Goal: Find contact information: Find contact information

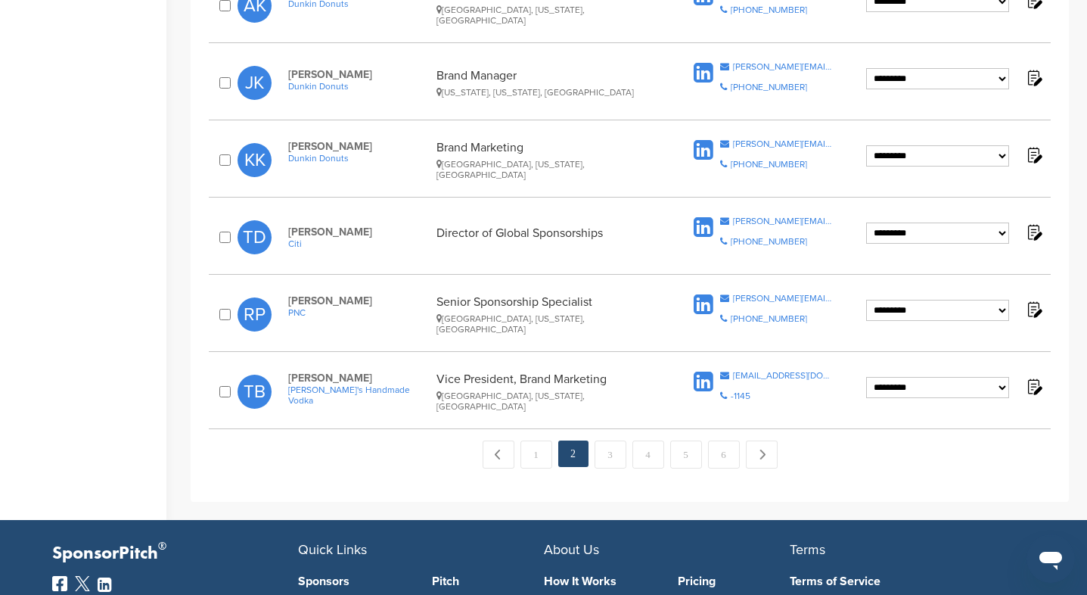
scroll to position [1540, 0]
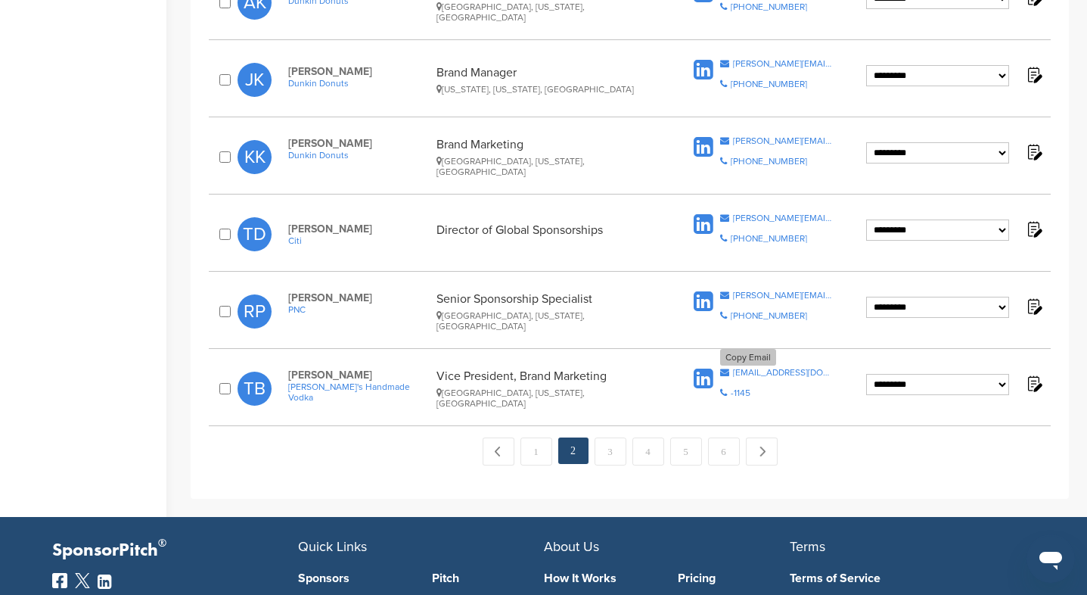
click at [774, 368] on div "[EMAIL_ADDRESS][DOMAIN_NAME]" at bounding box center [783, 372] width 101 height 9
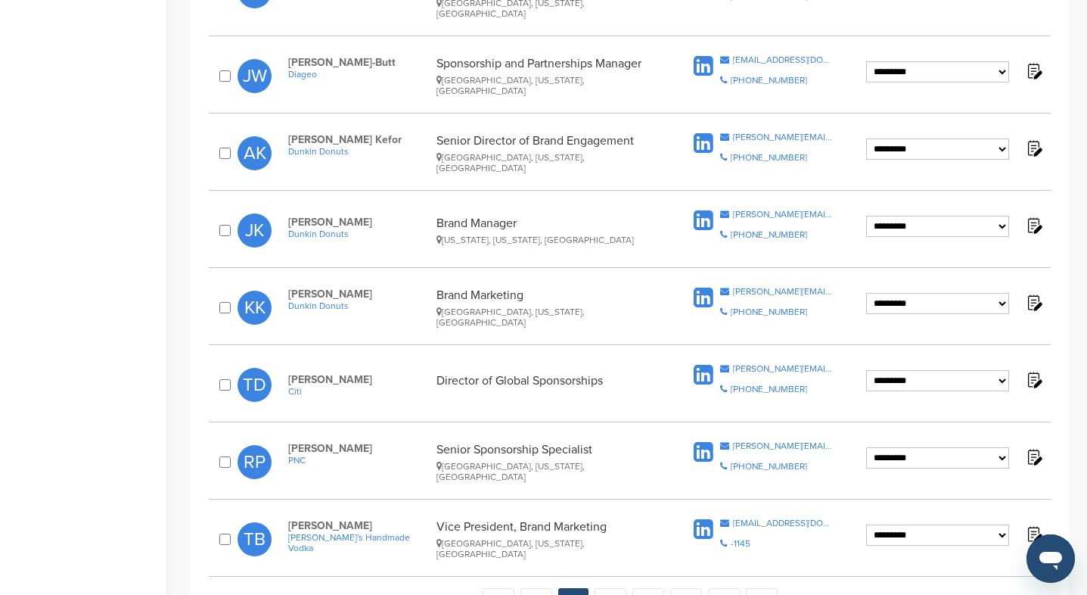
scroll to position [1383, 0]
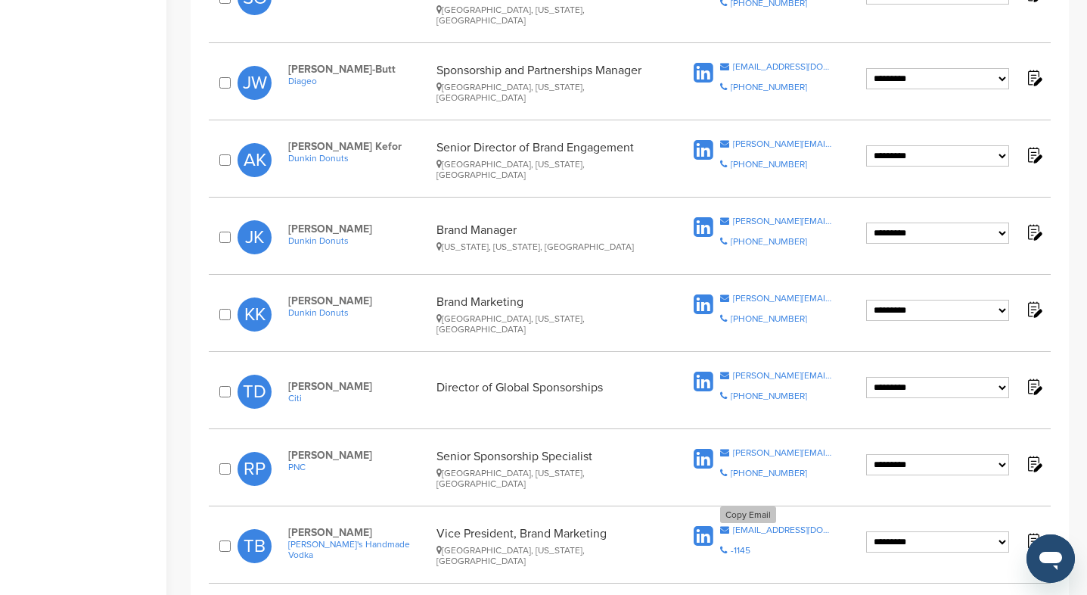
click at [748, 525] on div "[EMAIL_ADDRESS][DOMAIN_NAME]" at bounding box center [783, 529] width 101 height 9
drag, startPoint x: 318, startPoint y: 465, endPoint x: 289, endPoint y: 465, distance: 28.8
click at [288, 526] on span "Taylor Berry" at bounding box center [358, 532] width 141 height 13
copy span "Taylor"
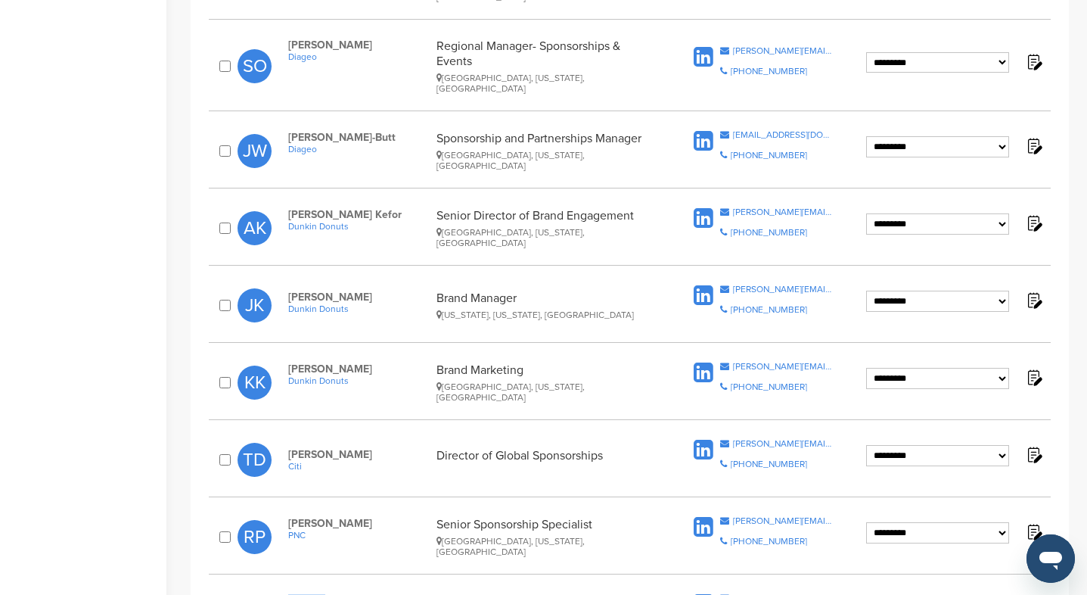
scroll to position [1307, 0]
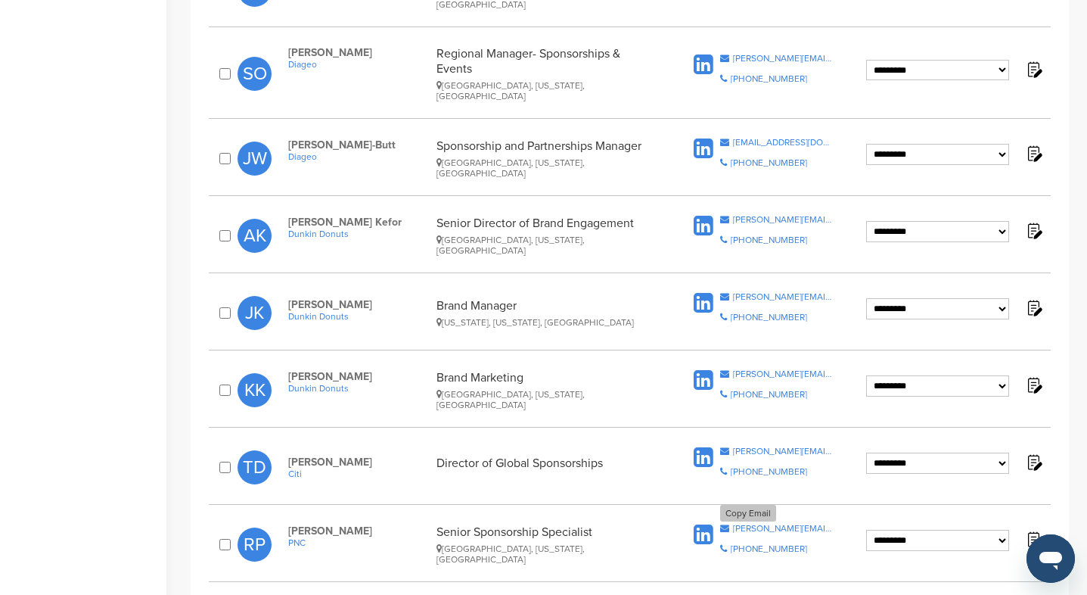
click at [789, 524] on div "renee.petrichevich@pnc.com" at bounding box center [783, 528] width 101 height 9
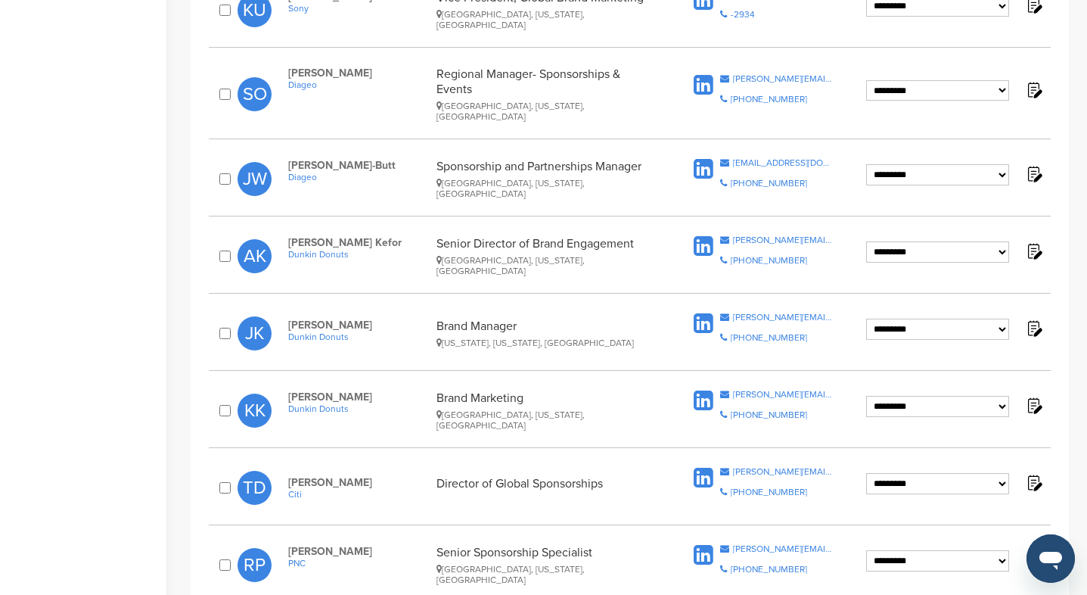
scroll to position [1283, 0]
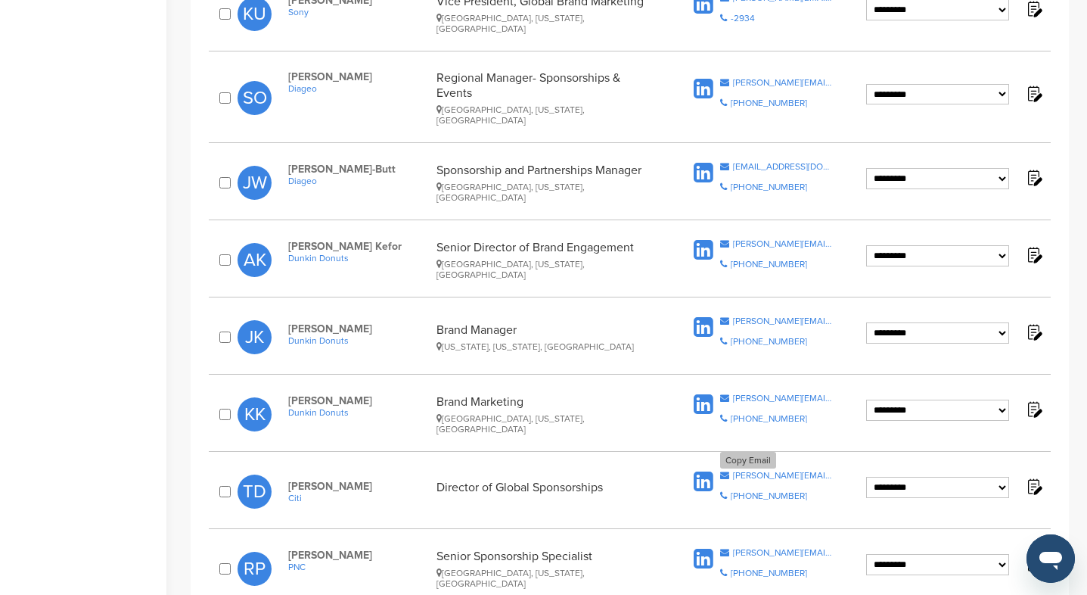
click at [781, 471] on div "tina.r.davis@citigroup.com" at bounding box center [783, 475] width 101 height 9
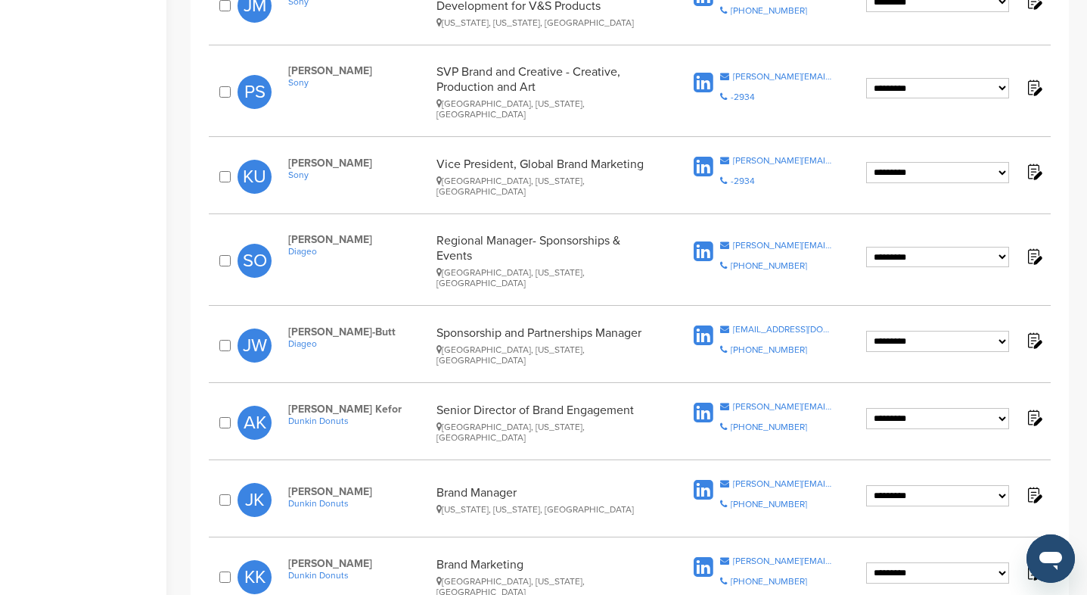
scroll to position [1123, 0]
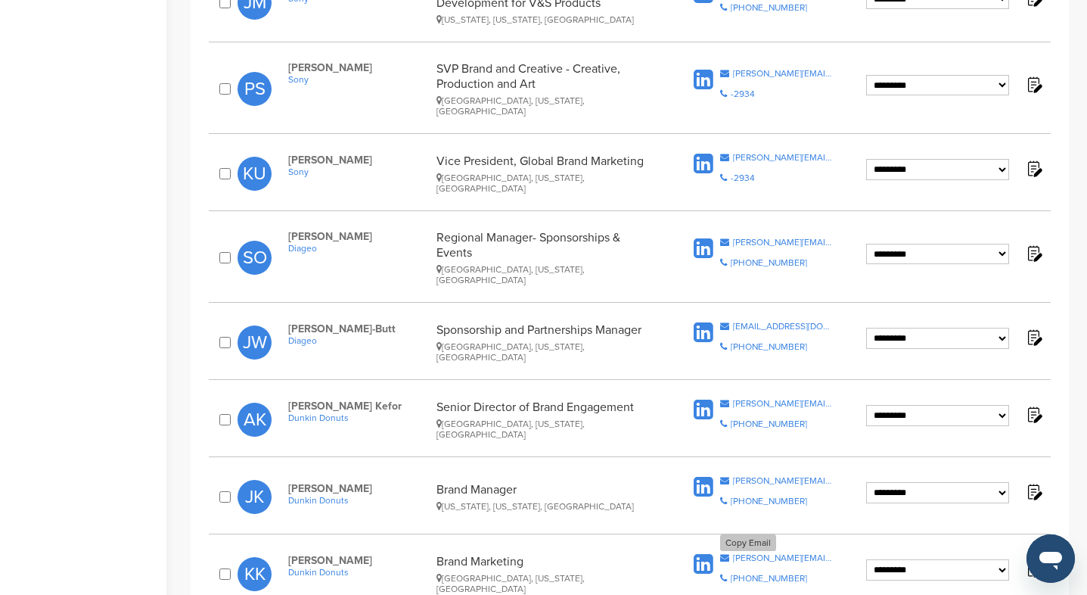
click at [760, 553] on div "kelsey.kennedy@dunkinbrands.com" at bounding box center [783, 557] width 101 height 9
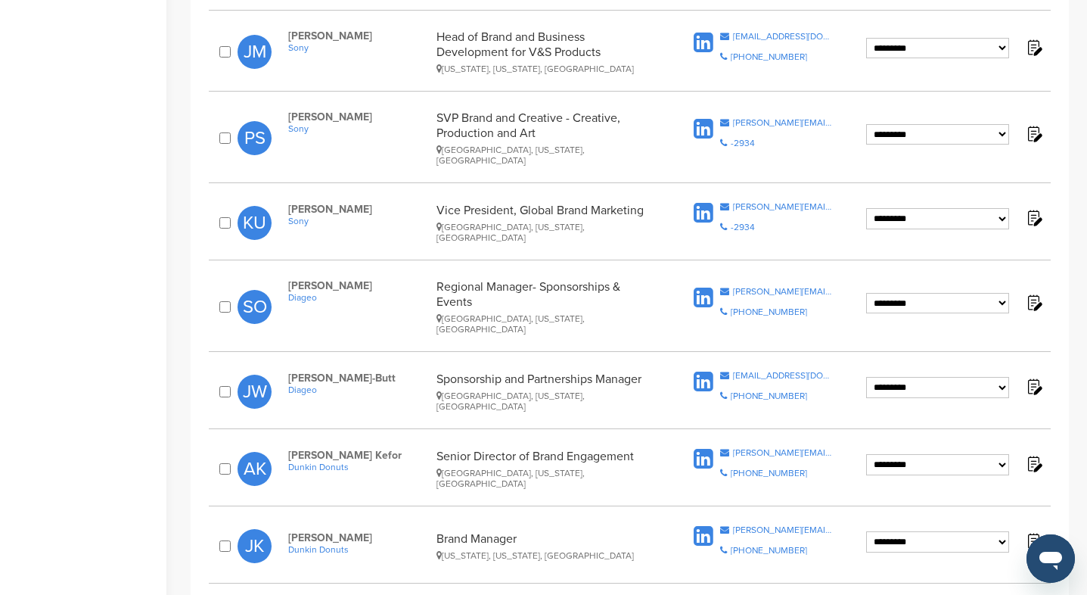
scroll to position [1056, 0]
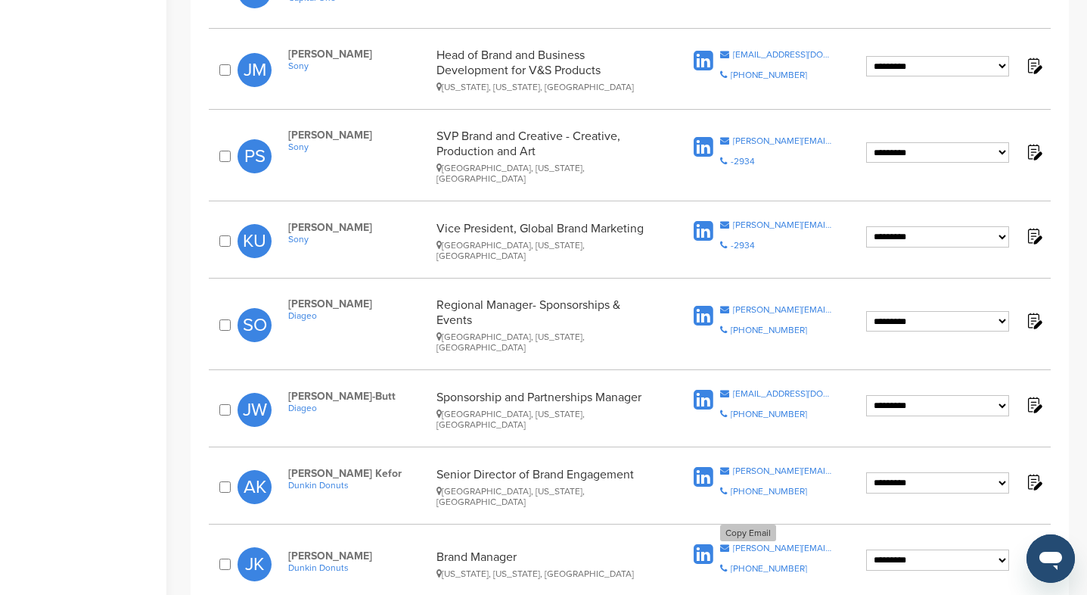
click at [782, 543] on div "jessica.koch@dunkinbrands.com" at bounding box center [783, 547] width 101 height 9
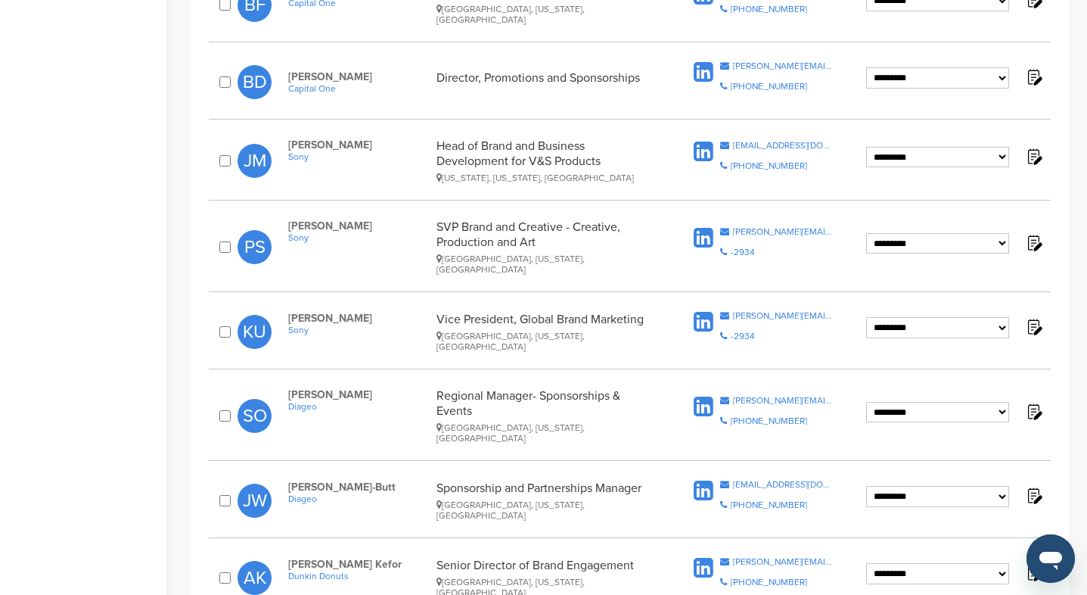
scroll to position [957, 0]
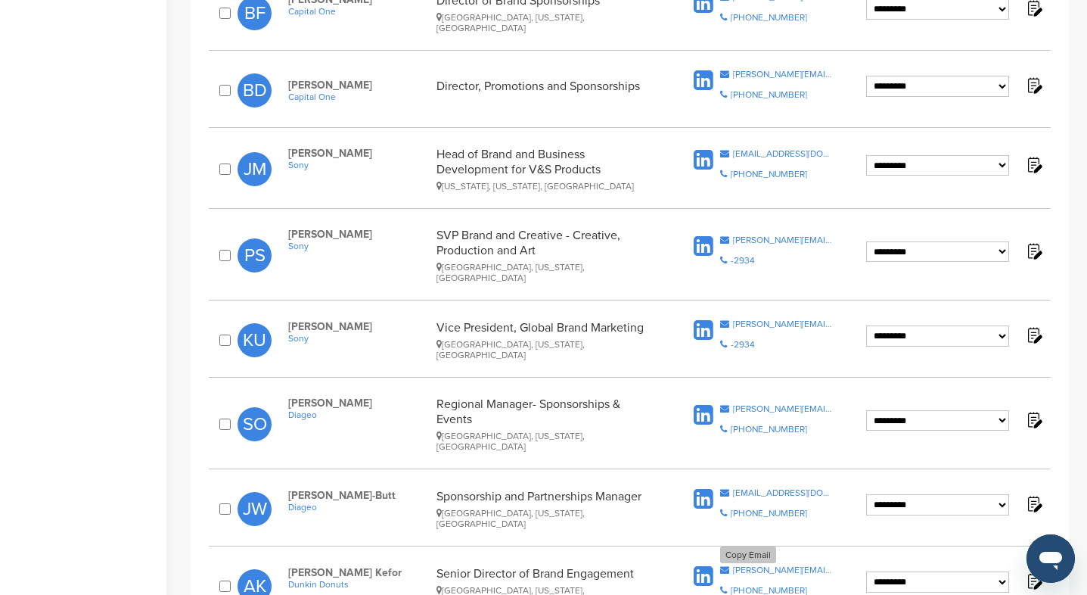
click at [743, 565] on div "anh-dao.kefor@dunkinbrands.com" at bounding box center [783, 569] width 101 height 9
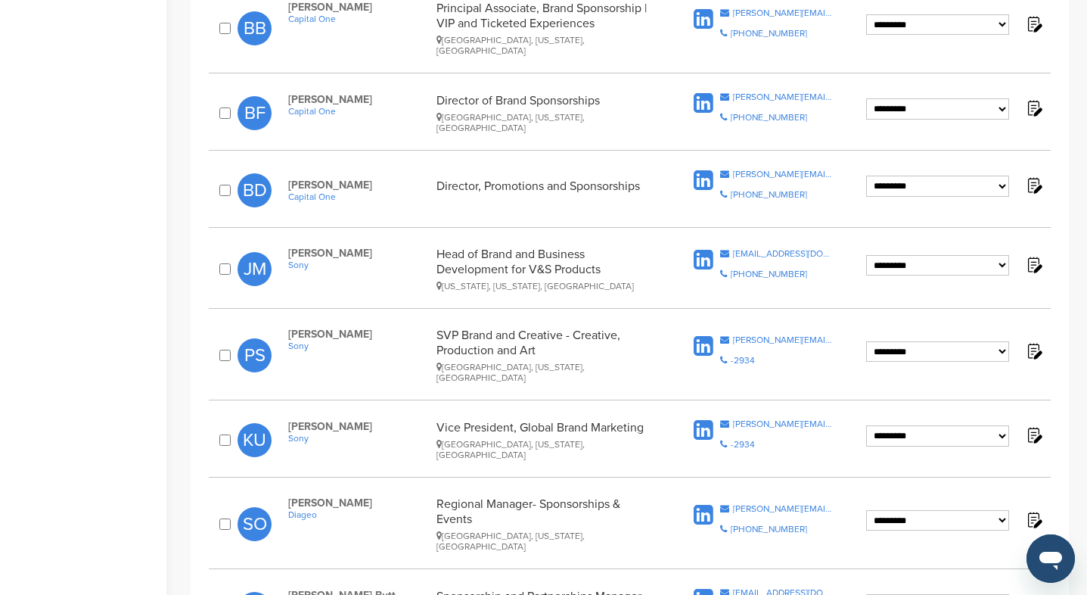
scroll to position [856, 0]
click at [795, 589] on div "jordan.woodhousebutt@diageo.com" at bounding box center [783, 593] width 101 height 9
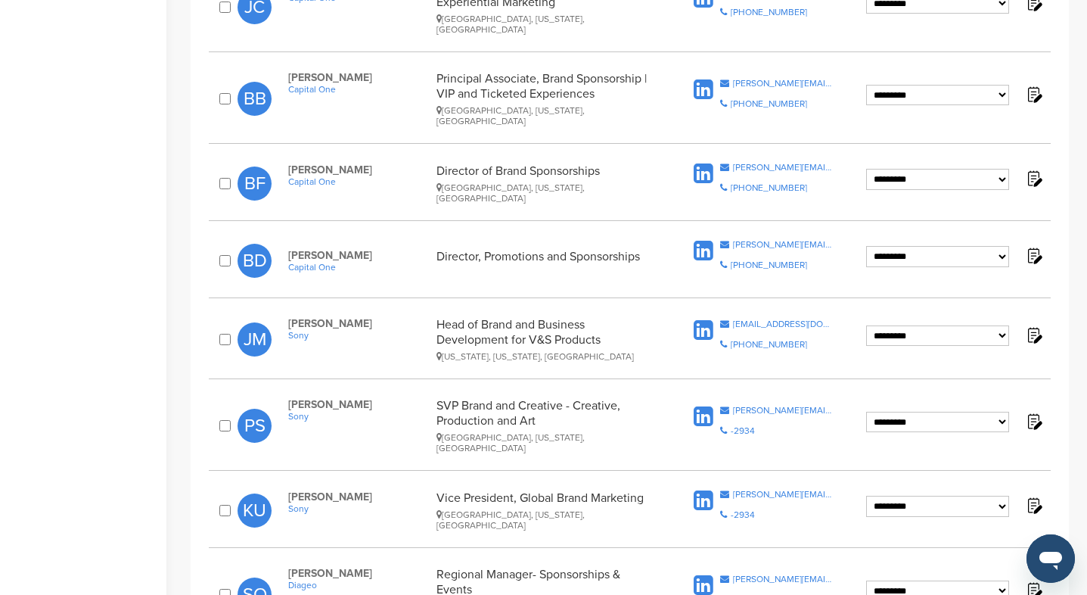
scroll to position [783, 0]
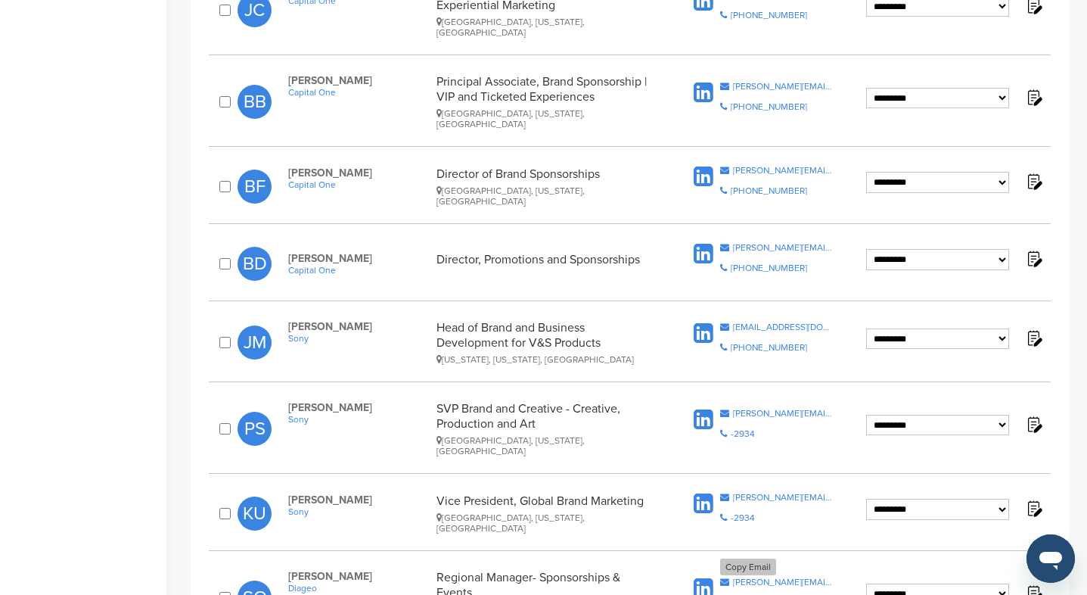
click at [747, 577] on div "shelley.orluck@diageo.com" at bounding box center [783, 581] width 101 height 9
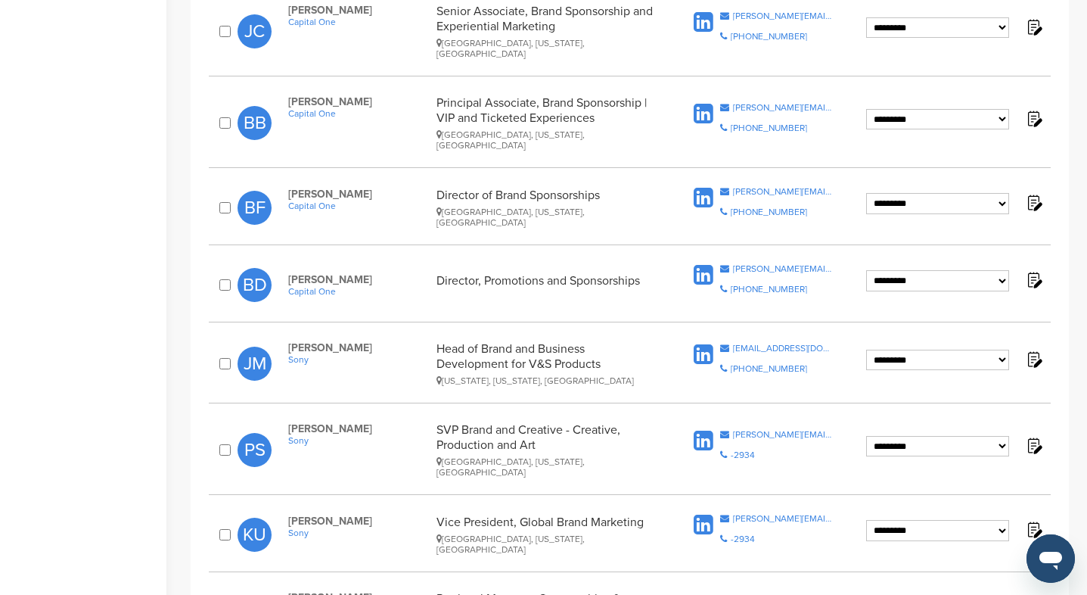
scroll to position [758, 0]
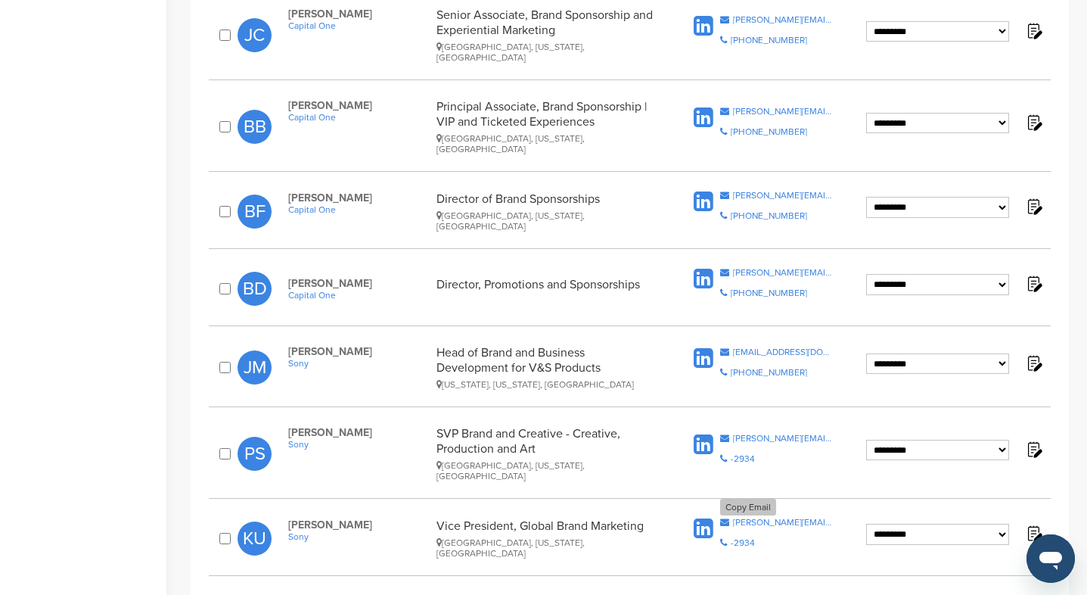
click at [785, 518] on div "katie_ullrich@spe.sony.com" at bounding box center [783, 522] width 101 height 9
click at [807, 518] on div "katie_ullrich@spe.sony.com" at bounding box center [783, 522] width 101 height 9
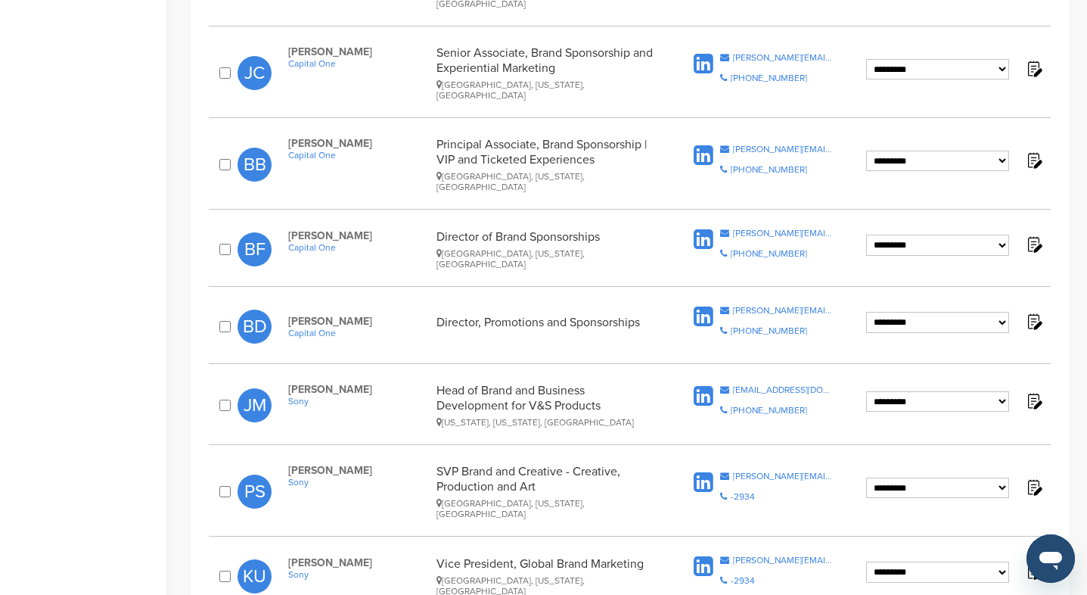
scroll to position [705, 0]
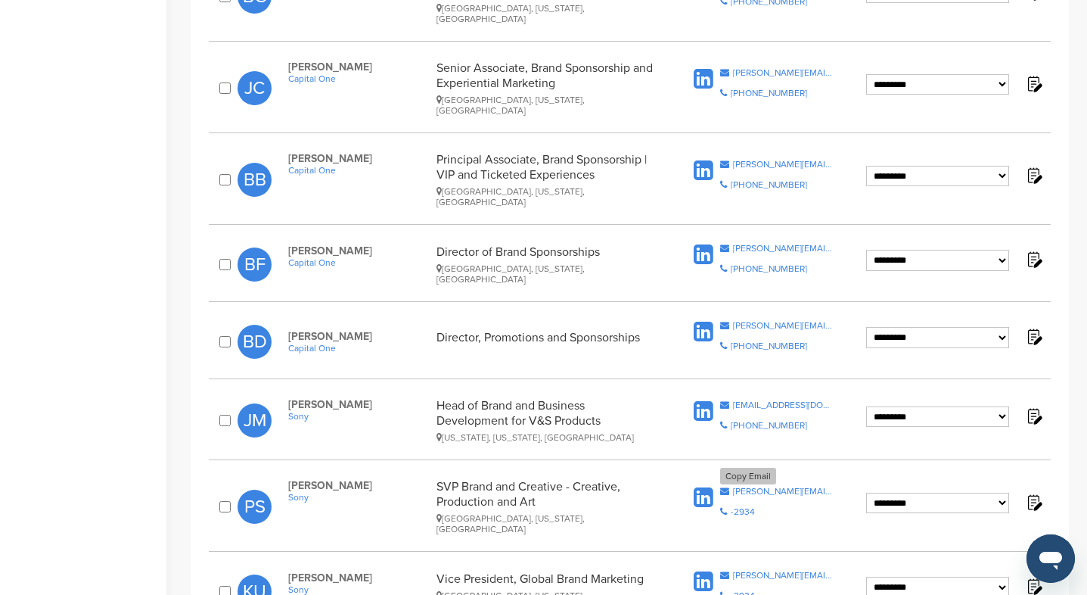
click at [764, 487] on div "pablo.szneiberg@sony.com" at bounding box center [783, 491] width 101 height 9
click at [797, 400] on div "jun.makino@sony.com" at bounding box center [783, 404] width 101 height 9
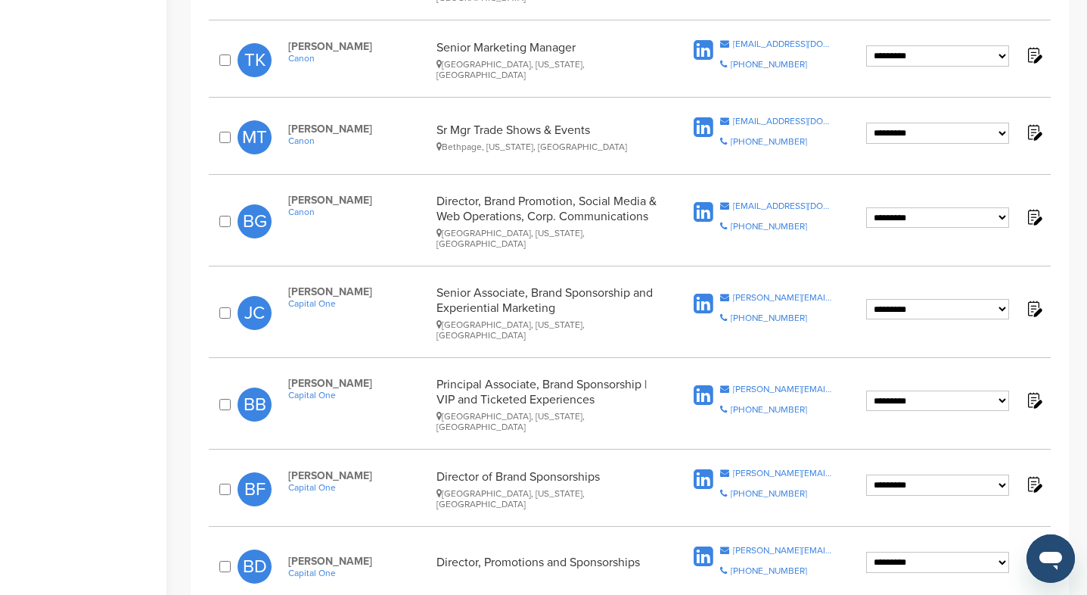
scroll to position [480, 0]
click at [758, 546] on div "byron.daub@capitalone.com" at bounding box center [783, 550] width 101 height 9
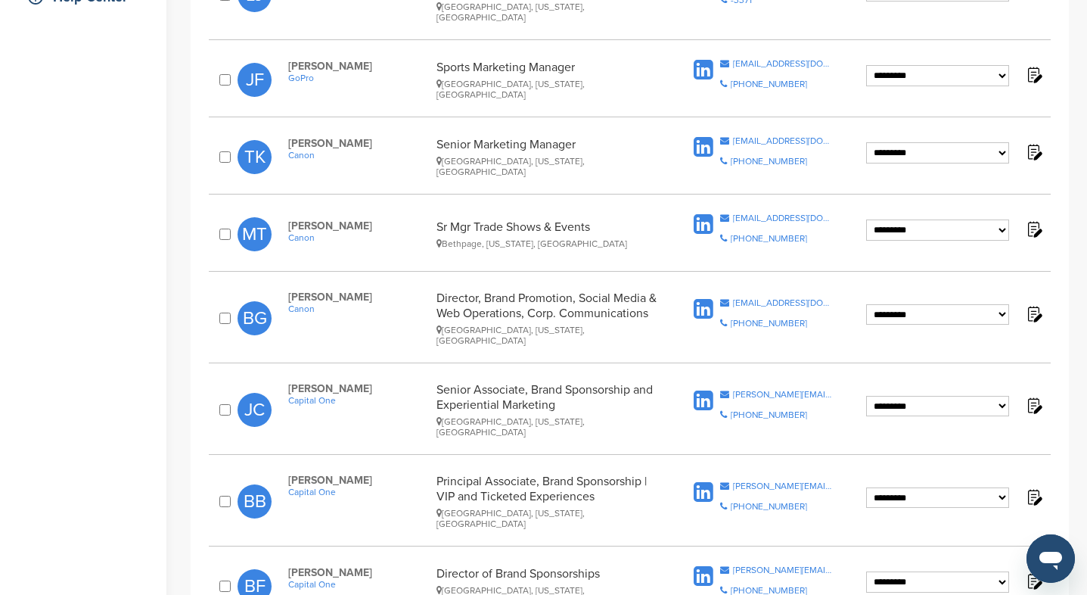
scroll to position [372, 0]
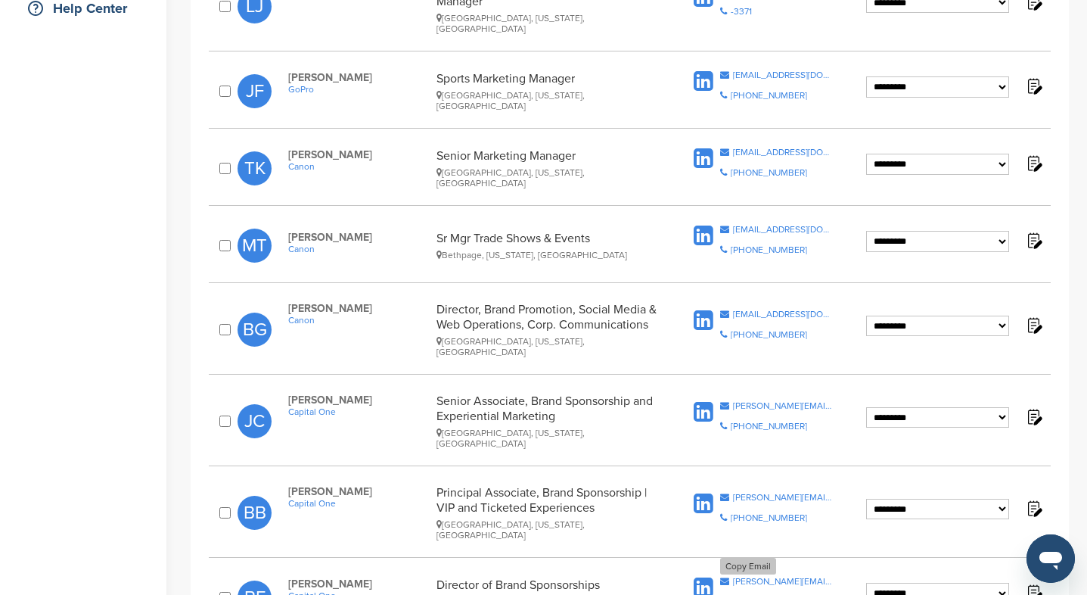
click at [807, 577] on div "benjamin.freidson@capitalone.com" at bounding box center [783, 581] width 101 height 9
click at [744, 493] on div "brian.beck@capitalone.com" at bounding box center [783, 497] width 101 height 9
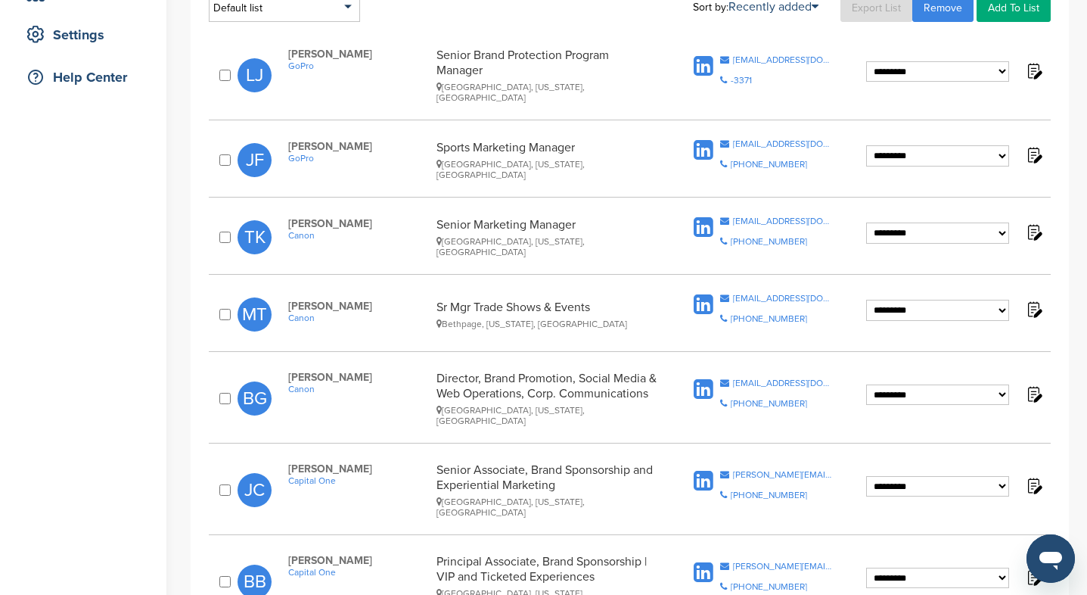
scroll to position [301, 0]
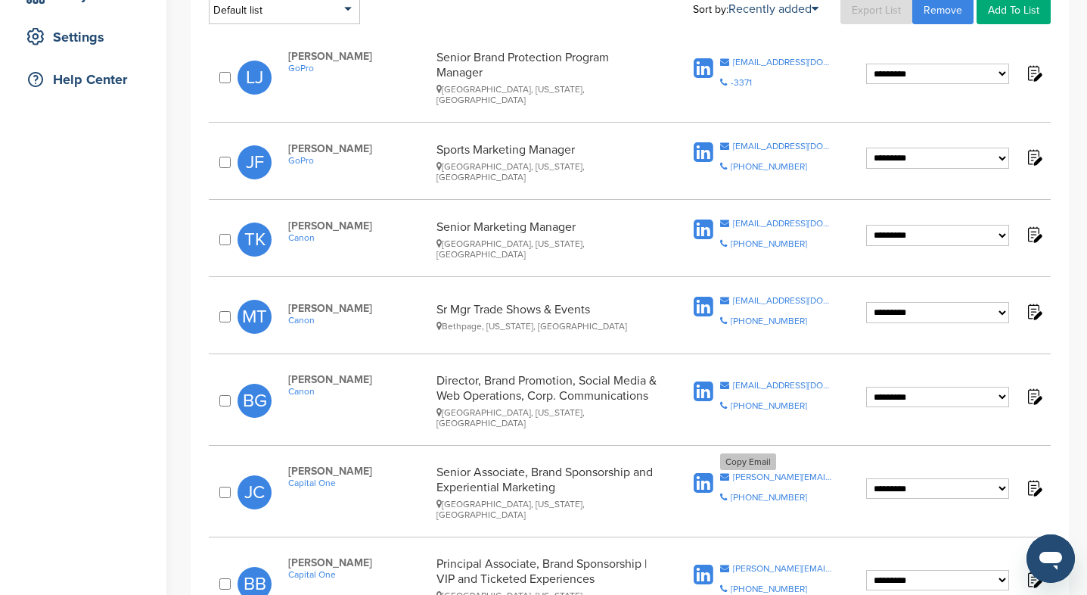
click at [751, 472] on div "joseph.chang@capitalone.com" at bounding box center [783, 476] width 101 height 9
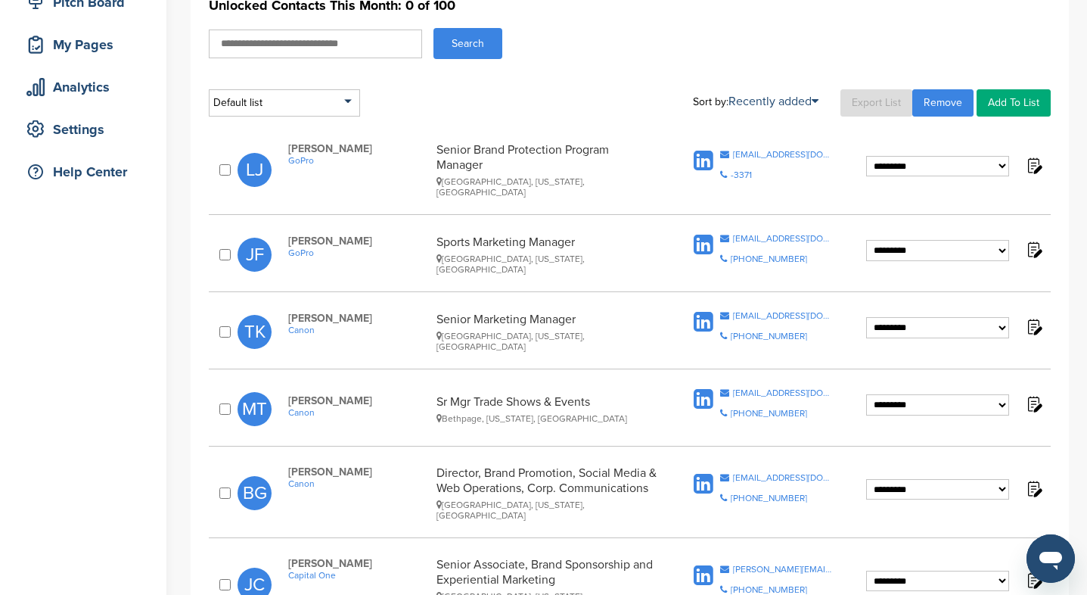
scroll to position [207, 0]
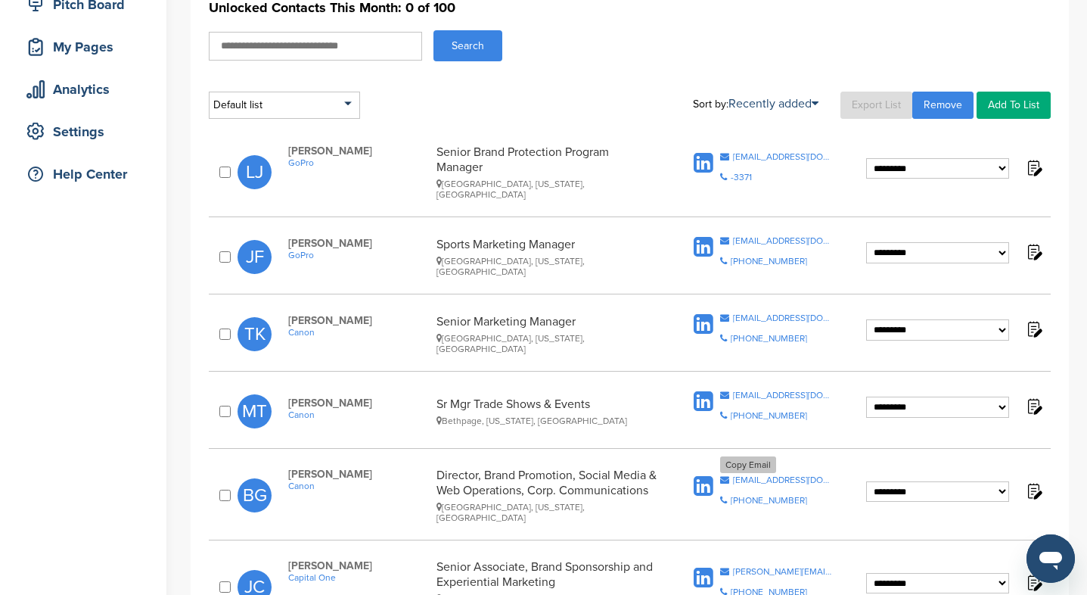
click at [764, 475] on div "bgiossi@cusa.canon.com" at bounding box center [783, 479] width 101 height 9
click at [776, 390] on div "mtrimarco@cusa.canon.com" at bounding box center [783, 394] width 101 height 9
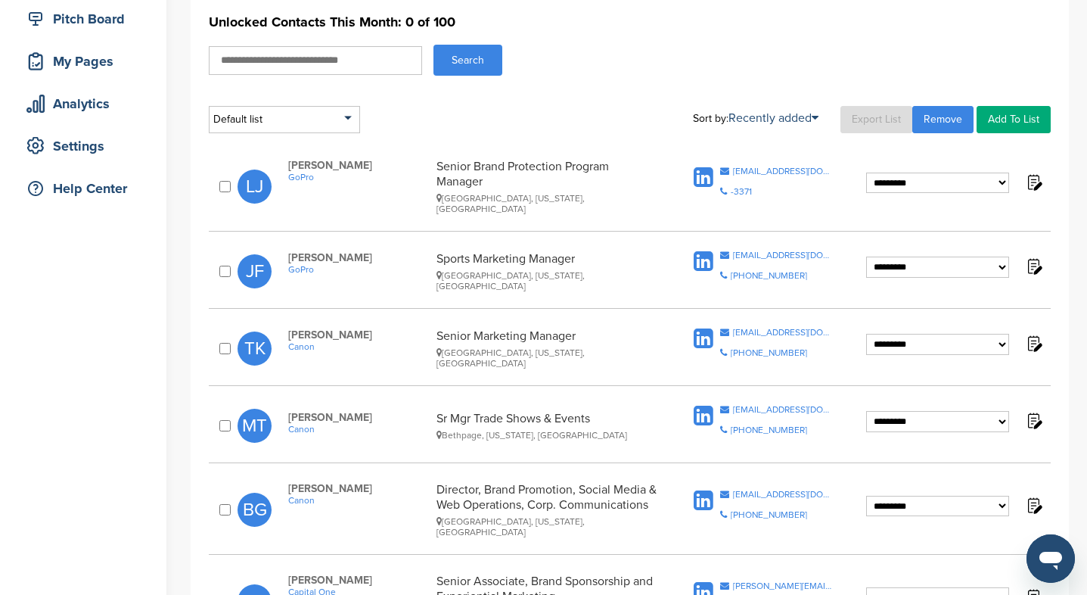
scroll to position [183, 0]
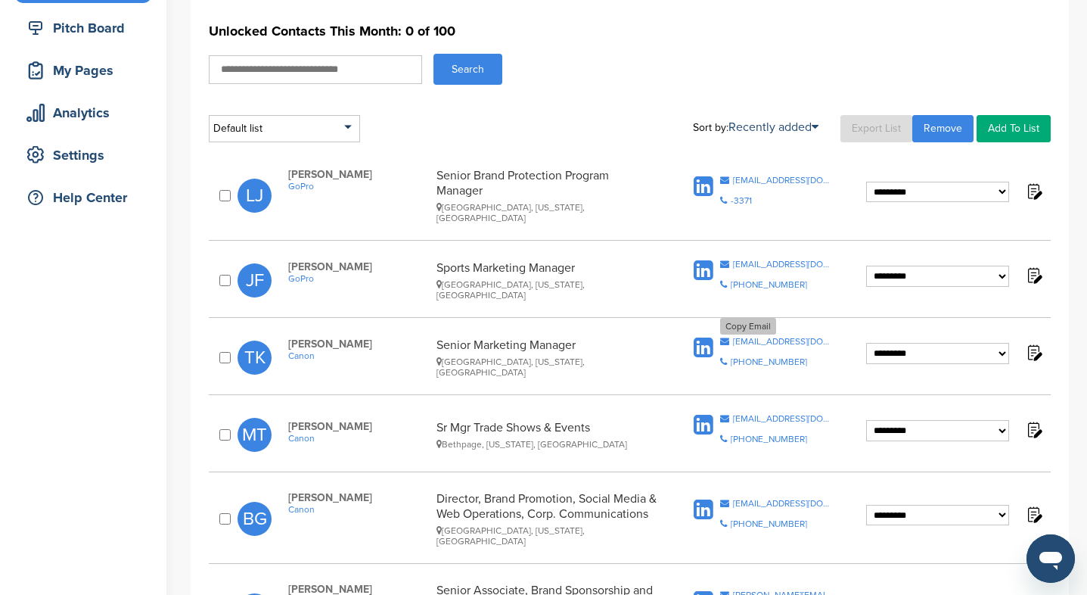
click at [791, 337] on div "tkano@cusa.canon.com" at bounding box center [783, 341] width 101 height 9
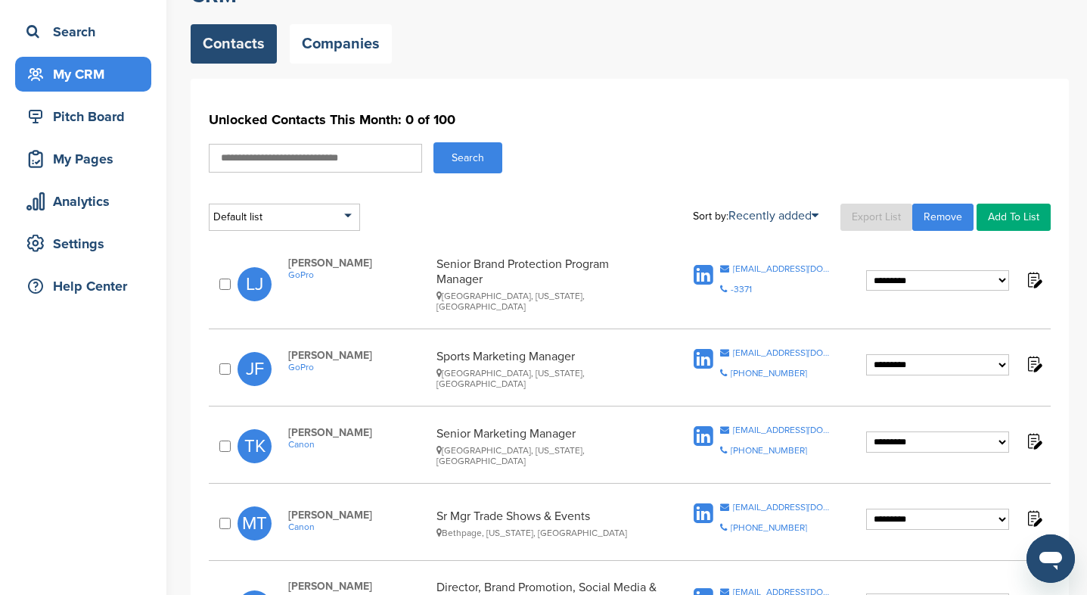
scroll to position [80, 0]
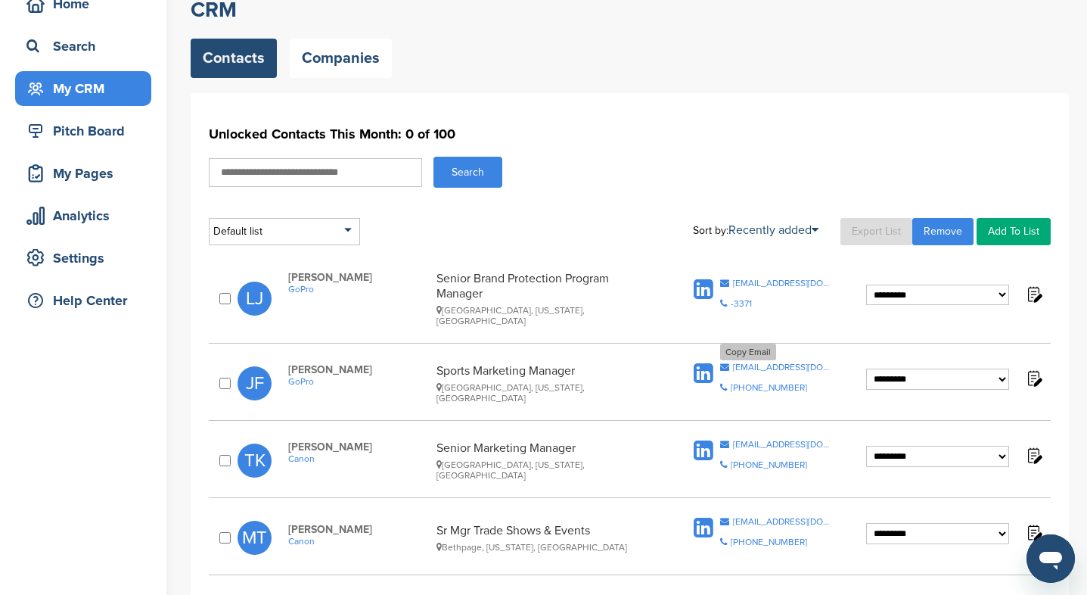
click at [789, 362] on div "jfierro@gopro.com" at bounding box center [783, 366] width 101 height 9
click at [787, 278] on div "ljouhaud@gopro.com" at bounding box center [783, 282] width 101 height 9
drag, startPoint x: 327, startPoint y: 275, endPoint x: 285, endPoint y: 275, distance: 41.6
click at [285, 275] on div "Laetitia Jouhaud GoPro Senior Brand Protection Program Manager Sunnyvale, Calif…" at bounding box center [482, 298] width 418 height 55
copy span "Laetitia"
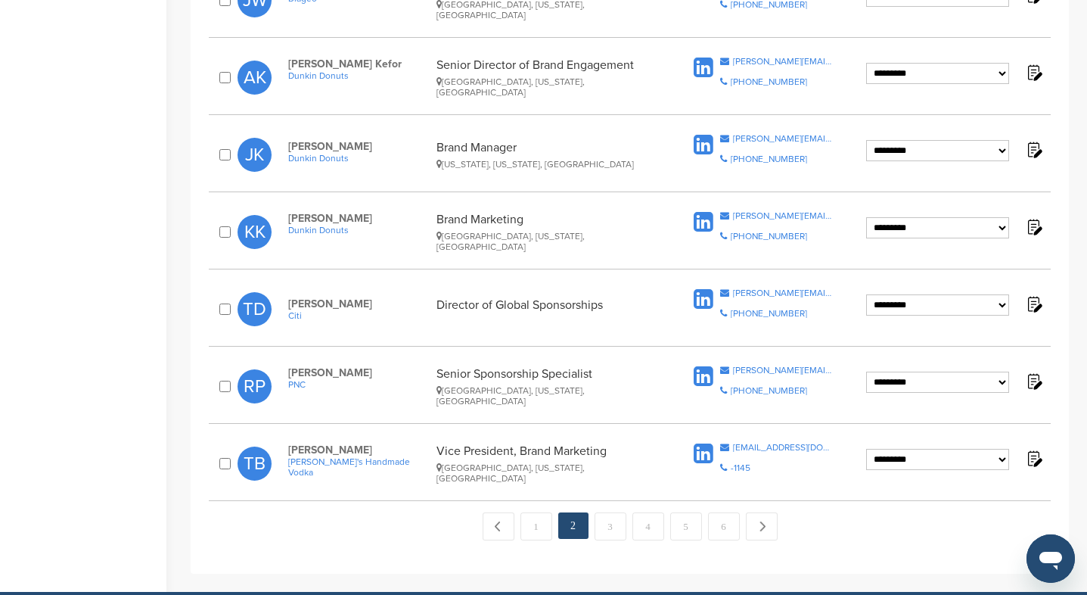
scroll to position [1738, 0]
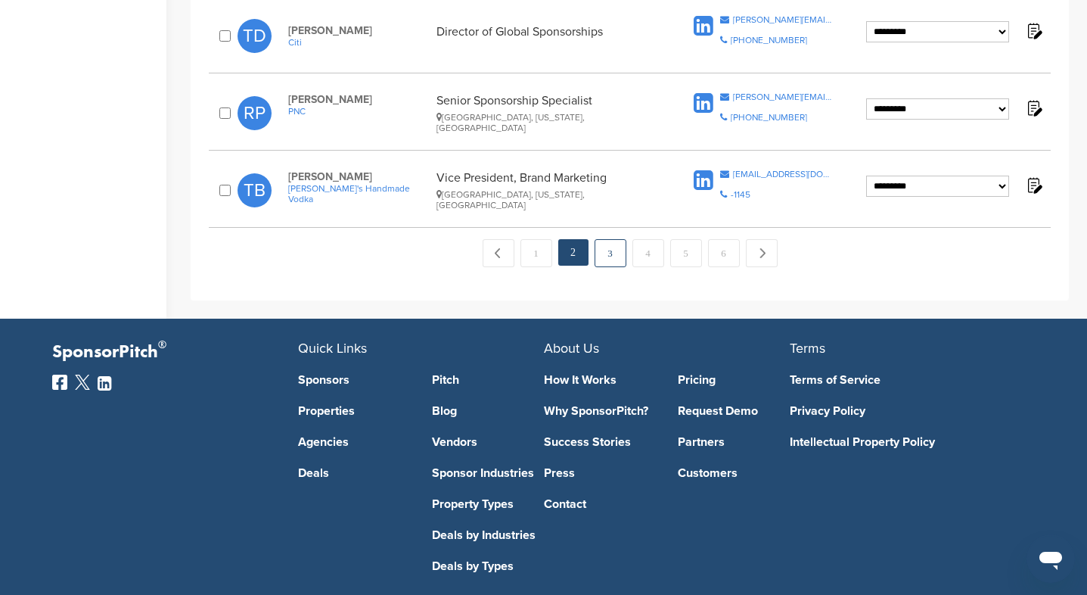
click at [608, 239] on link "3" at bounding box center [611, 253] width 32 height 28
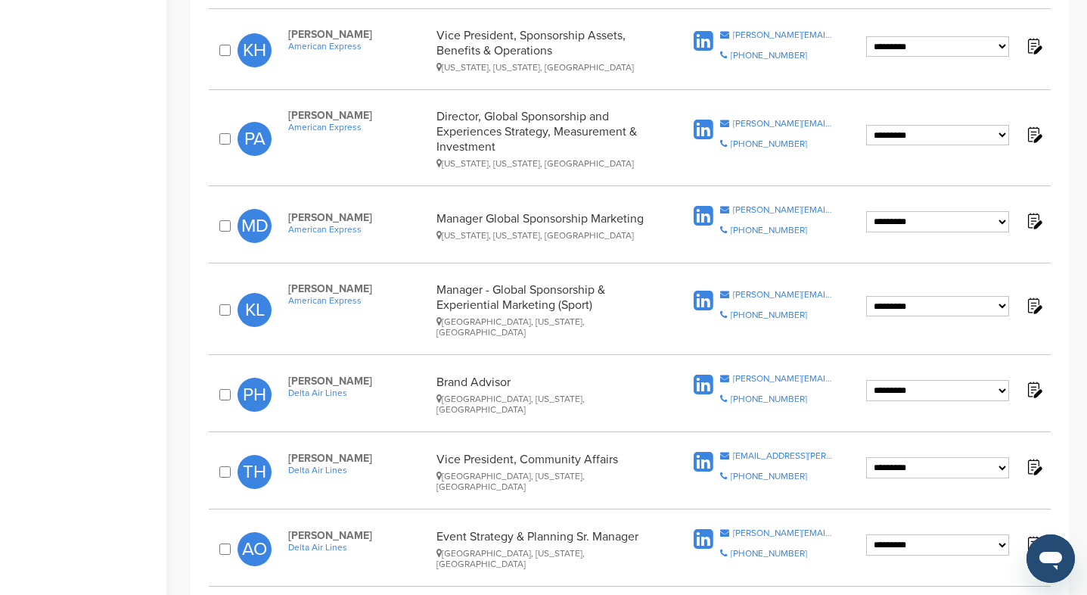
scroll to position [1738, 0]
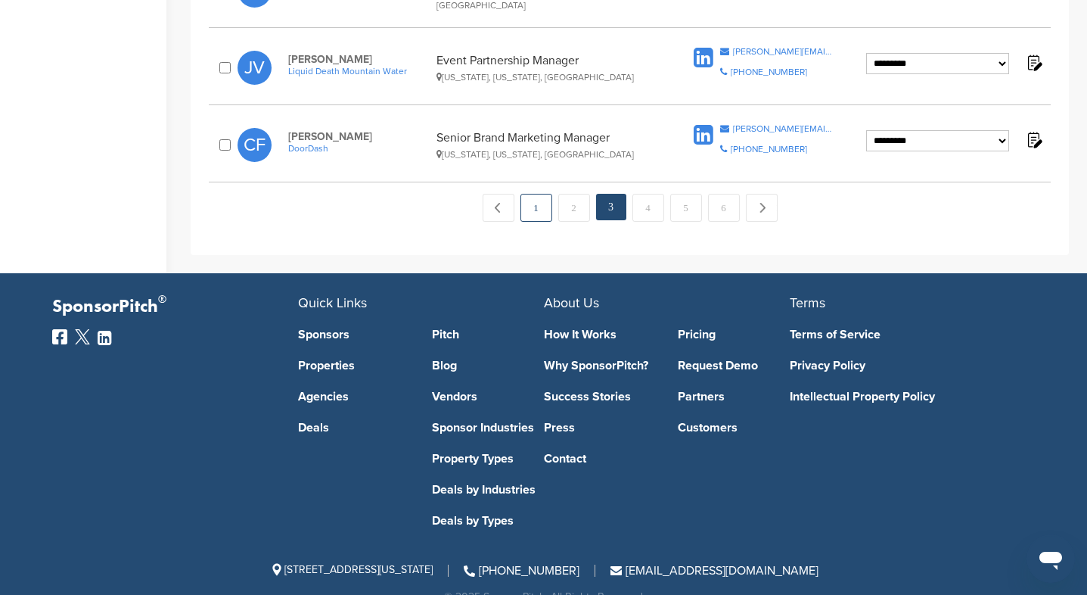
click at [542, 194] on link "1" at bounding box center [537, 208] width 32 height 28
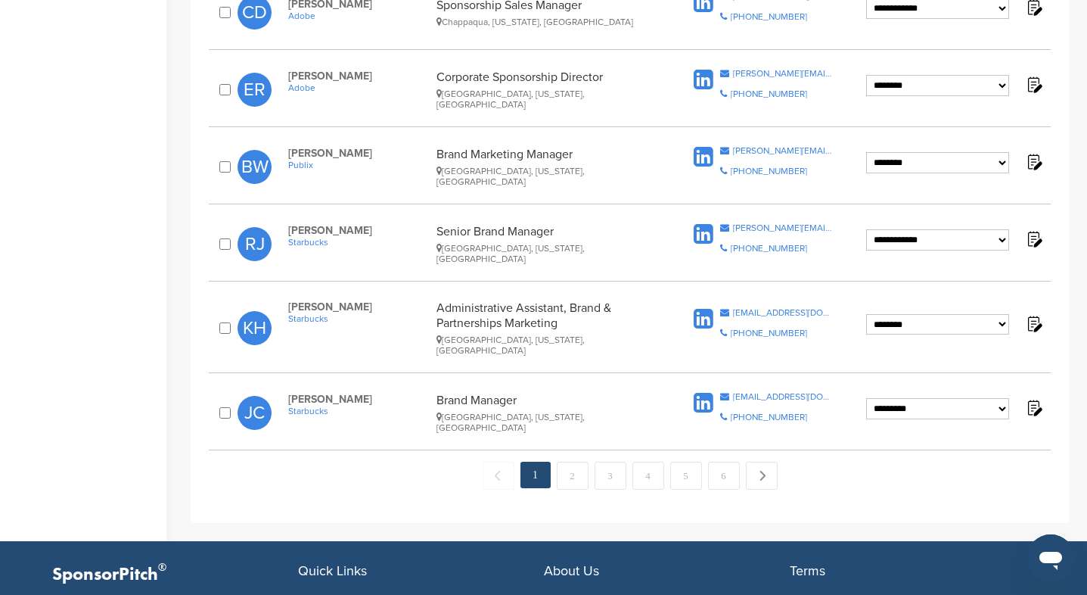
scroll to position [1508, 0]
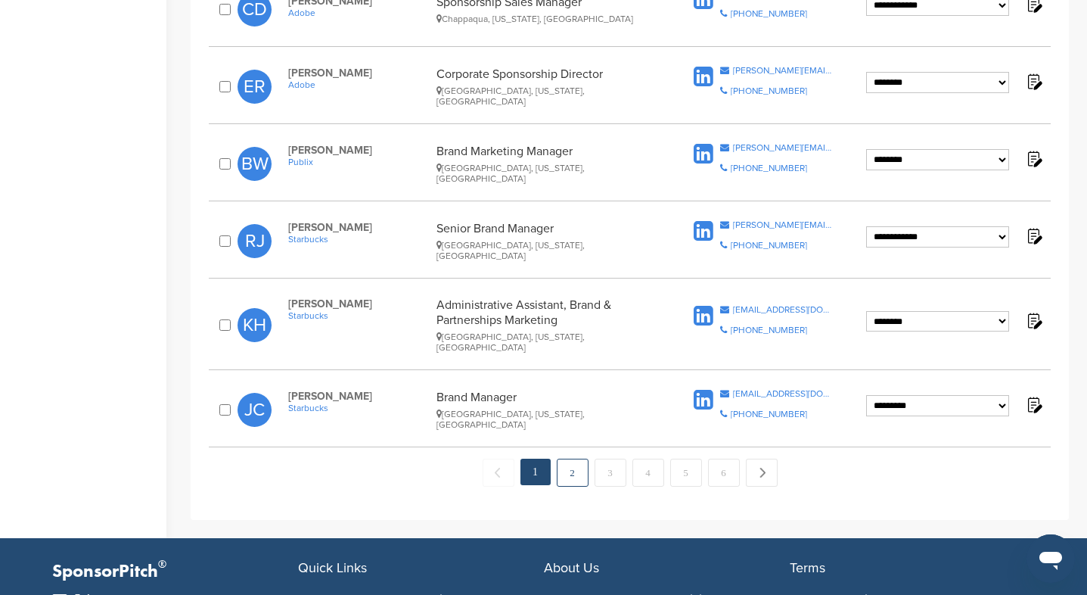
click at [576, 459] on link "2" at bounding box center [573, 473] width 32 height 28
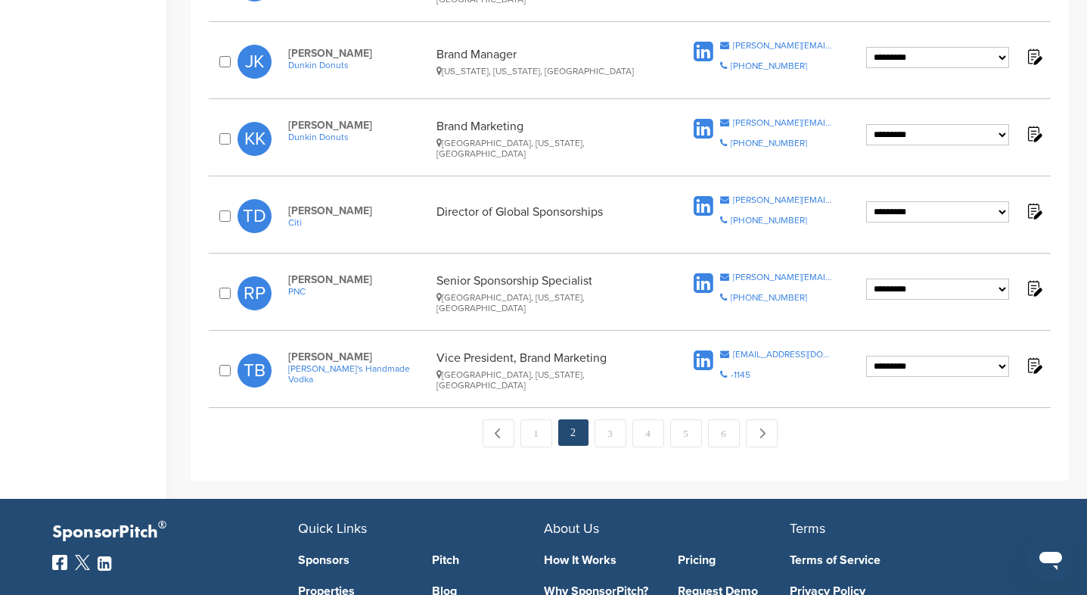
scroll to position [1561, 0]
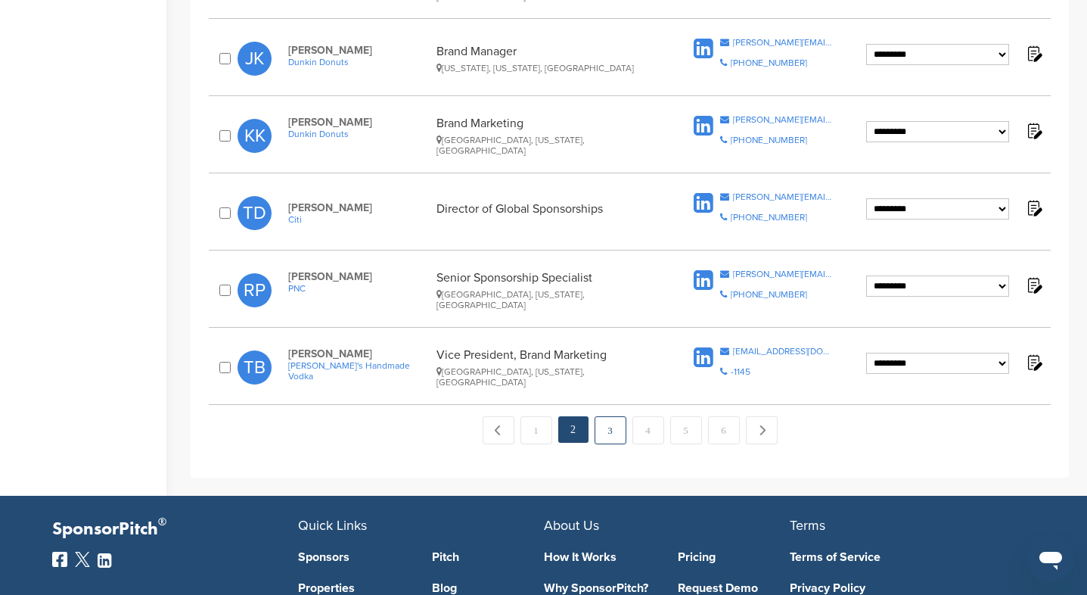
click at [605, 416] on link "3" at bounding box center [611, 430] width 32 height 28
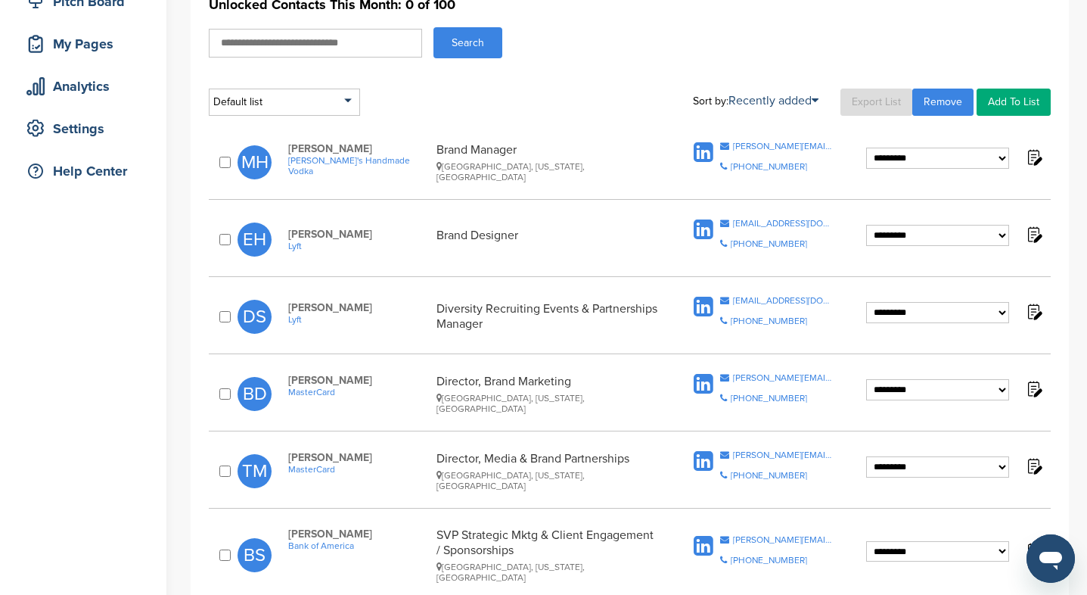
scroll to position [210, 0]
click at [774, 141] on div "[PERSON_NAME][EMAIL_ADDRESS][DOMAIN_NAME]" at bounding box center [783, 145] width 101 height 9
click at [743, 222] on div "[EMAIL_ADDRESS][DOMAIN_NAME]" at bounding box center [783, 222] width 101 height 9
drag, startPoint x: 325, startPoint y: 234, endPoint x: 289, endPoint y: 233, distance: 35.6
click at [289, 233] on span "Evonne Hsiao" at bounding box center [358, 233] width 141 height 13
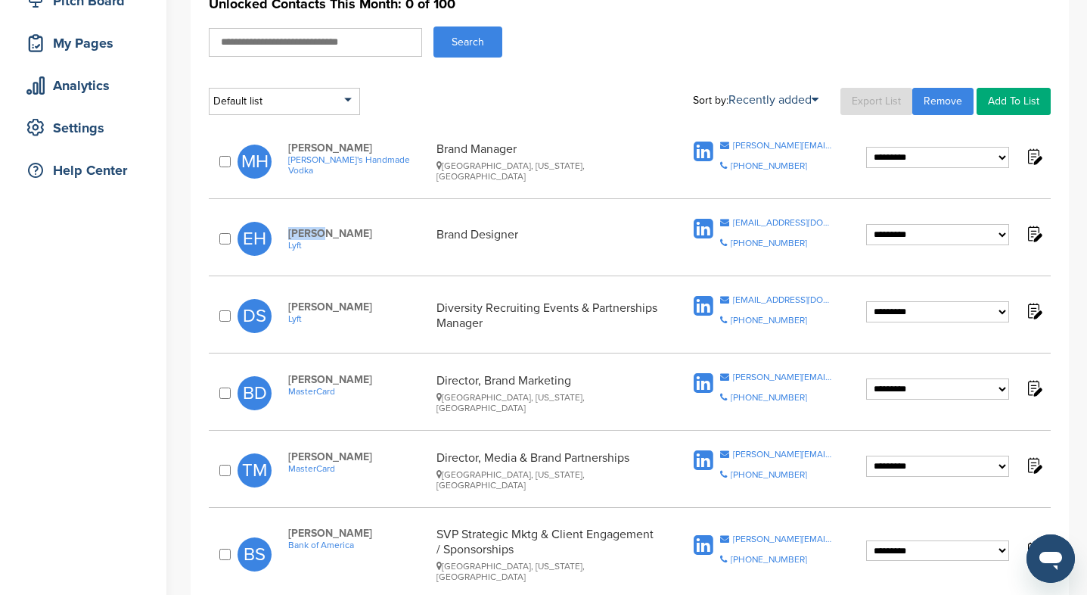
copy span "Evonne"
drag, startPoint x: 334, startPoint y: 309, endPoint x: 286, endPoint y: 309, distance: 47.7
click at [286, 309] on div "Deshawn Spellman Lyft Diversity Recruiting Events & Partnerships Manager" at bounding box center [482, 315] width 418 height 30
copy span "Deshawn"
click at [801, 294] on div "**********" at bounding box center [630, 316] width 842 height 56
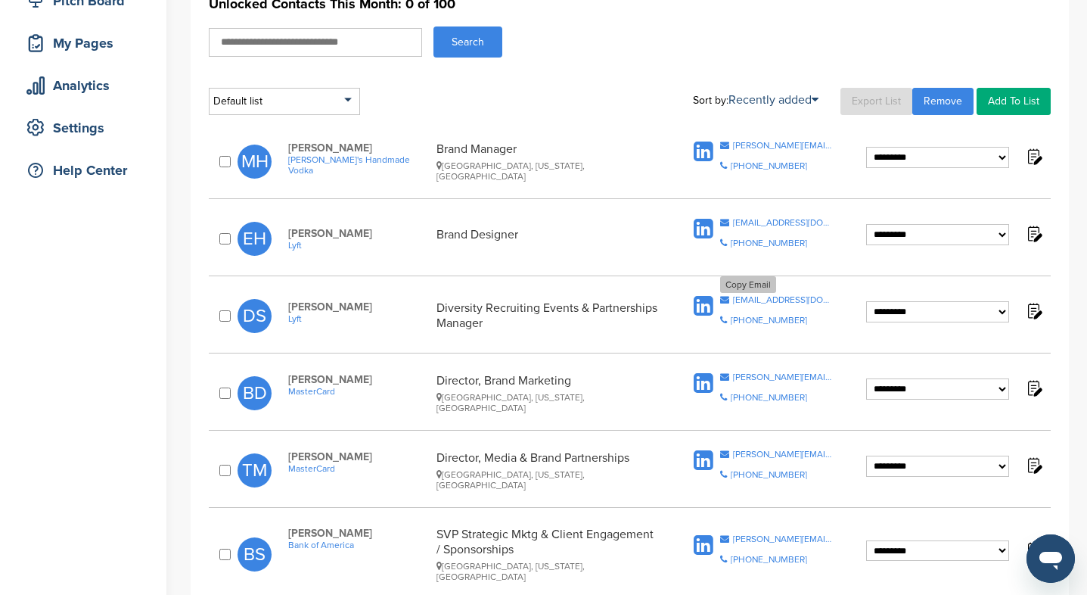
click at [807, 300] on div "deshawnspellman@lyft.com" at bounding box center [783, 299] width 101 height 9
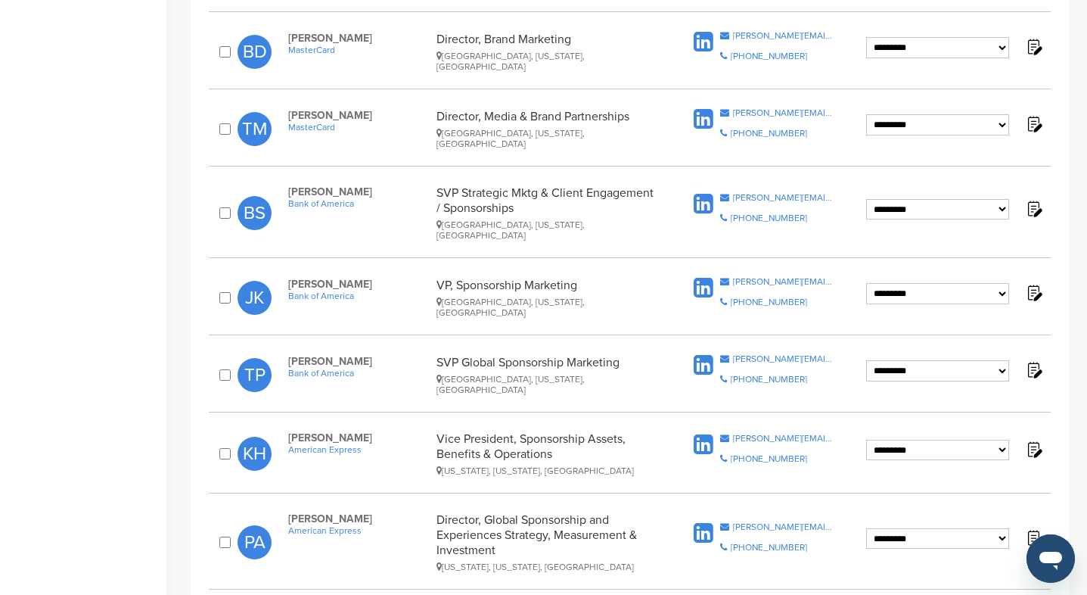
scroll to position [552, 0]
click at [787, 35] on div "beth.dolan@mastercard.com" at bounding box center [783, 34] width 101 height 9
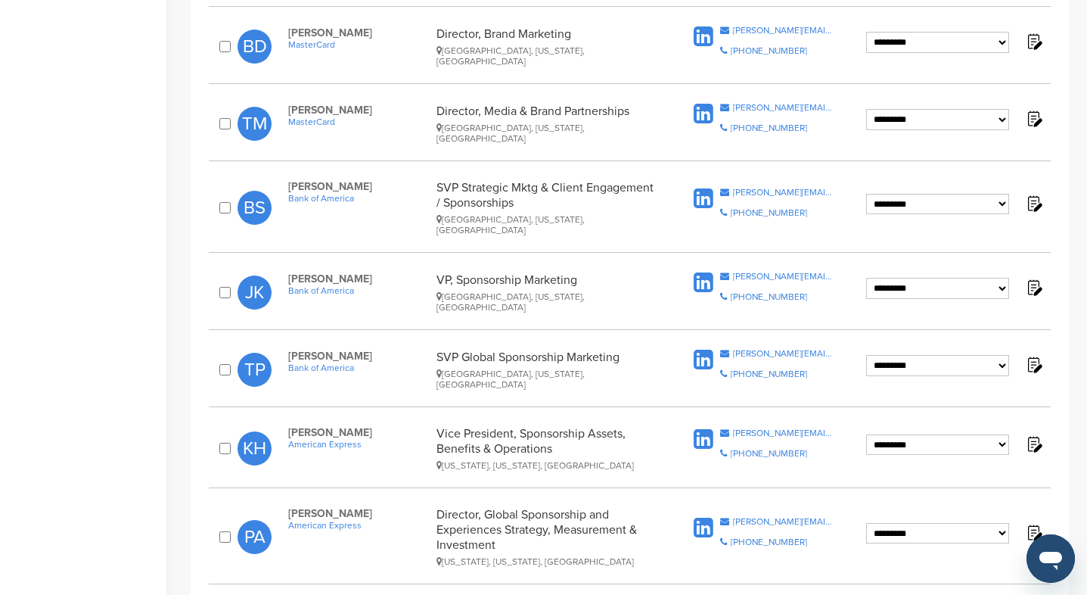
scroll to position [561, 0]
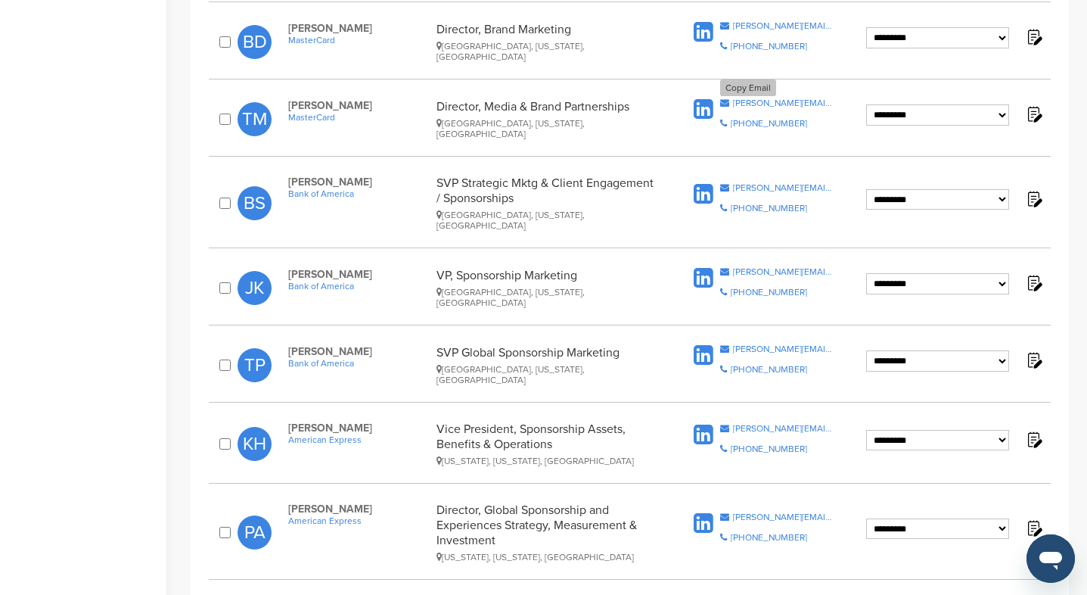
click at [743, 101] on div "tara.marston@mastercard.com" at bounding box center [783, 102] width 101 height 9
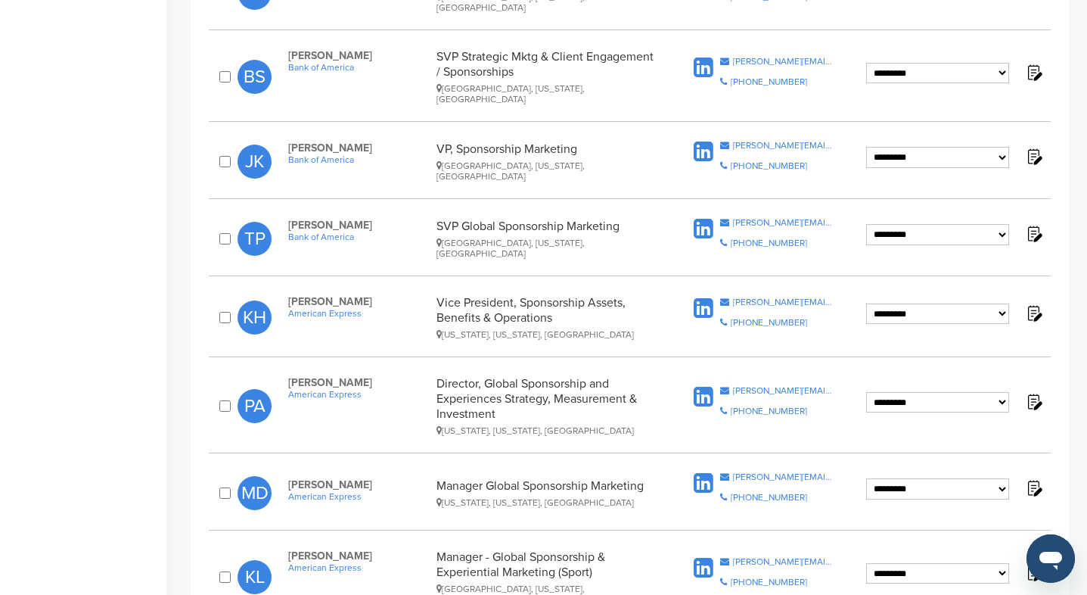
scroll to position [692, 0]
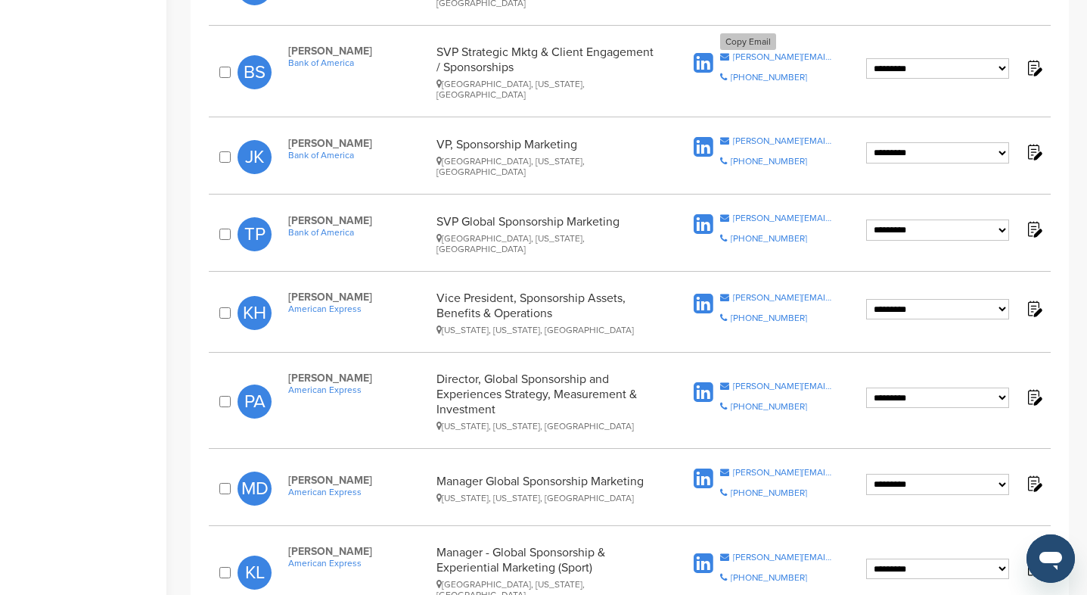
click at [765, 52] on div "brian.siegel@bofa.com" at bounding box center [783, 56] width 101 height 9
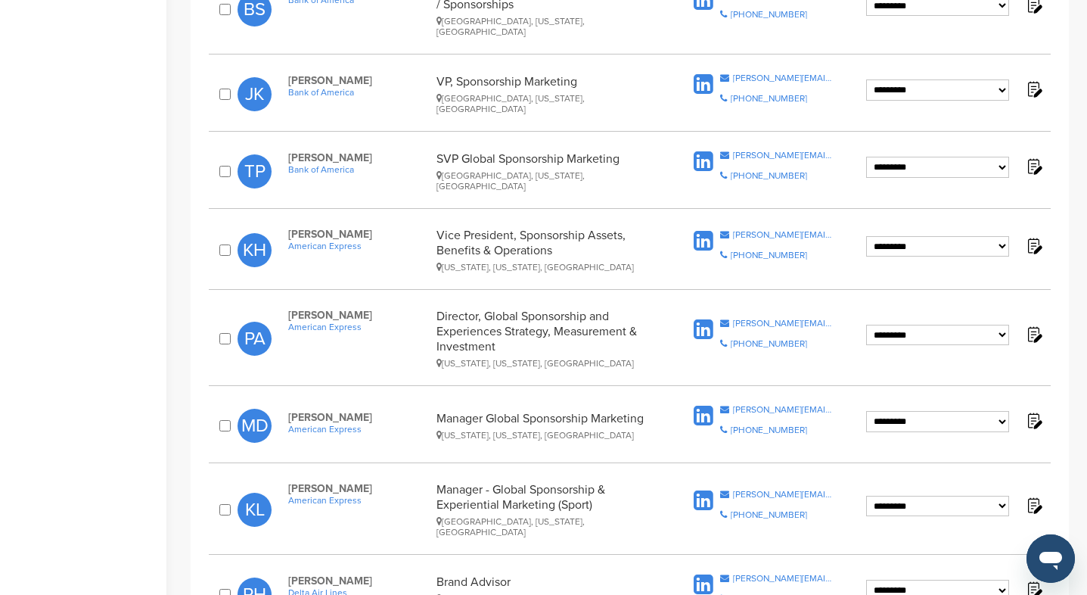
scroll to position [760, 0]
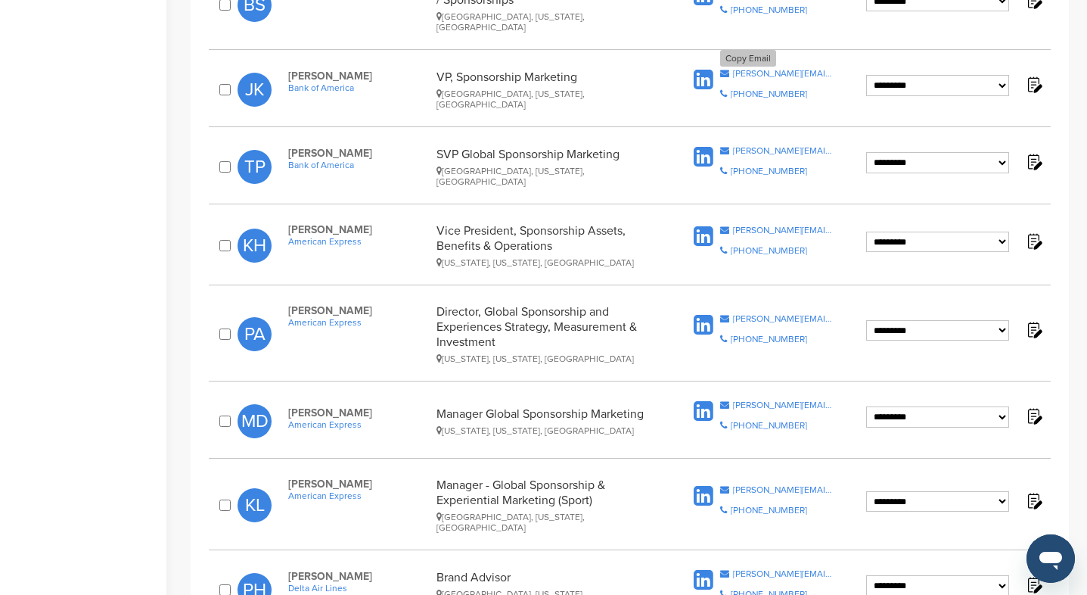
click at [757, 69] on div "j.king@bofa.com" at bounding box center [783, 73] width 101 height 9
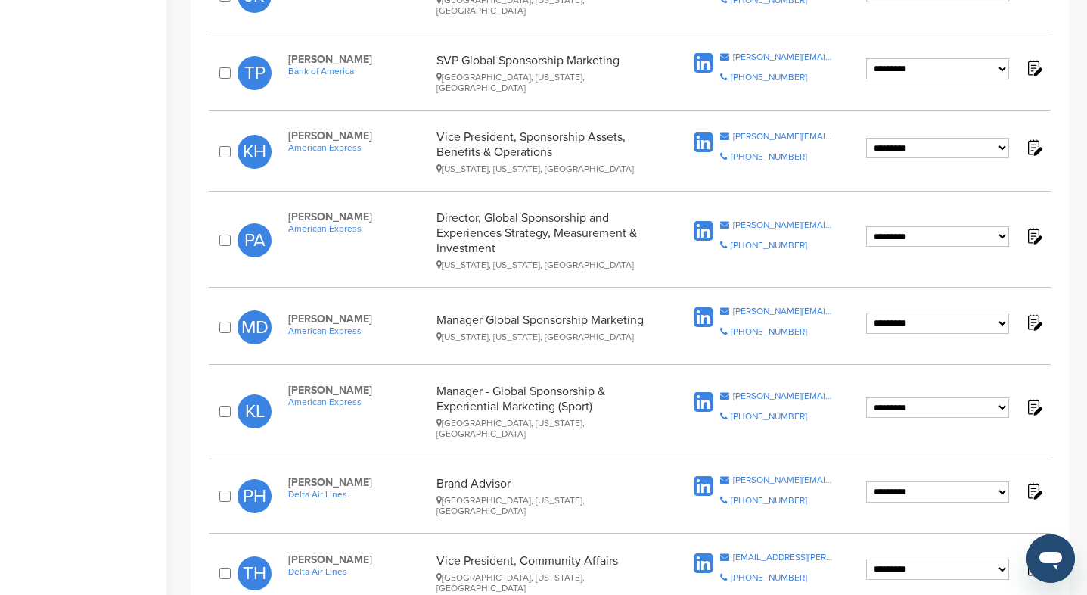
scroll to position [857, 0]
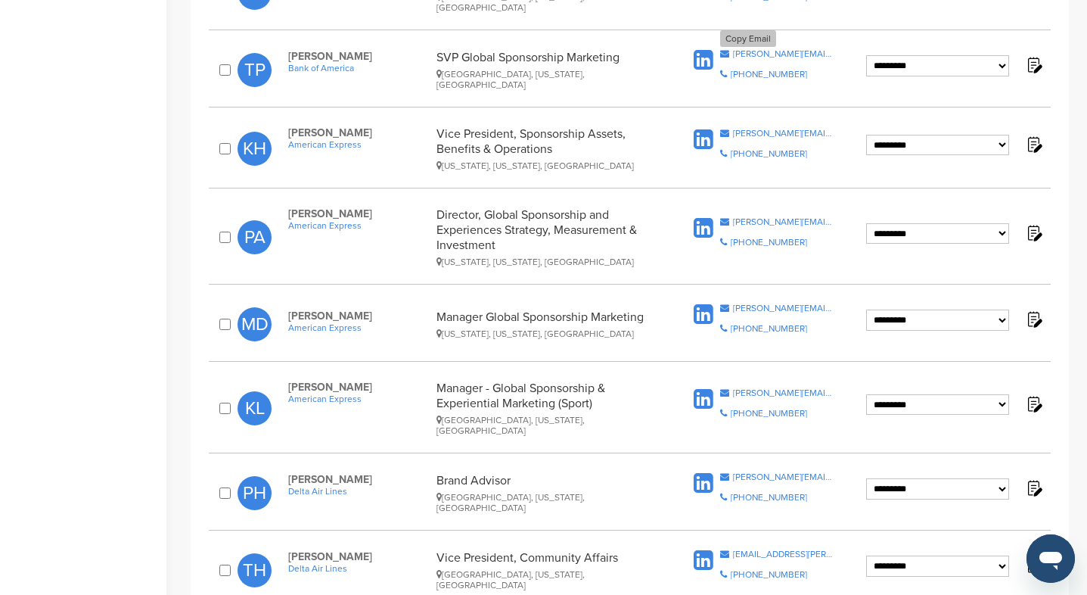
click at [765, 49] on div "toby.price@bofa.com" at bounding box center [783, 53] width 101 height 9
click at [764, 49] on div "toby.price@bofa.com" at bounding box center [783, 53] width 101 height 9
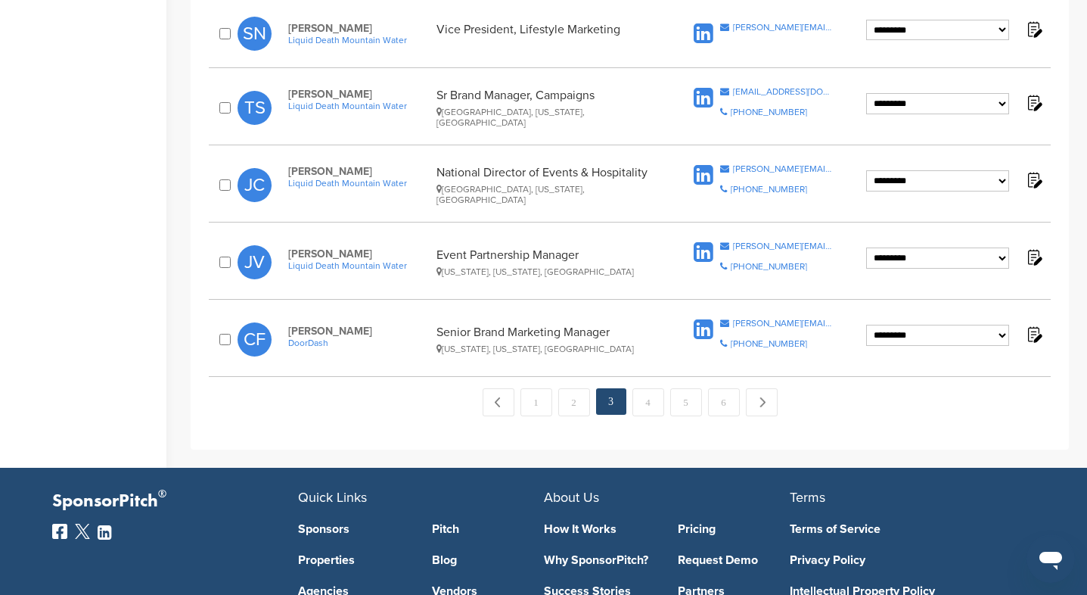
scroll to position [1630, 0]
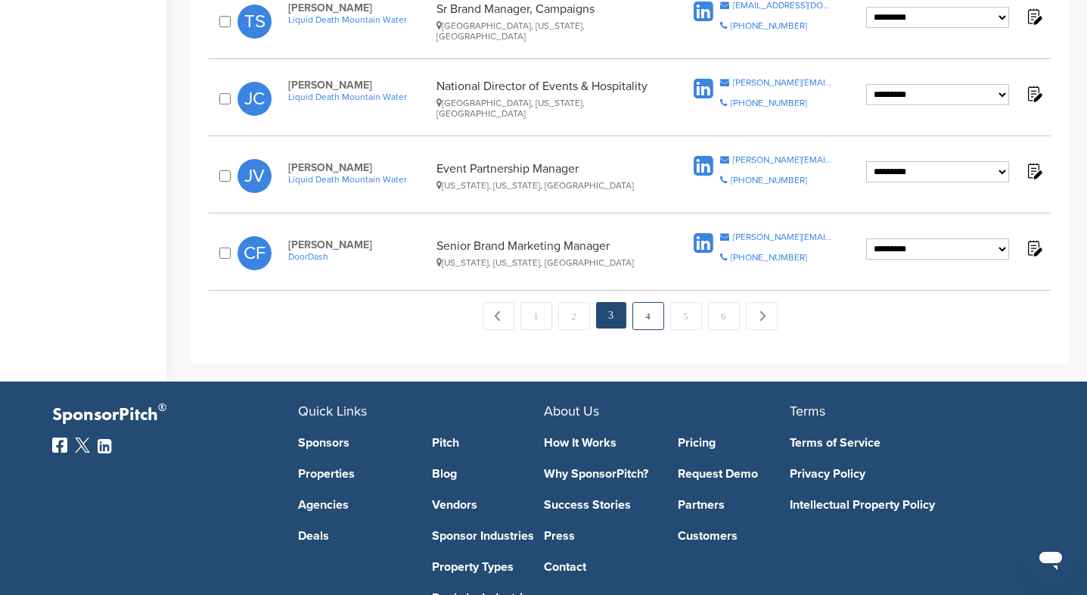
click at [642, 302] on link "4" at bounding box center [649, 316] width 32 height 28
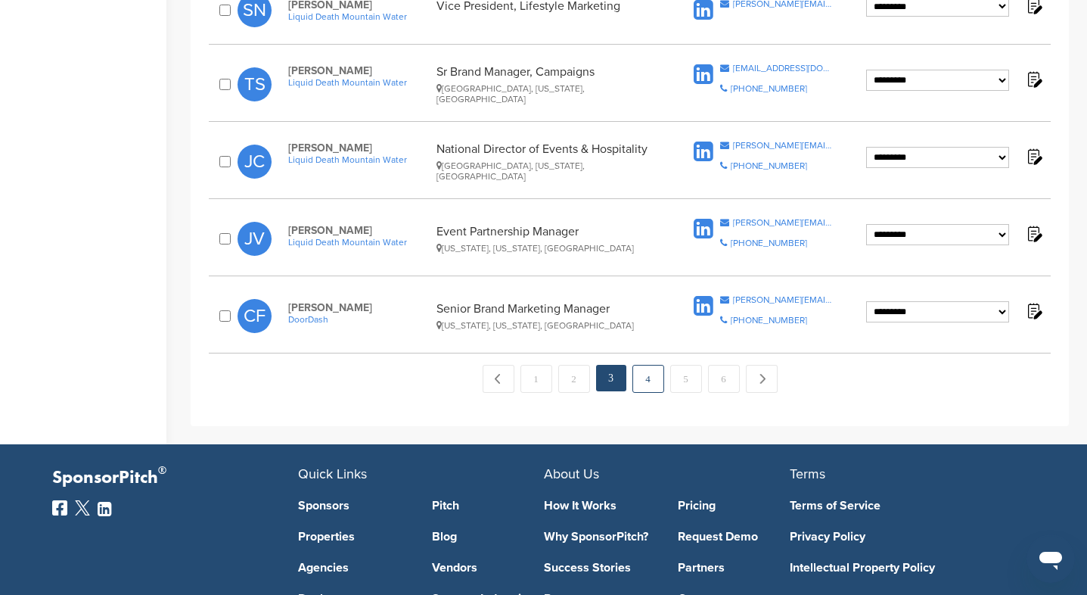
scroll to position [1529, 0]
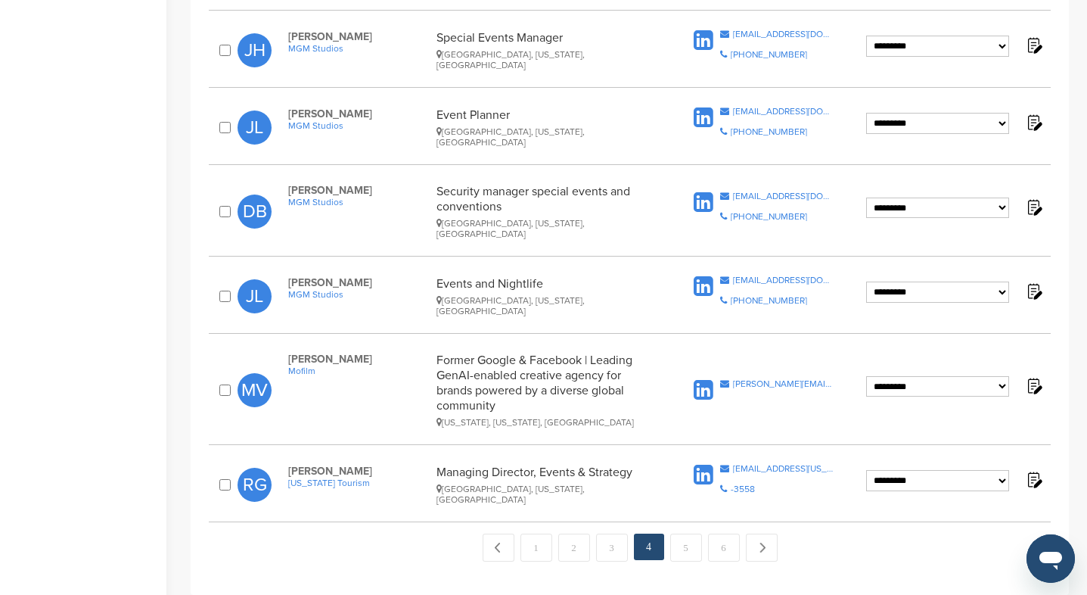
scroll to position [1495, 0]
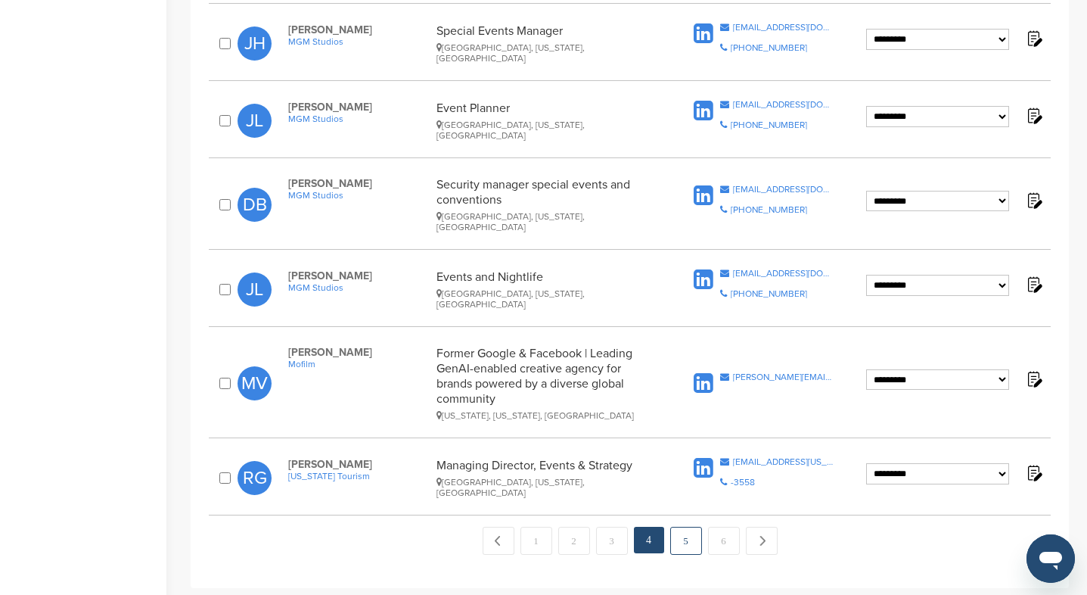
click at [680, 527] on link "5" at bounding box center [686, 541] width 32 height 28
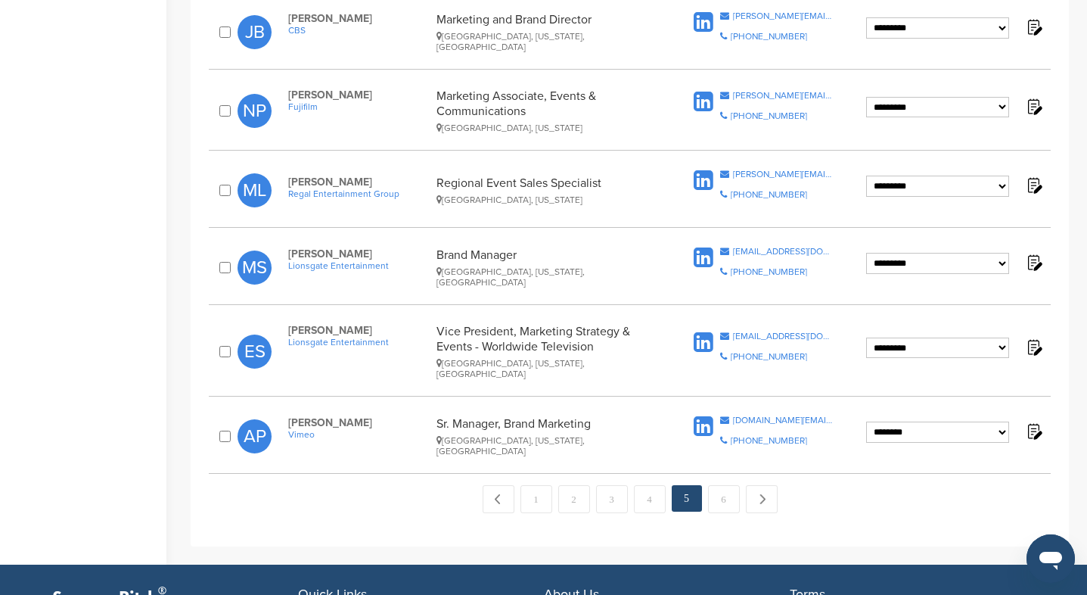
scroll to position [1463, 0]
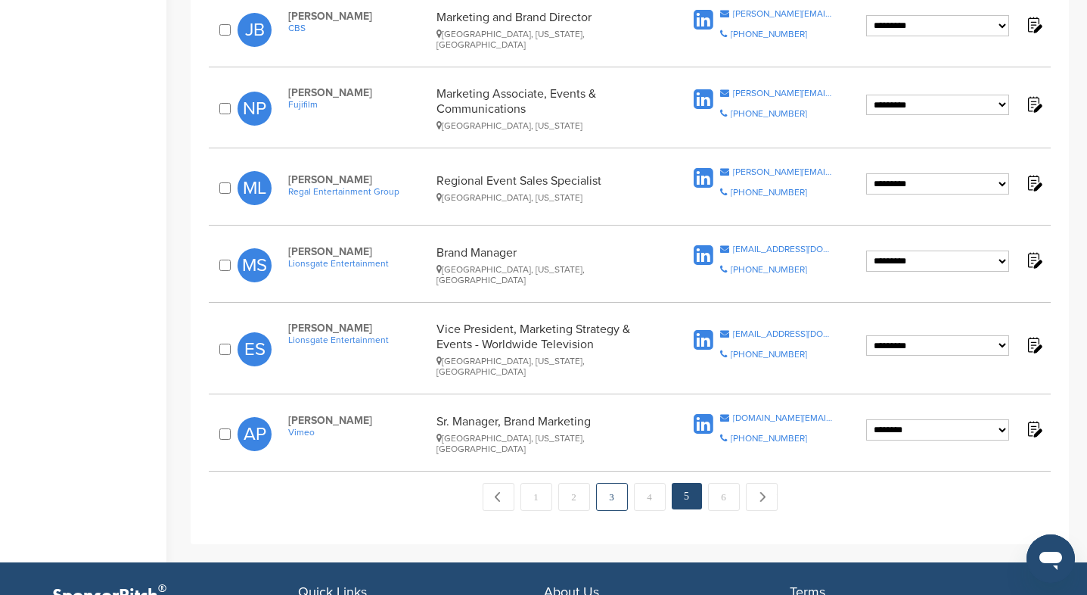
click at [606, 483] on link "3" at bounding box center [612, 497] width 32 height 28
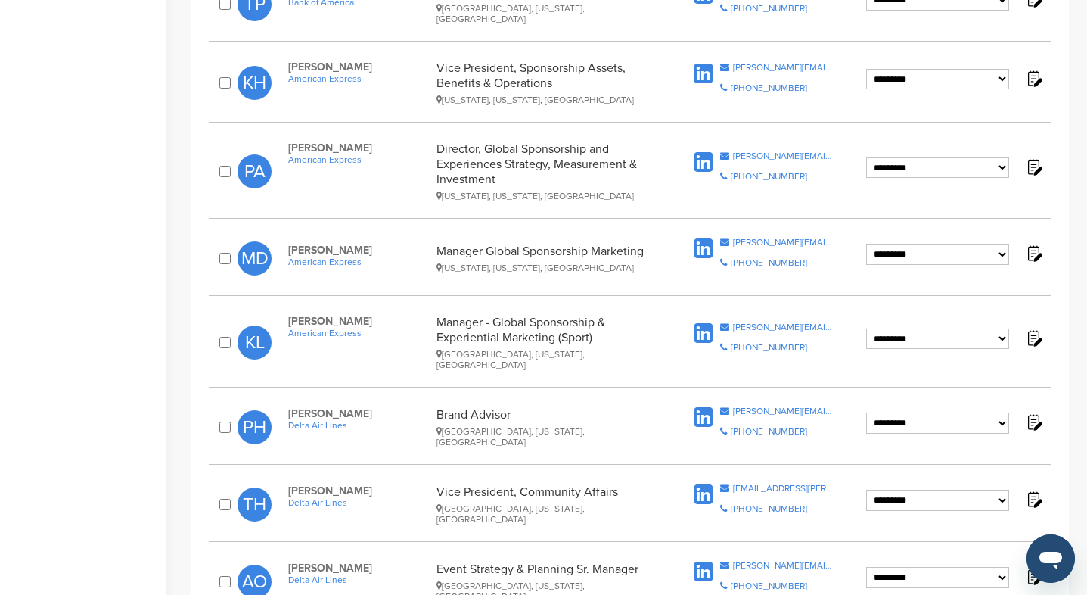
scroll to position [925, 0]
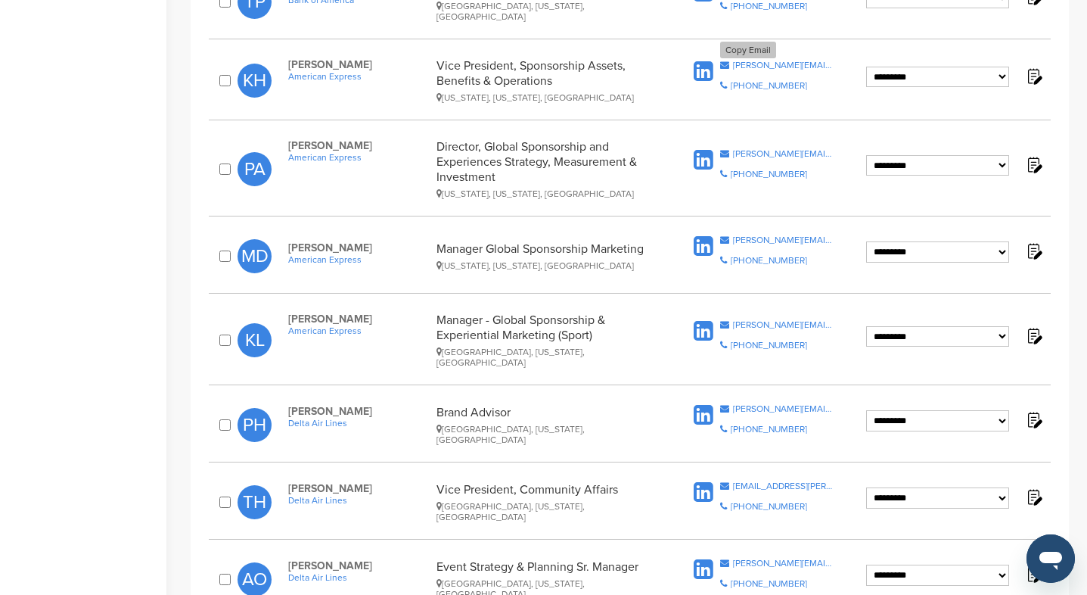
click at [754, 61] on div "kristina.hunt@aexp.com" at bounding box center [783, 65] width 101 height 9
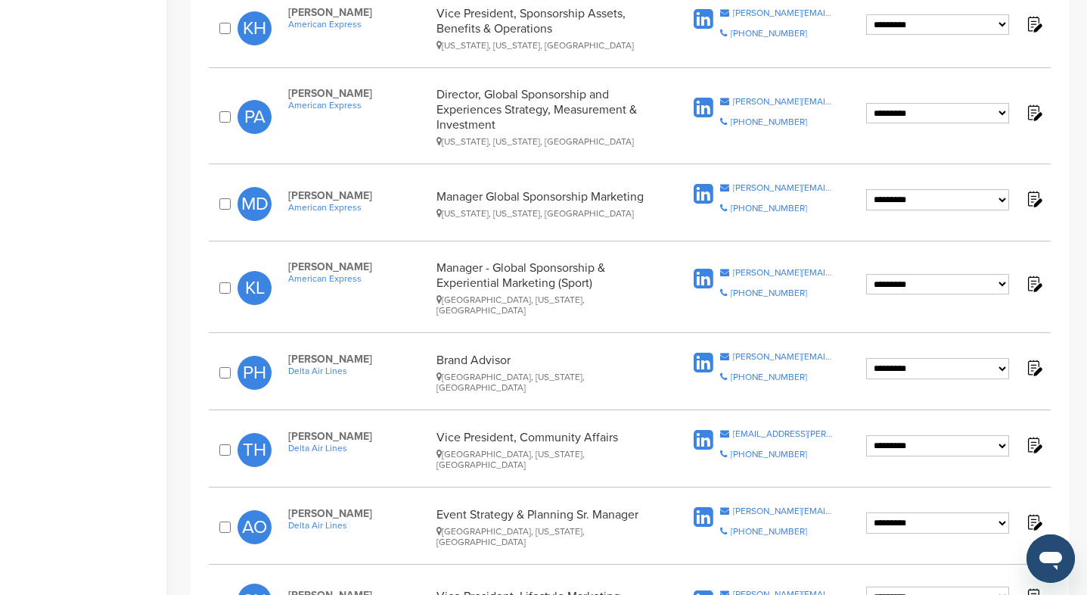
scroll to position [981, 0]
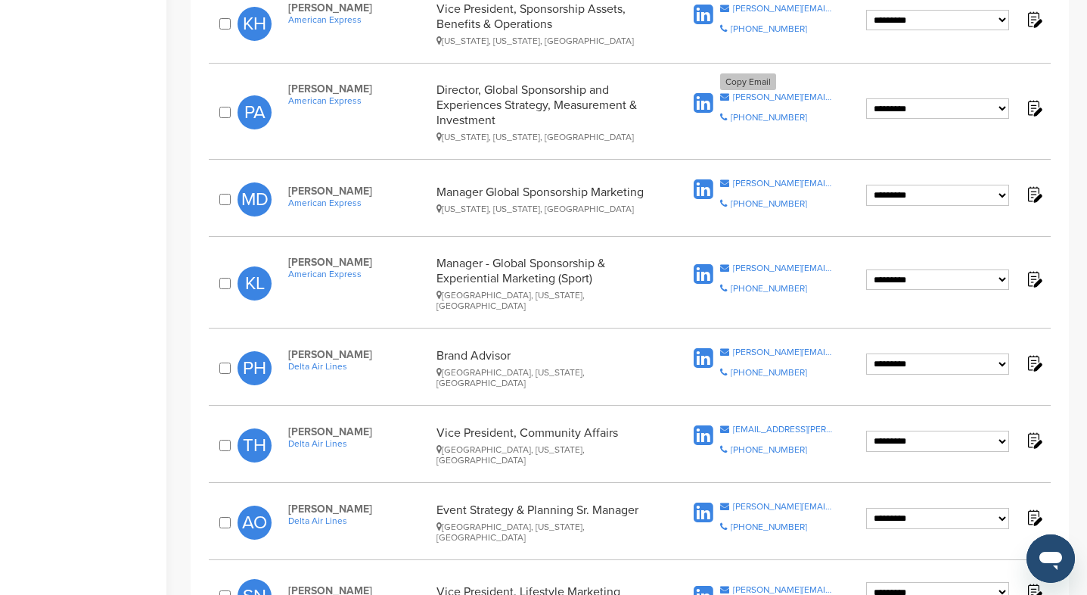
click at [772, 92] on div "paige.s.auerbach@aexp.com" at bounding box center [783, 96] width 101 height 9
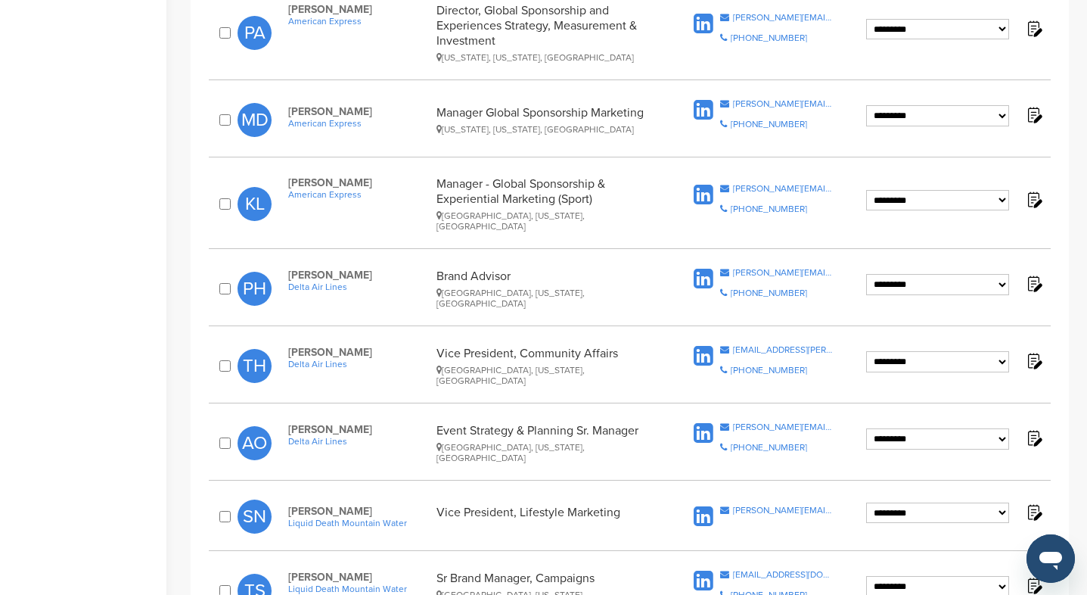
scroll to position [1067, 0]
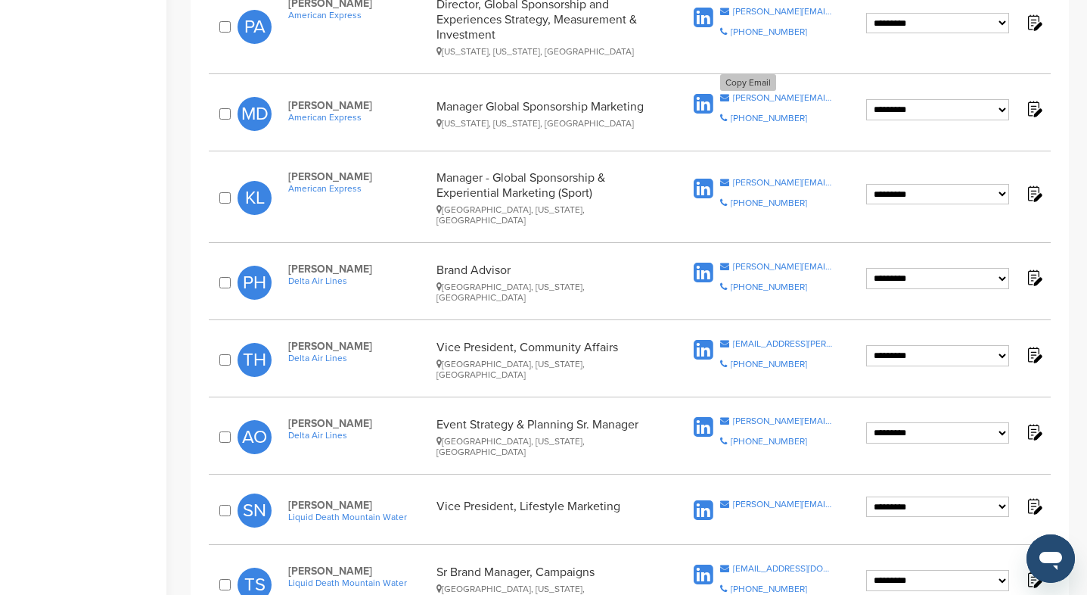
click at [782, 93] on div "maxine.dally@aexp.com" at bounding box center [783, 97] width 101 height 9
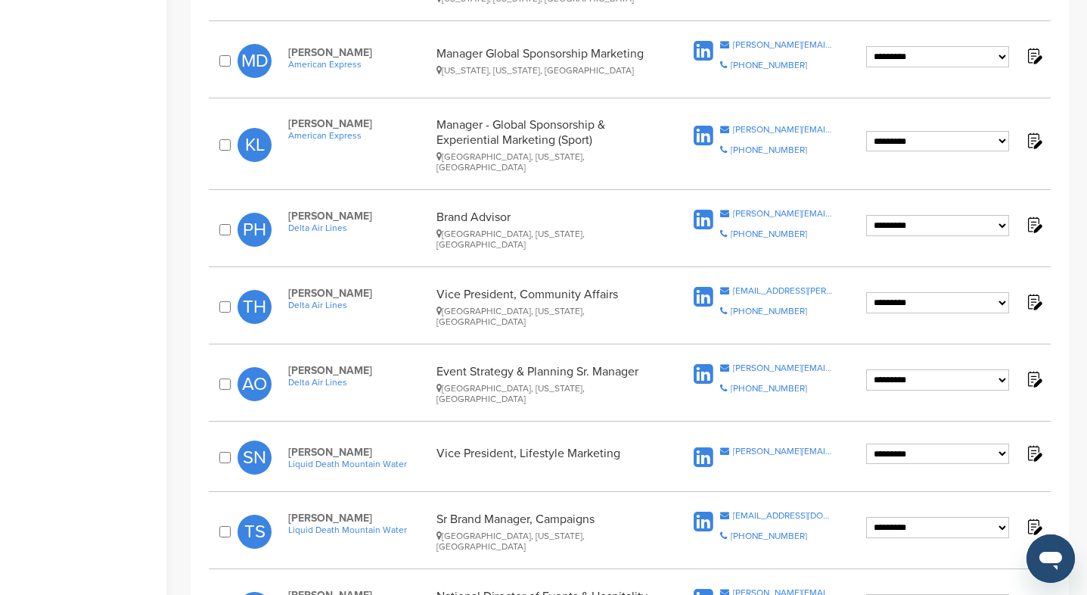
scroll to position [1123, 0]
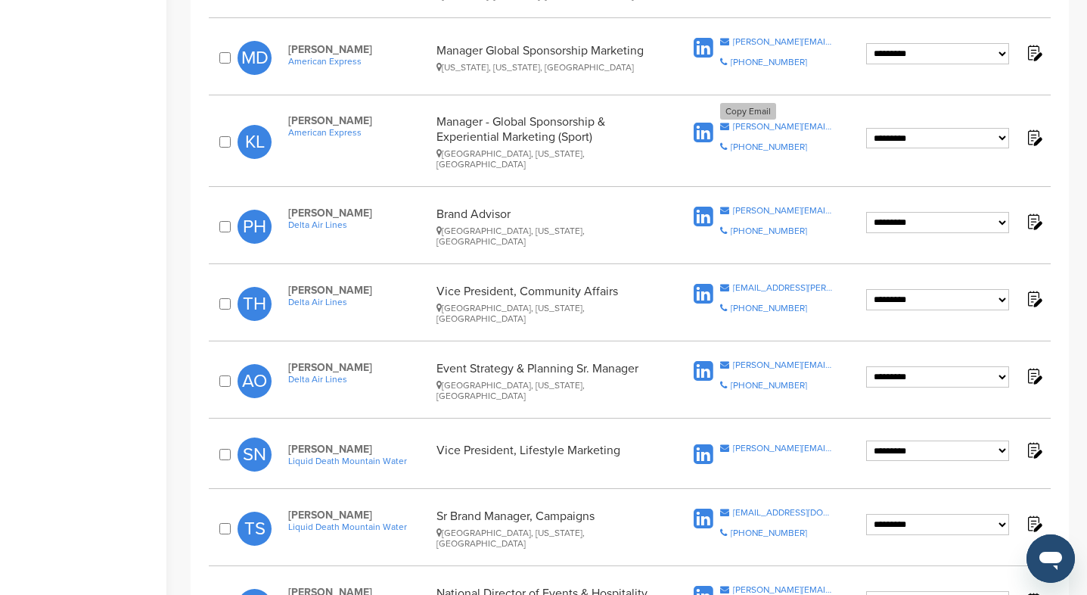
click at [792, 122] on div "katie.leader@aexp.com" at bounding box center [783, 126] width 101 height 9
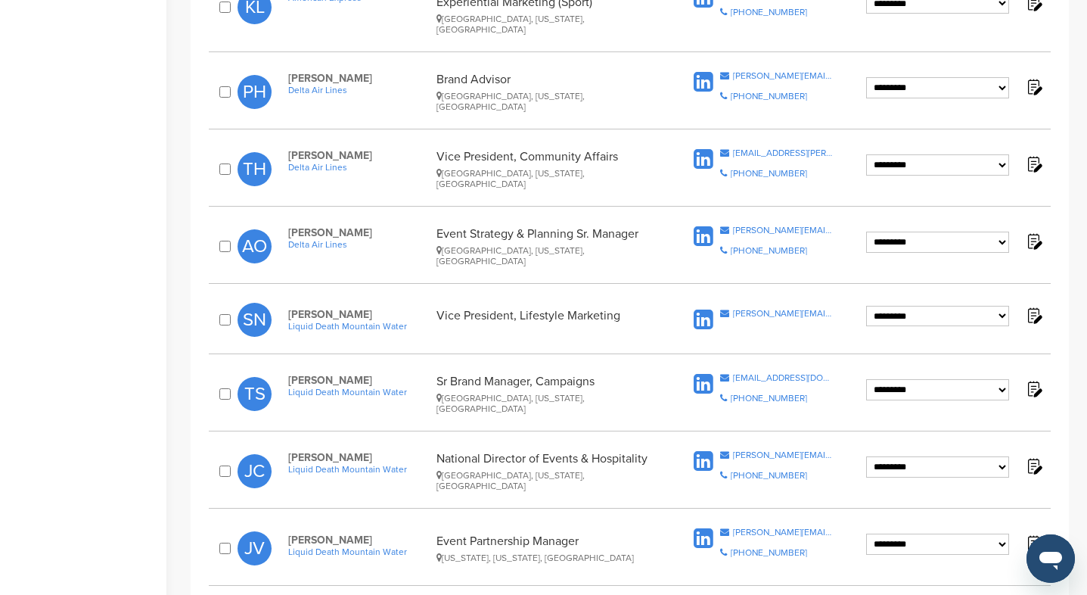
scroll to position [1260, 0]
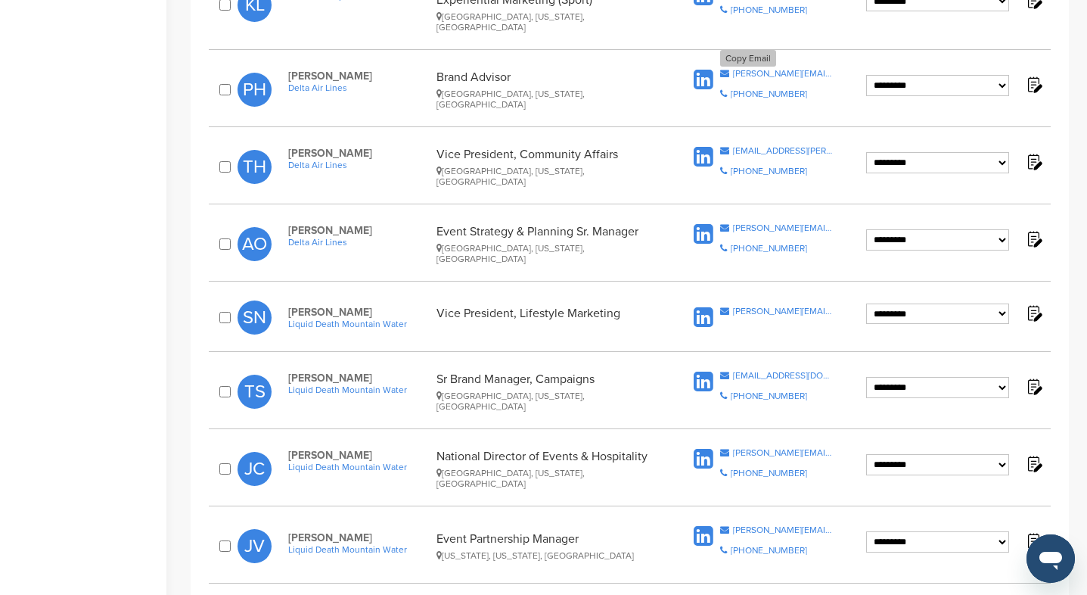
click at [753, 69] on div "priscilla.haywood@delta.com" at bounding box center [783, 73] width 101 height 9
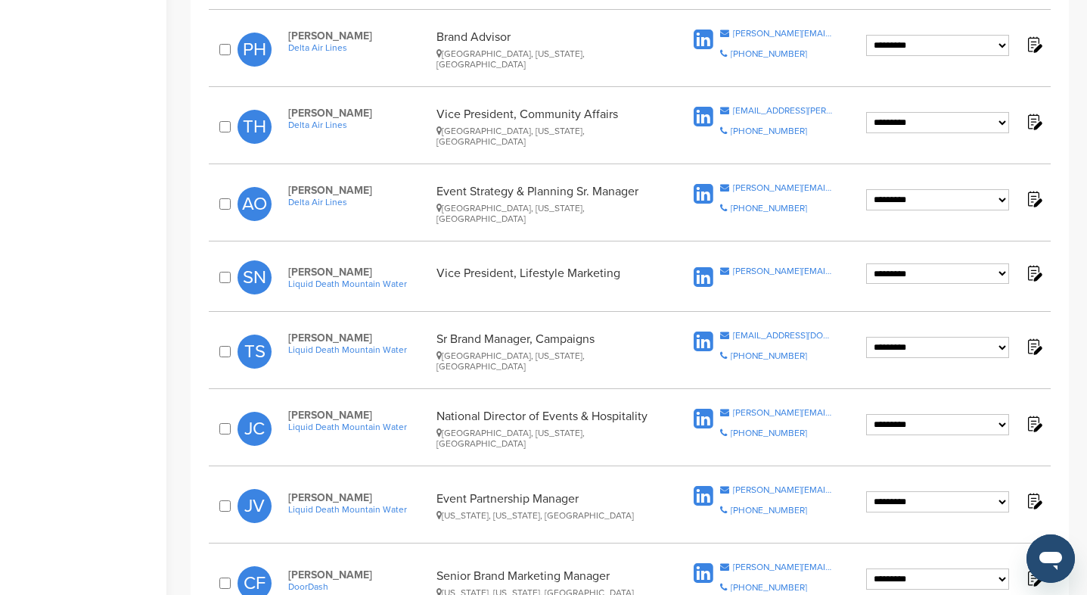
scroll to position [1308, 0]
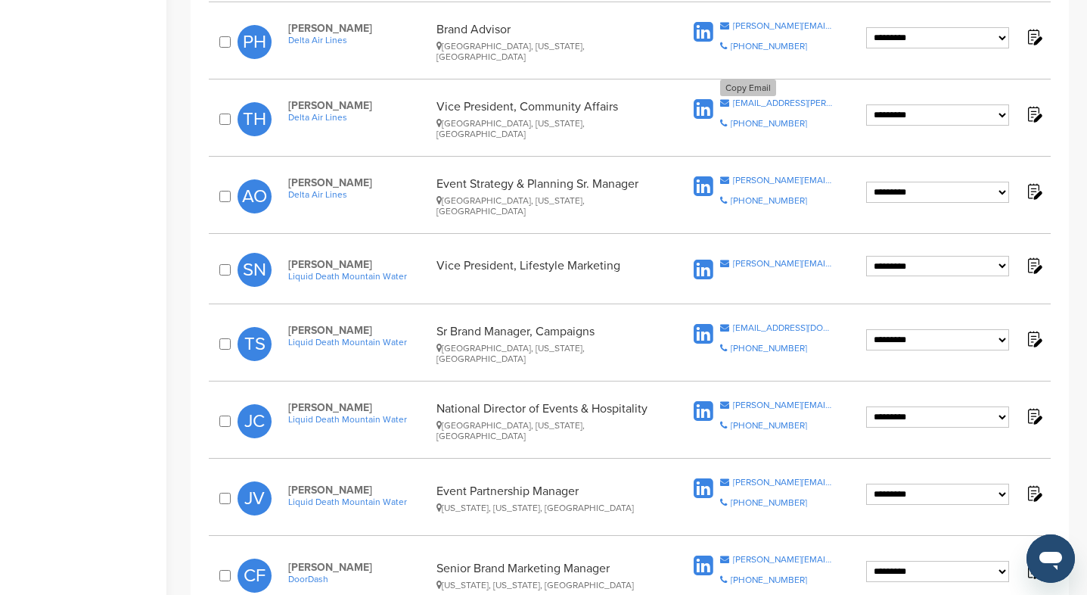
click at [764, 98] on div "tad.hutcheson@delta.com" at bounding box center [783, 102] width 101 height 9
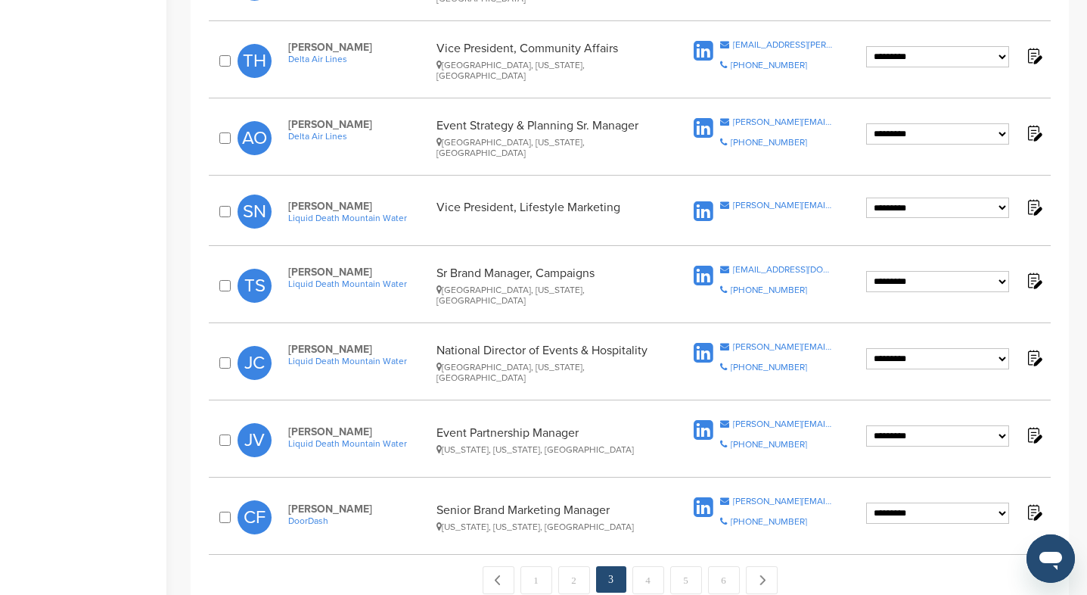
scroll to position [1373, 0]
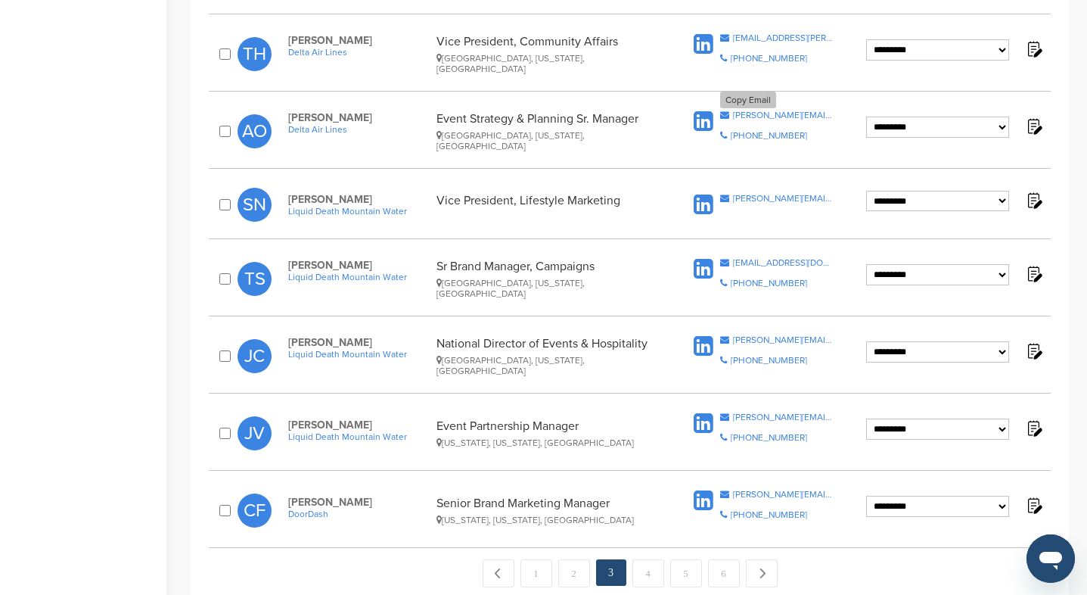
click at [762, 110] on div "ashley.overstreet@delta.com" at bounding box center [783, 114] width 101 height 9
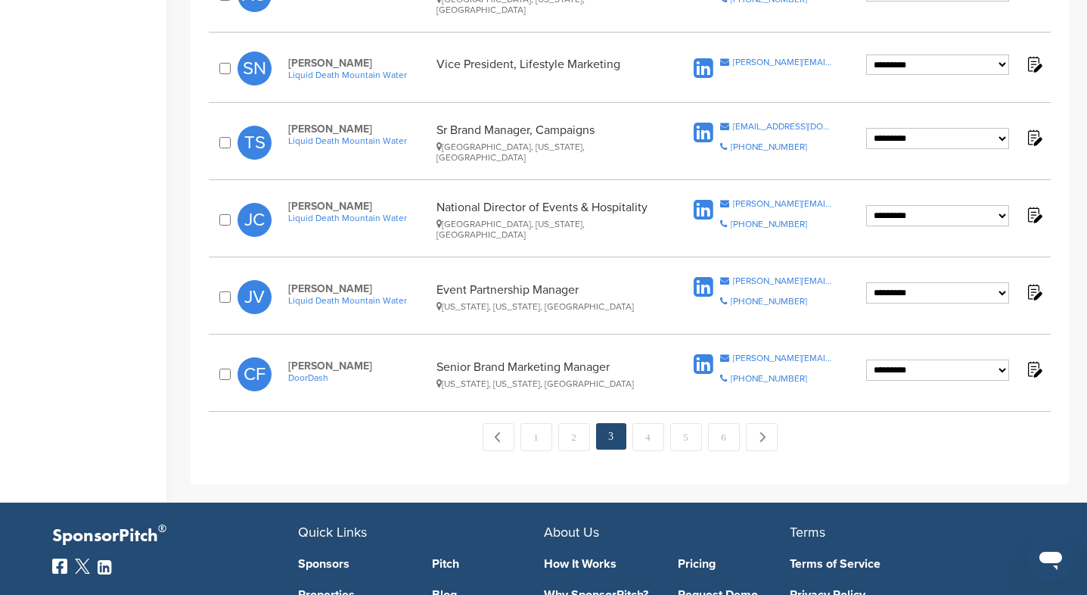
scroll to position [1511, 0]
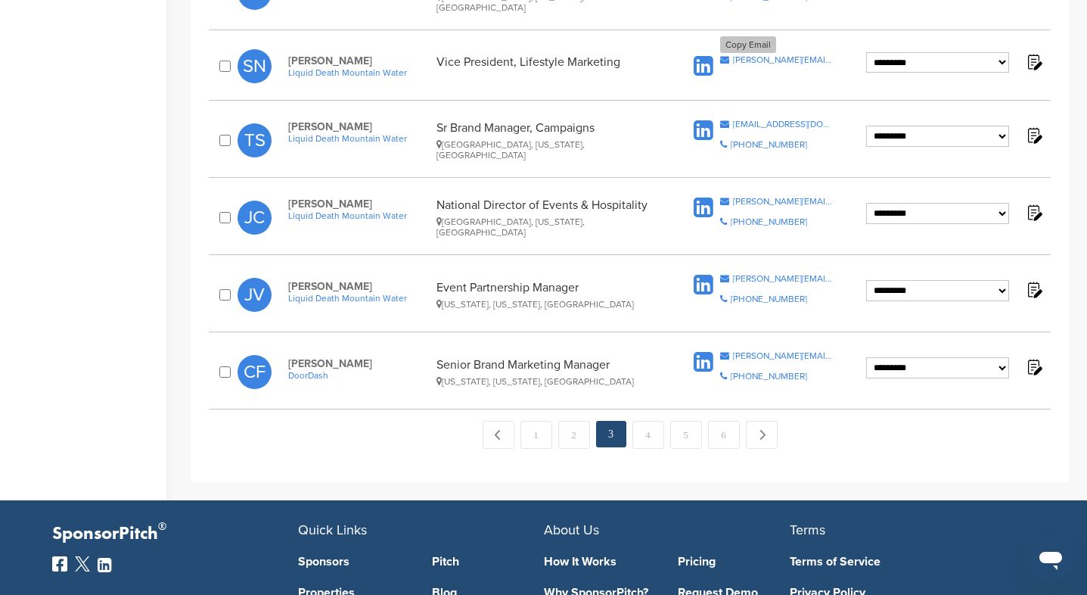
click at [770, 55] on div "steve@liquiddeath.com" at bounding box center [783, 59] width 101 height 9
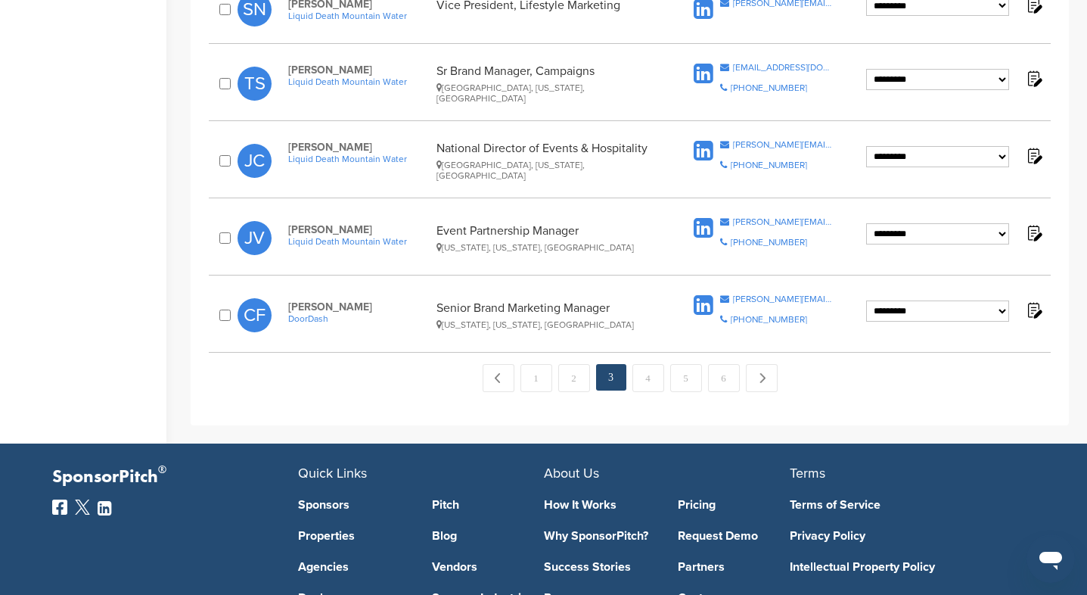
scroll to position [1571, 0]
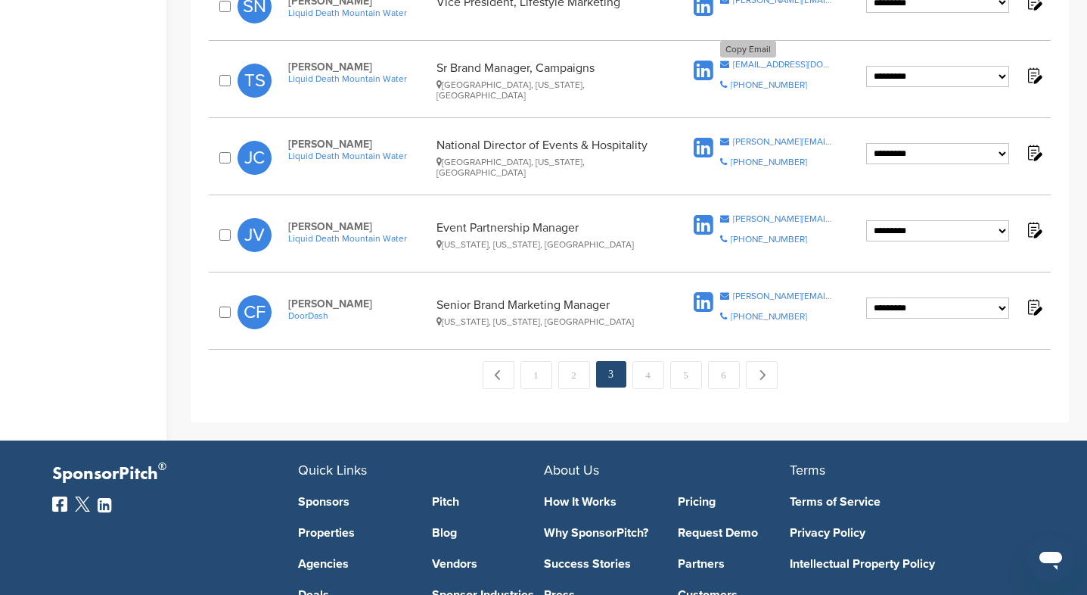
click at [756, 60] on div "tia@liquiddeath.com" at bounding box center [783, 64] width 101 height 9
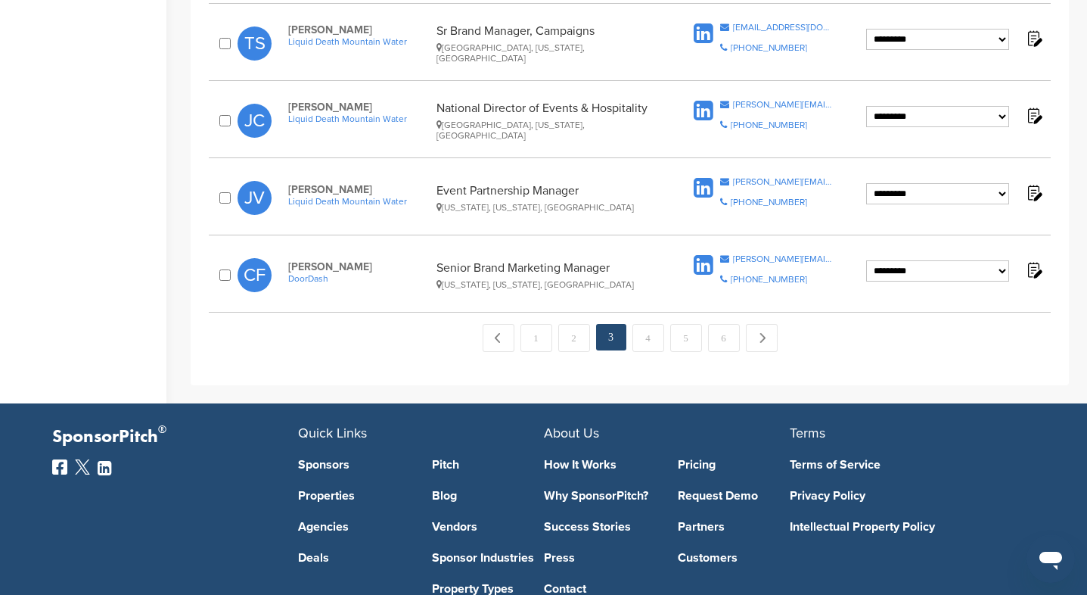
scroll to position [1630, 0]
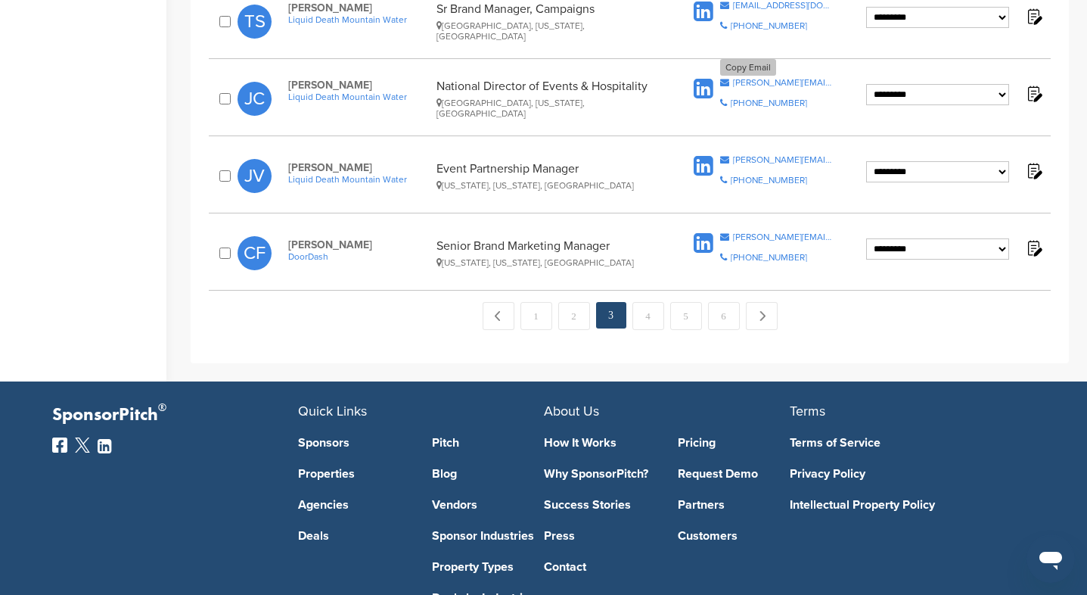
click at [754, 78] on div "jamie@liquiddeath.com" at bounding box center [783, 82] width 101 height 9
click at [800, 155] on div "joe@liquiddeath.com" at bounding box center [783, 159] width 101 height 9
click at [804, 232] on div "catherine@doordash.com" at bounding box center [783, 236] width 101 height 9
click at [761, 232] on div "catherine@doordash.com" at bounding box center [783, 236] width 101 height 9
click at [649, 302] on link "4" at bounding box center [649, 316] width 32 height 28
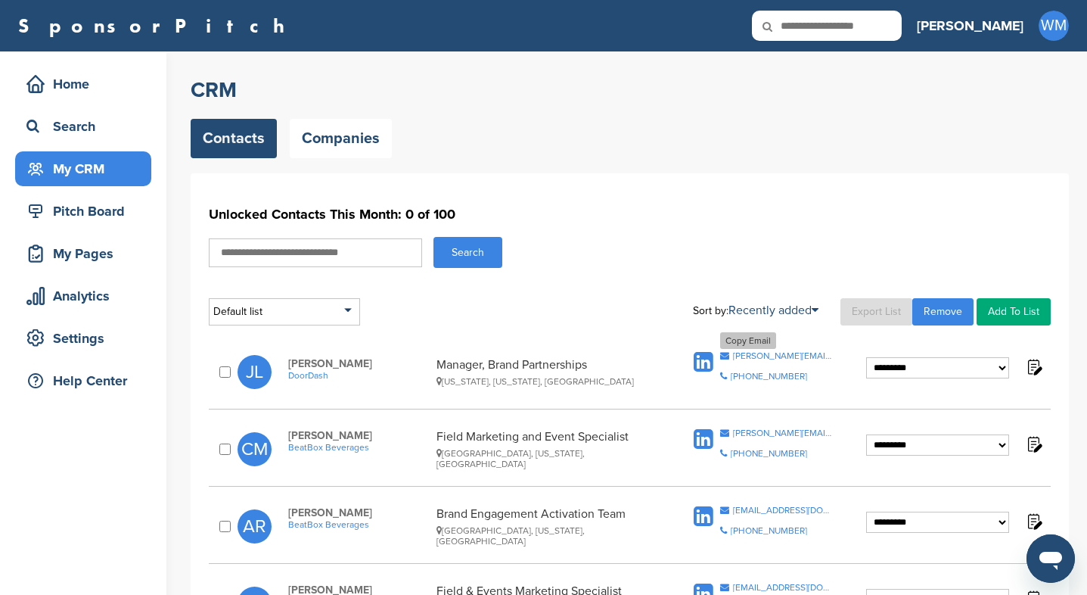
click at [776, 354] on div "[PERSON_NAME][EMAIL_ADDRESS][PERSON_NAME][DOMAIN_NAME]" at bounding box center [783, 355] width 101 height 9
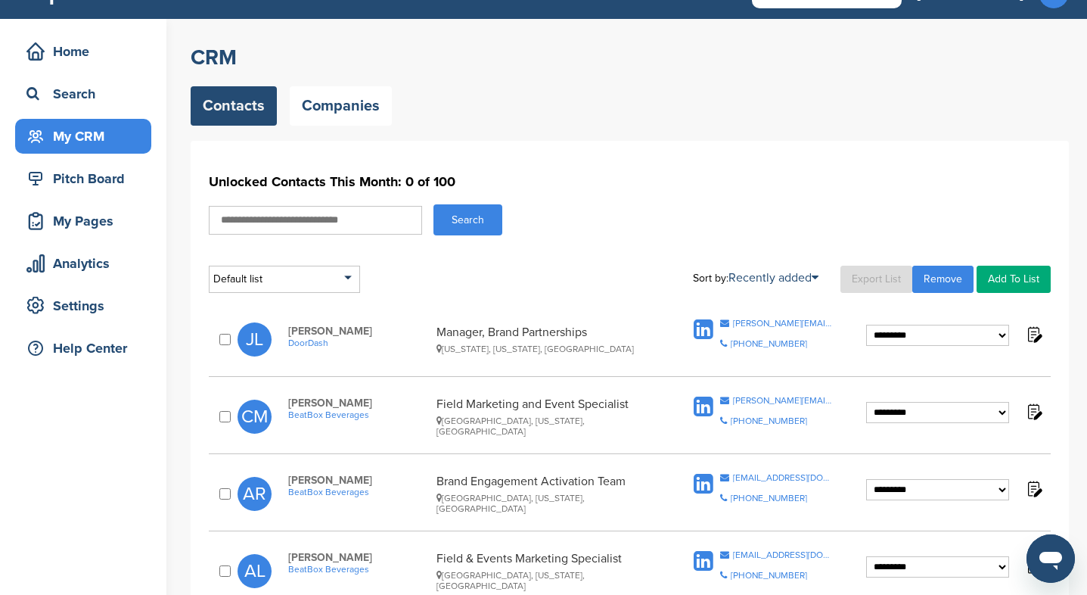
scroll to position [40, 0]
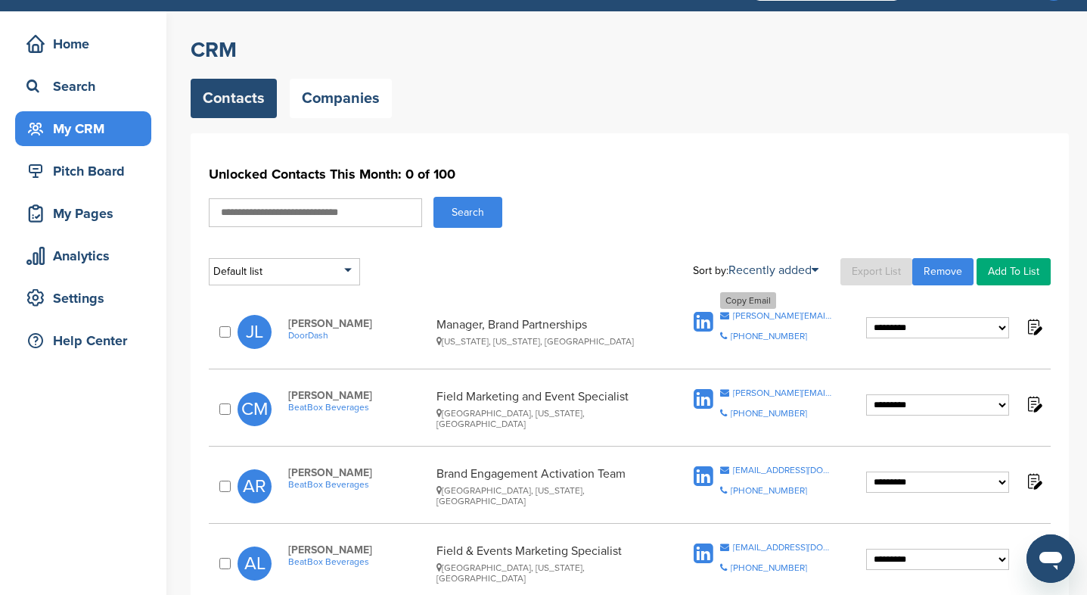
click at [777, 316] on div "[PERSON_NAME][EMAIL_ADDRESS][PERSON_NAME][DOMAIN_NAME]" at bounding box center [783, 315] width 101 height 9
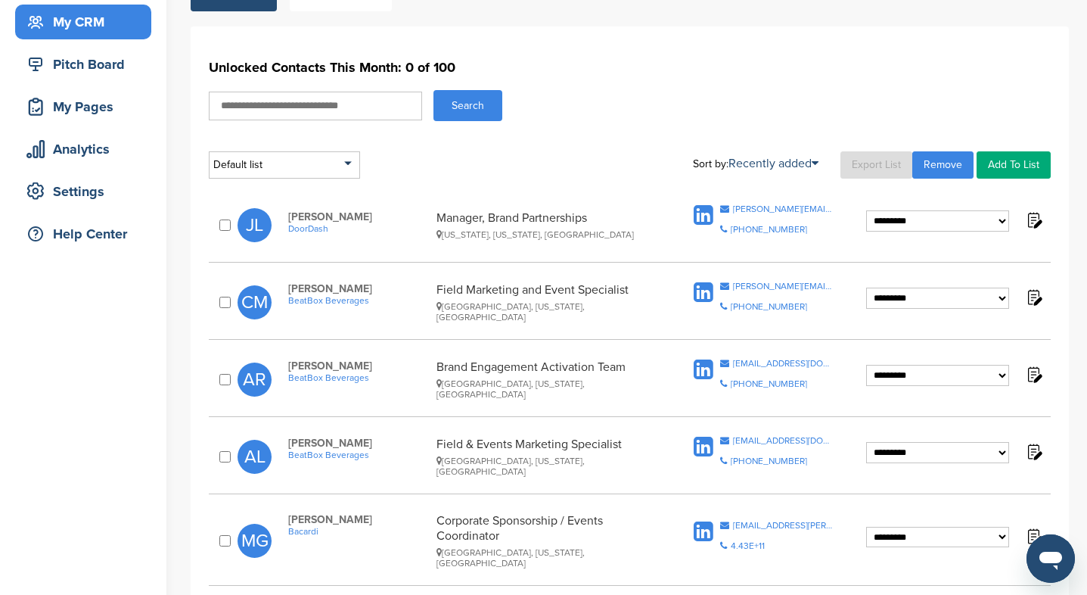
scroll to position [0, 0]
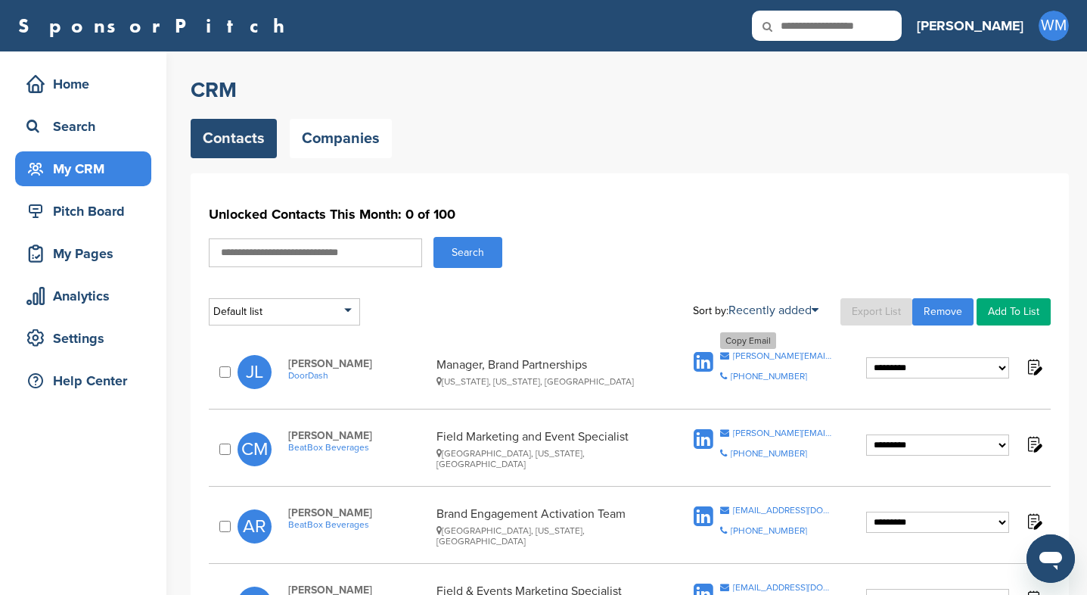
click at [754, 354] on div "[PERSON_NAME][EMAIL_ADDRESS][PERSON_NAME][DOMAIN_NAME]" at bounding box center [783, 355] width 101 height 9
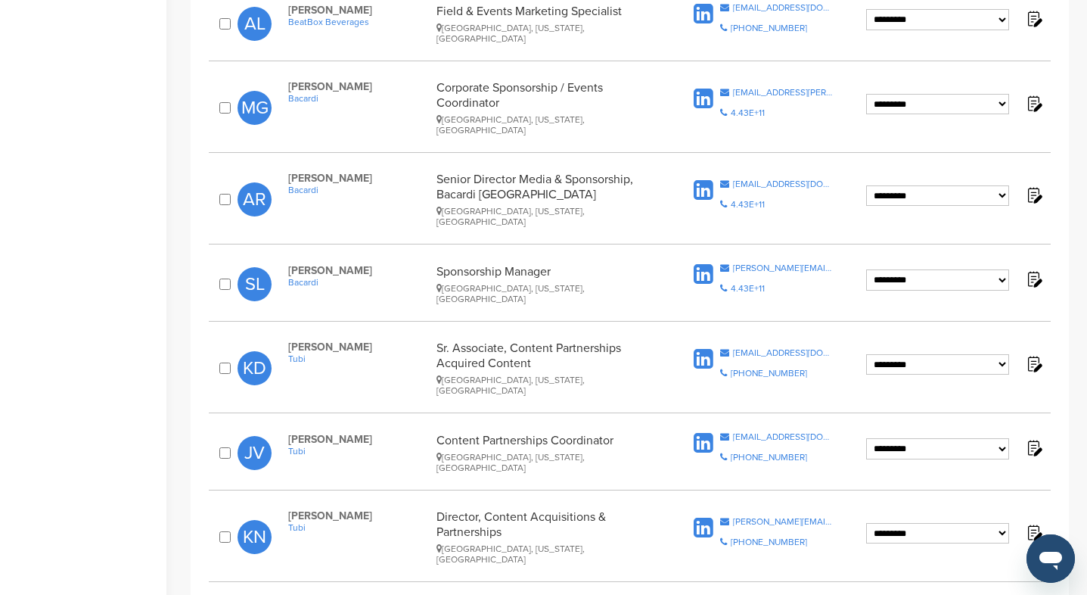
scroll to position [589, 0]
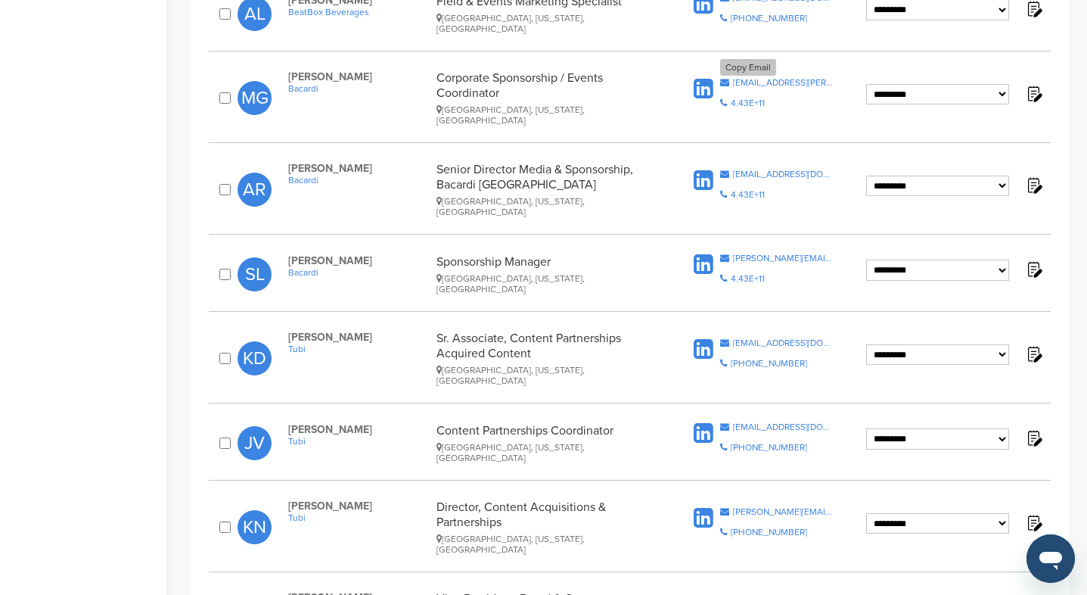
click at [765, 78] on div "[EMAIL_ADDRESS][PERSON_NAME][DOMAIN_NAME]" at bounding box center [783, 82] width 101 height 9
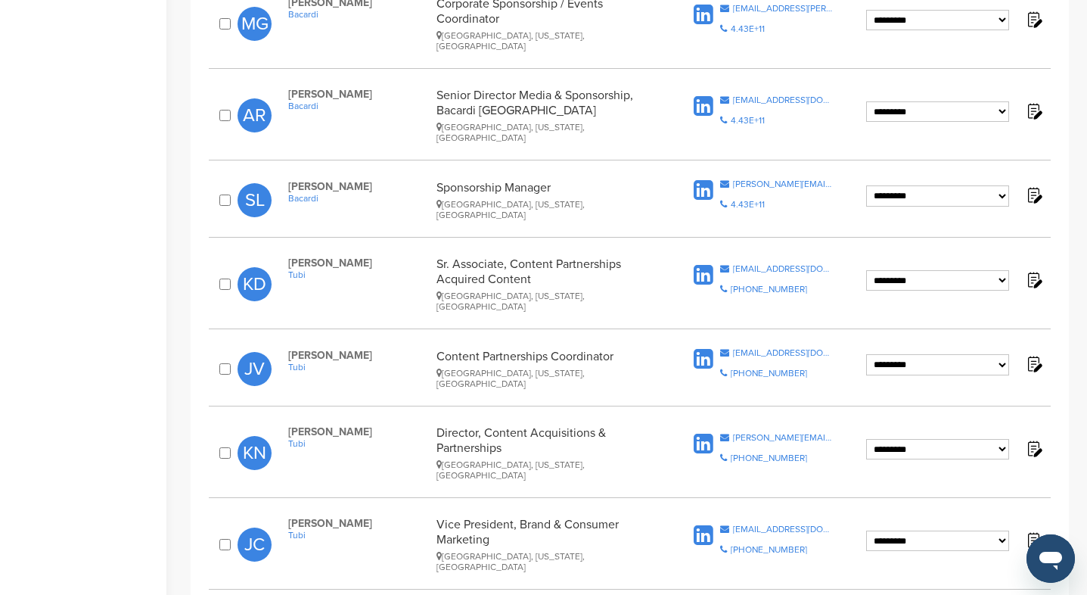
scroll to position [658, 0]
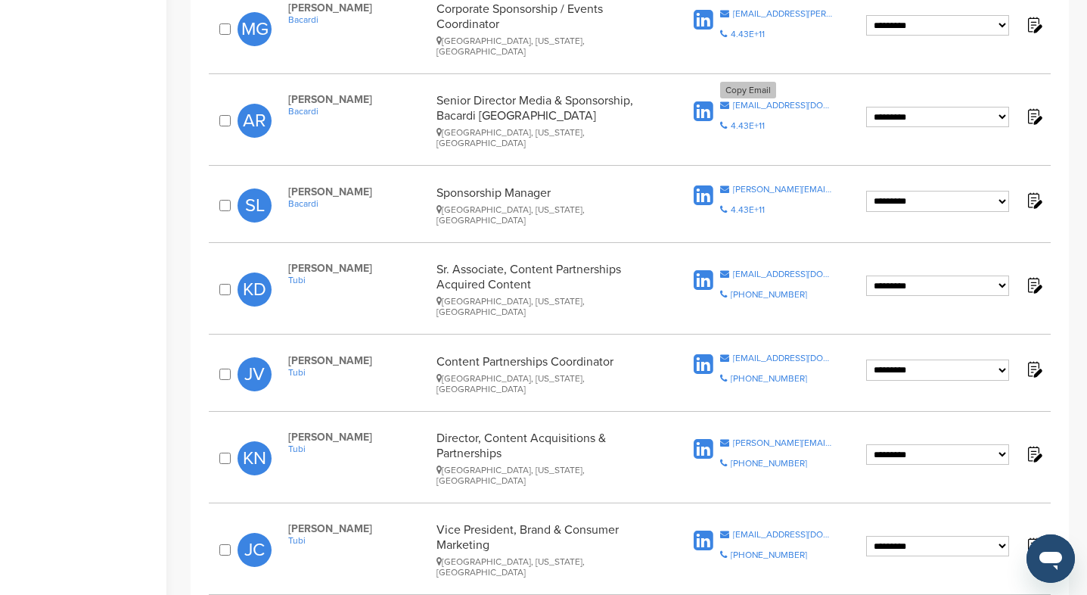
click at [748, 101] on div "[EMAIL_ADDRESS][DOMAIN_NAME]" at bounding box center [783, 105] width 101 height 9
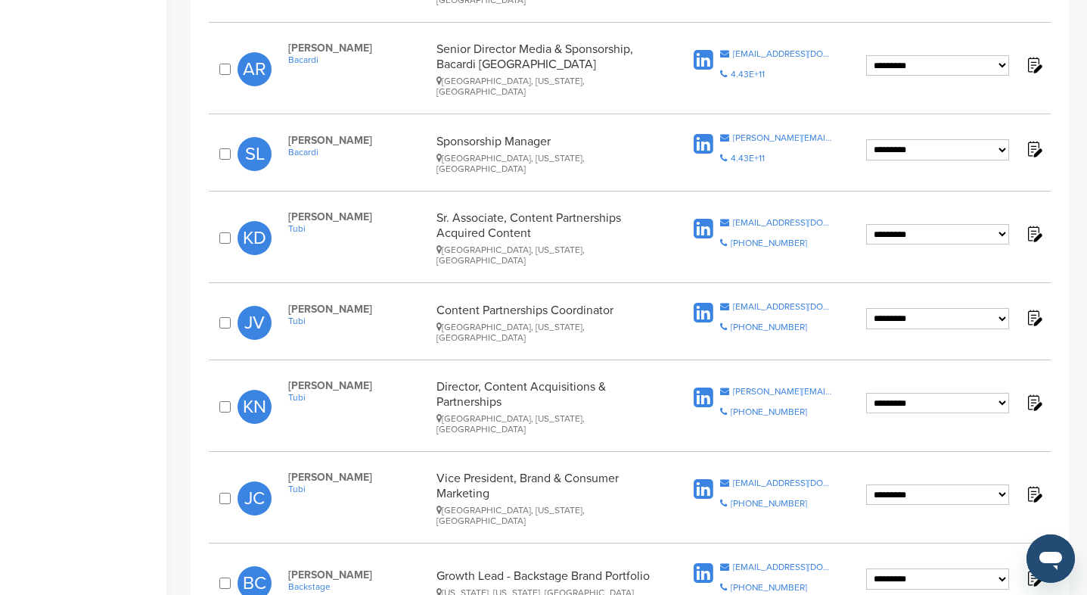
scroll to position [712, 0]
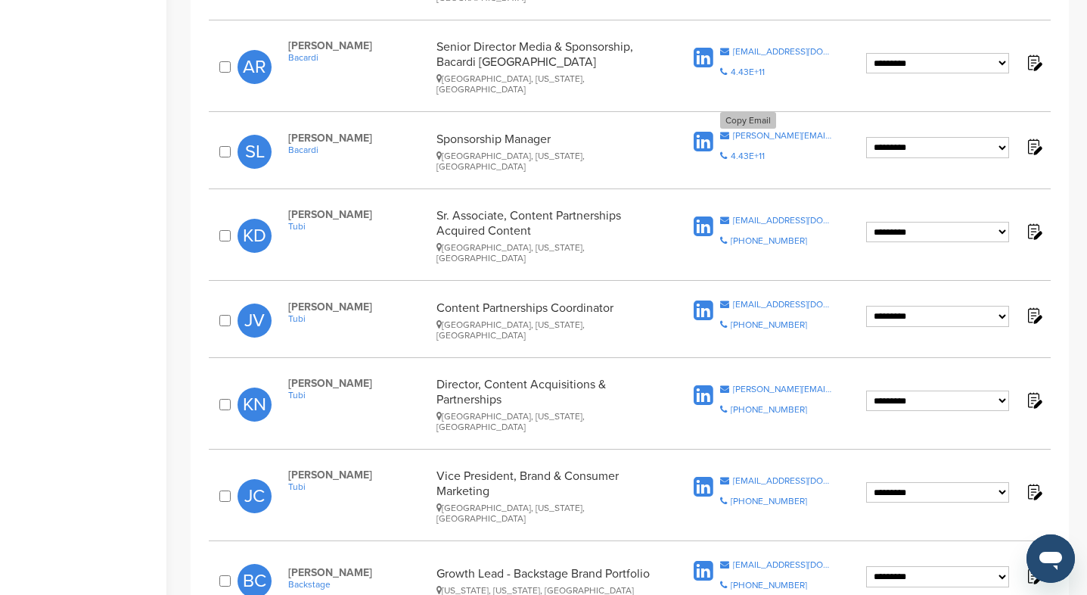
click at [809, 131] on div "[PERSON_NAME][EMAIL_ADDRESS][PERSON_NAME][DOMAIN_NAME]" at bounding box center [783, 135] width 101 height 9
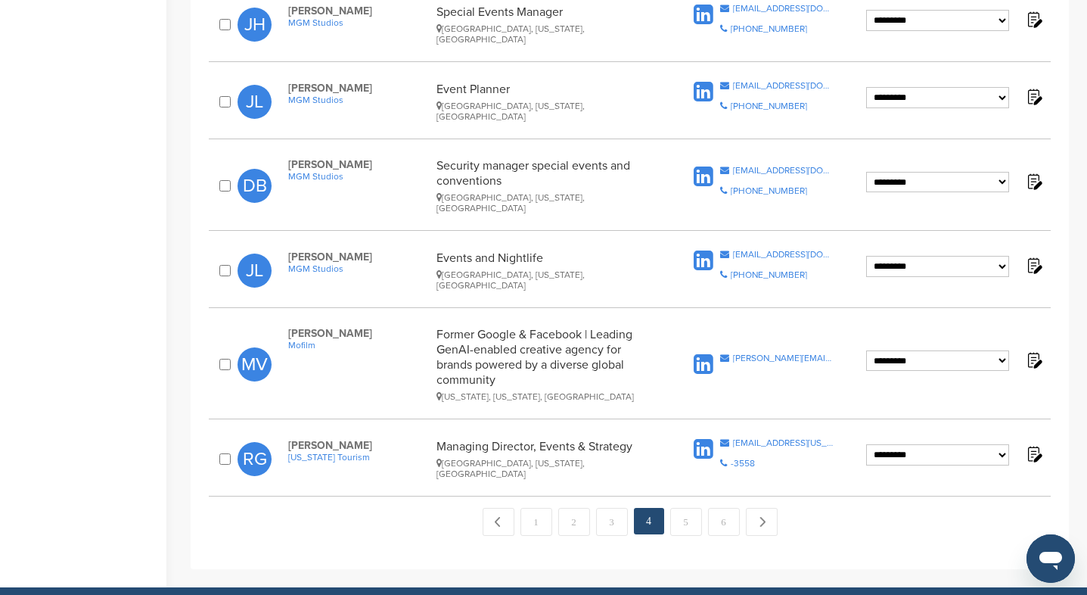
scroll to position [1560, 0]
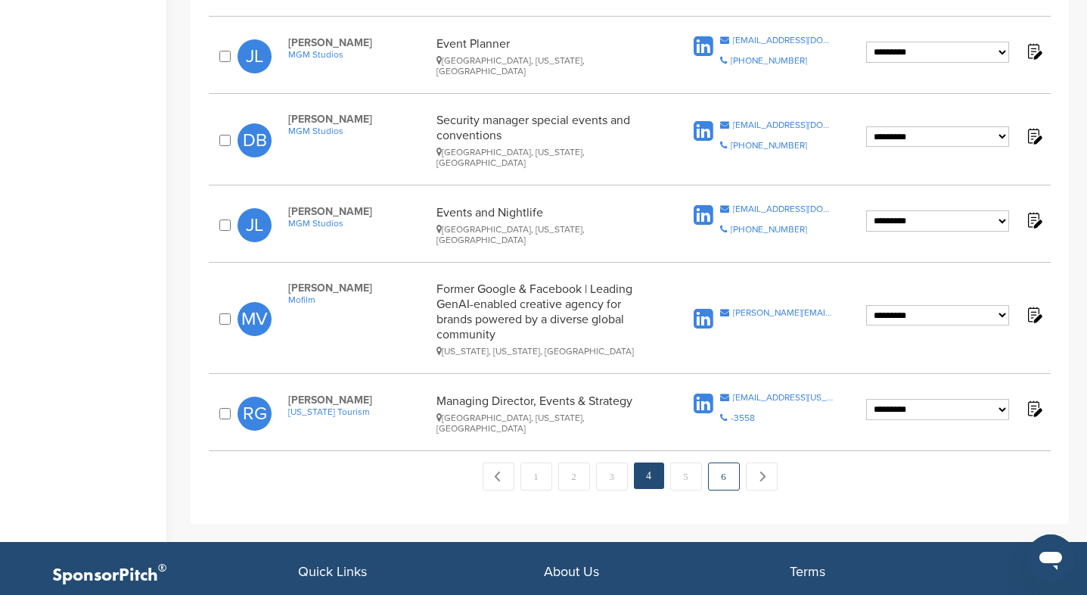
click at [720, 462] on link "6" at bounding box center [724, 476] width 32 height 28
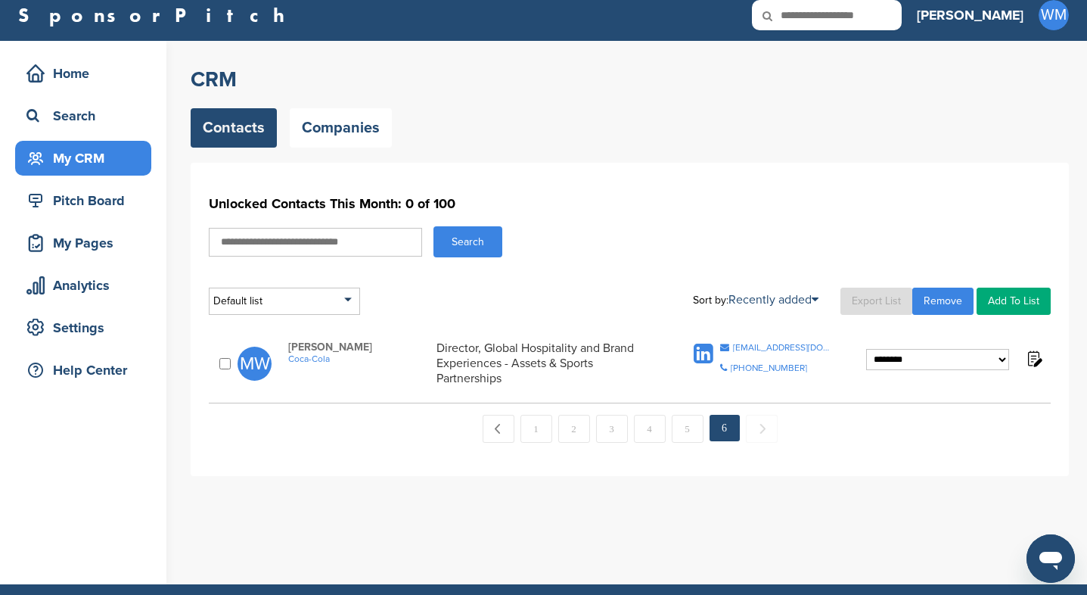
scroll to position [13, 0]
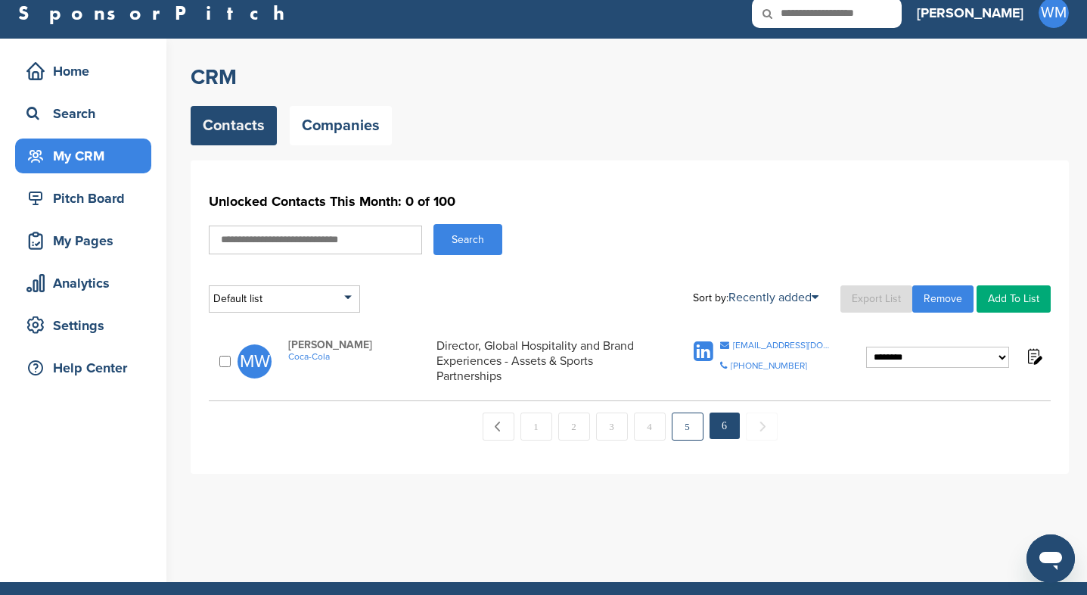
click at [687, 416] on link "5" at bounding box center [688, 426] width 32 height 28
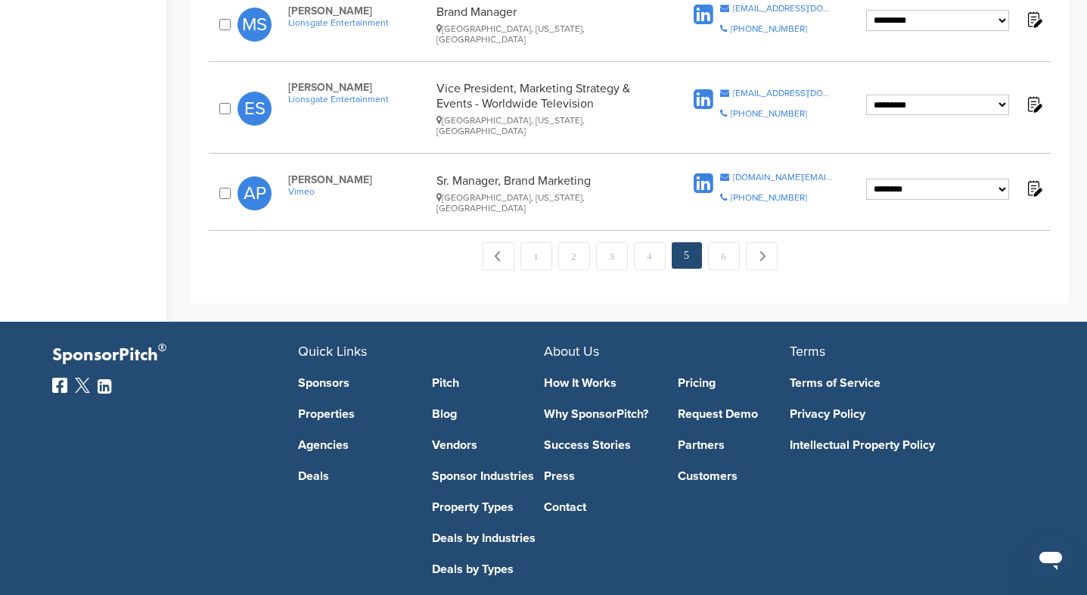
scroll to position [1738, 0]
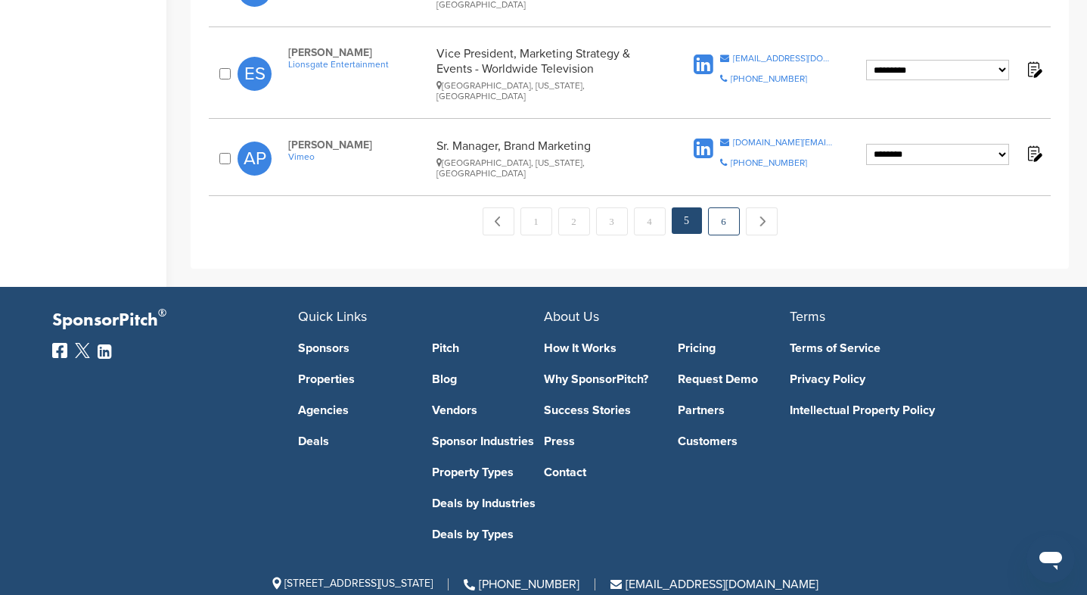
click at [725, 207] on link "6" at bounding box center [724, 221] width 32 height 28
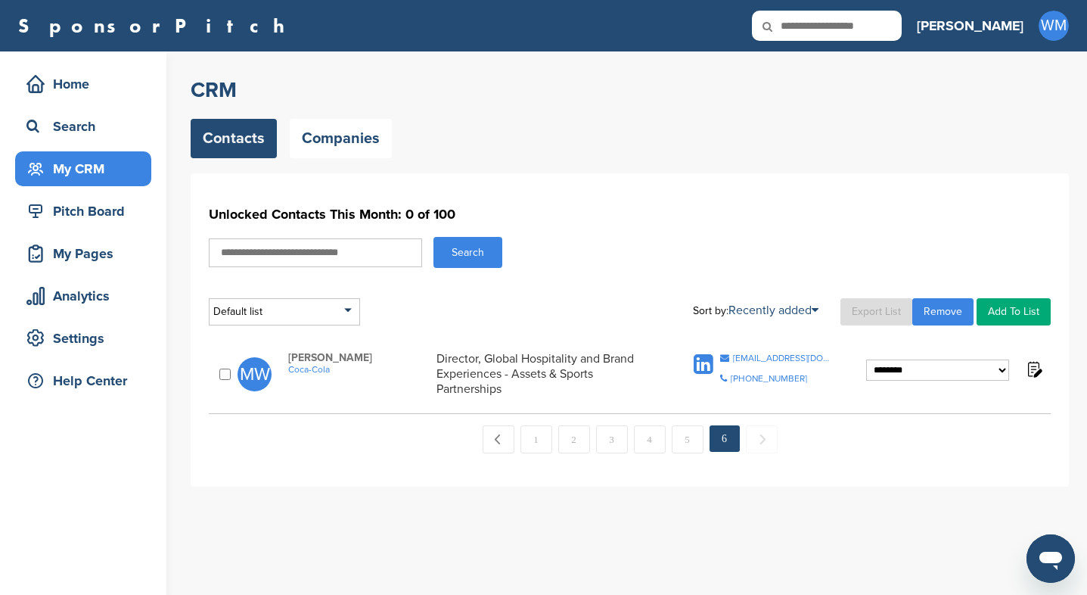
click at [744, 350] on div "**********" at bounding box center [630, 374] width 842 height 61
click at [795, 357] on div "micawong@coca-cola.com" at bounding box center [783, 357] width 101 height 9
drag, startPoint x: 310, startPoint y: 354, endPoint x: 288, endPoint y: 354, distance: 21.2
click at [288, 354] on span "Mica Wong" at bounding box center [358, 357] width 141 height 13
copy span "Mica"
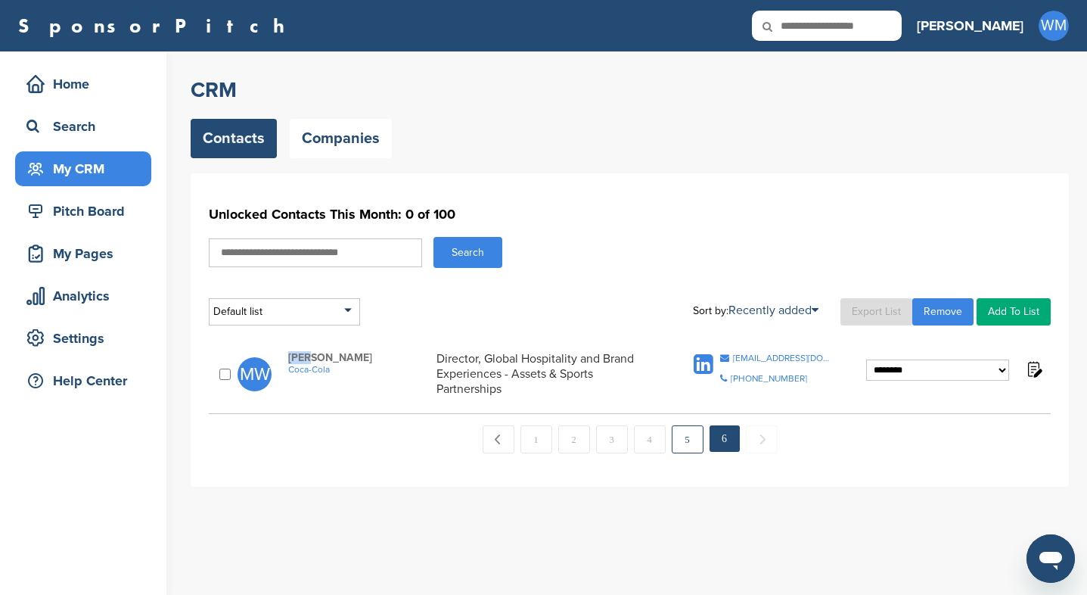
click at [679, 436] on link "5" at bounding box center [688, 439] width 32 height 28
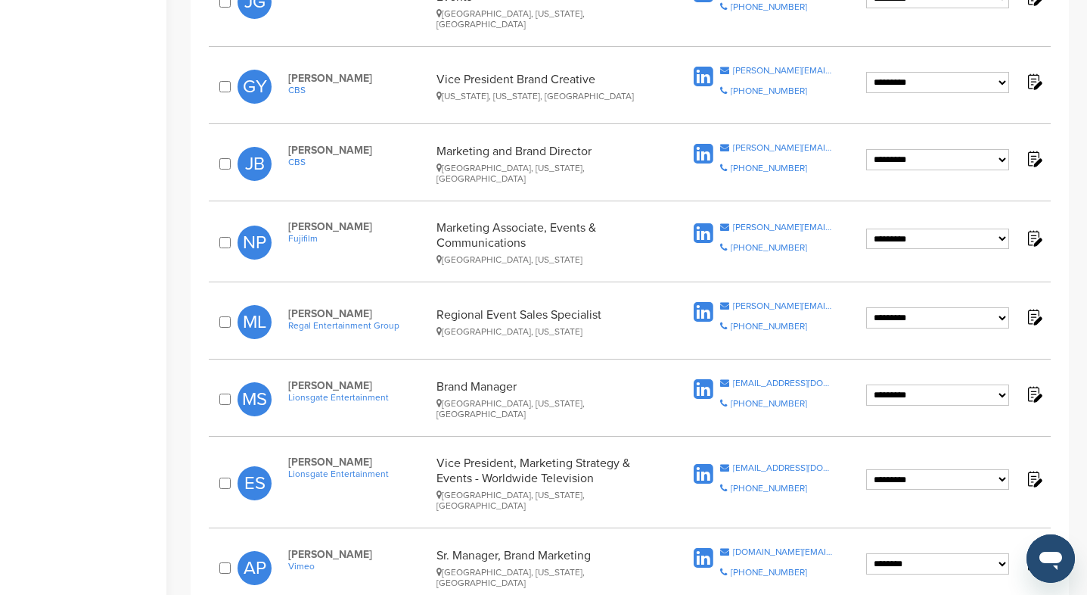
scroll to position [1328, 0]
click at [768, 548] on div "[DOMAIN_NAME][EMAIL_ADDRESS][DOMAIN_NAME]" at bounding box center [783, 552] width 101 height 9
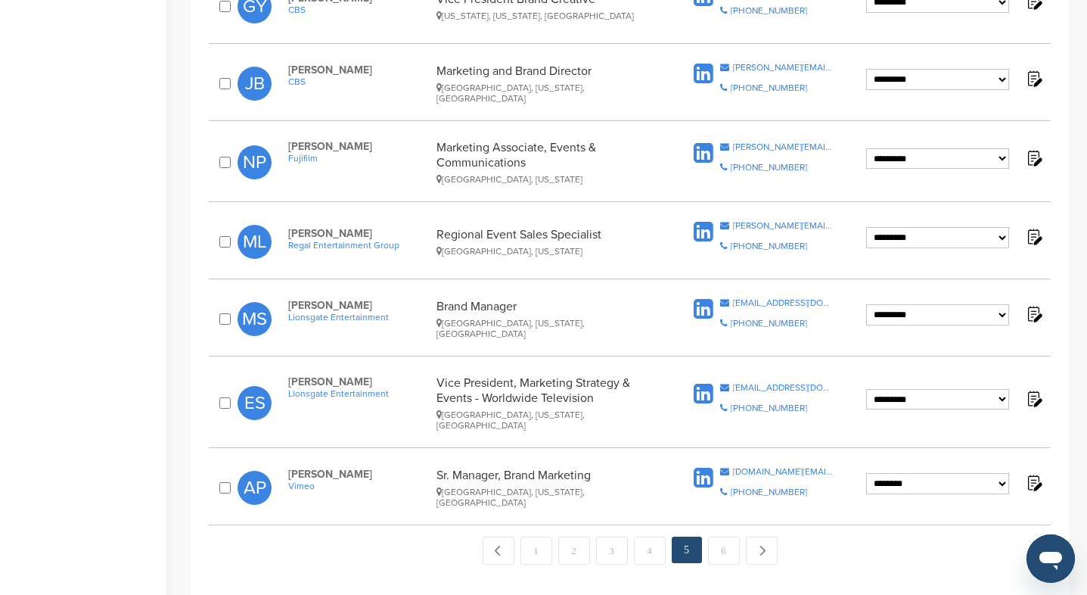
scroll to position [1381, 0]
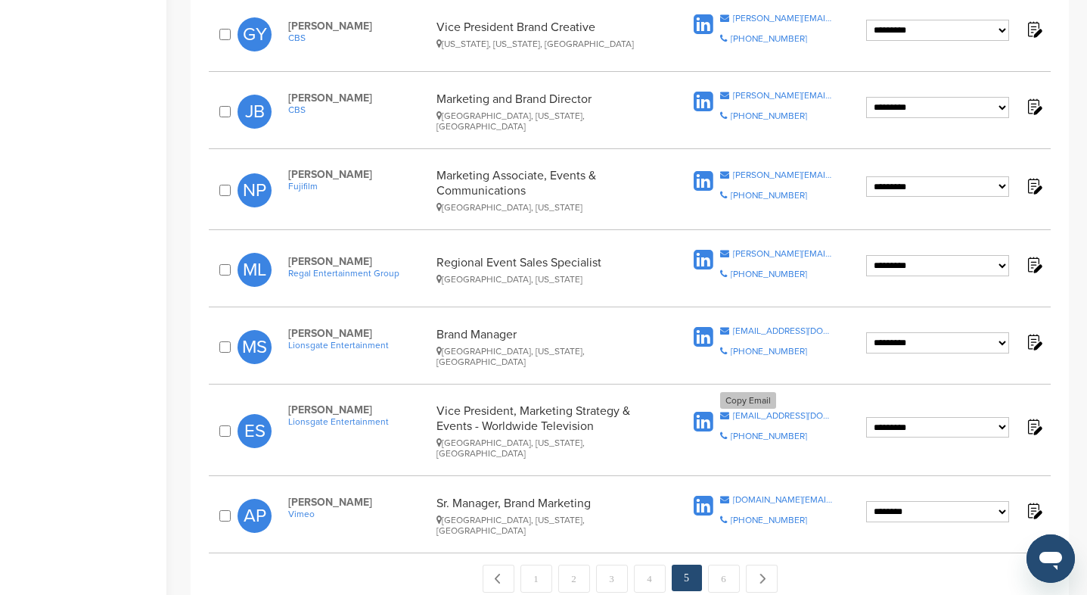
click at [776, 411] on div "[EMAIL_ADDRESS][DOMAIN_NAME]" at bounding box center [783, 415] width 101 height 9
drag, startPoint x: 318, startPoint y: 381, endPoint x: 289, endPoint y: 378, distance: 28.8
click at [289, 403] on span "[PERSON_NAME]" at bounding box center [358, 409] width 141 height 13
copy span "[PERSON_NAME]"
click at [804, 326] on div "[EMAIL_ADDRESS][DOMAIN_NAME]" at bounding box center [783, 330] width 101 height 9
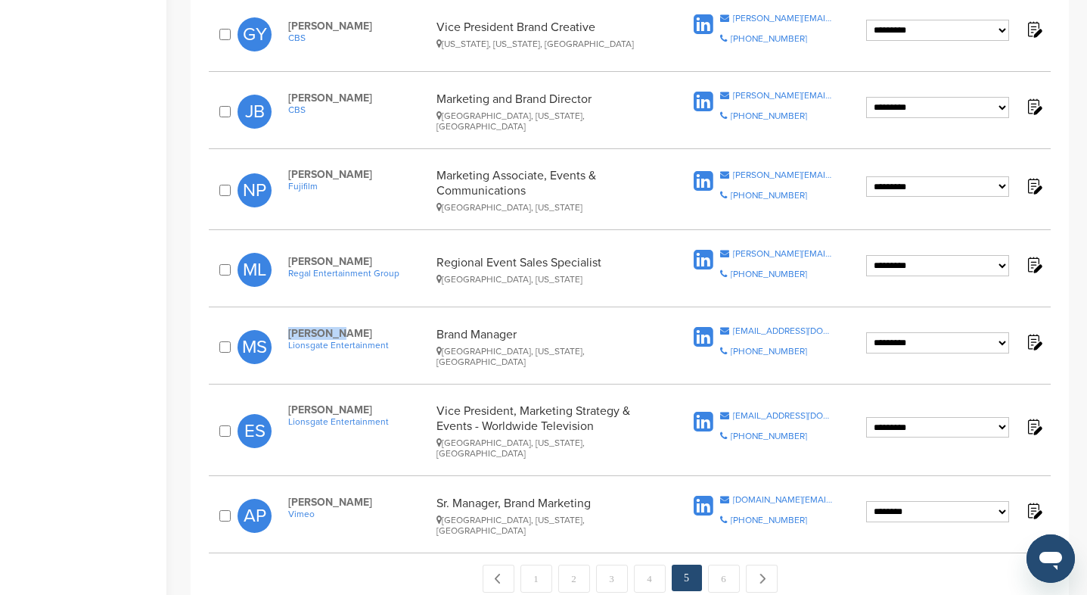
drag, startPoint x: 336, startPoint y: 312, endPoint x: 293, endPoint y: 310, distance: 43.2
click at [291, 327] on span "[PERSON_NAME]" at bounding box center [358, 333] width 141 height 13
copy span "[PERSON_NAME]"
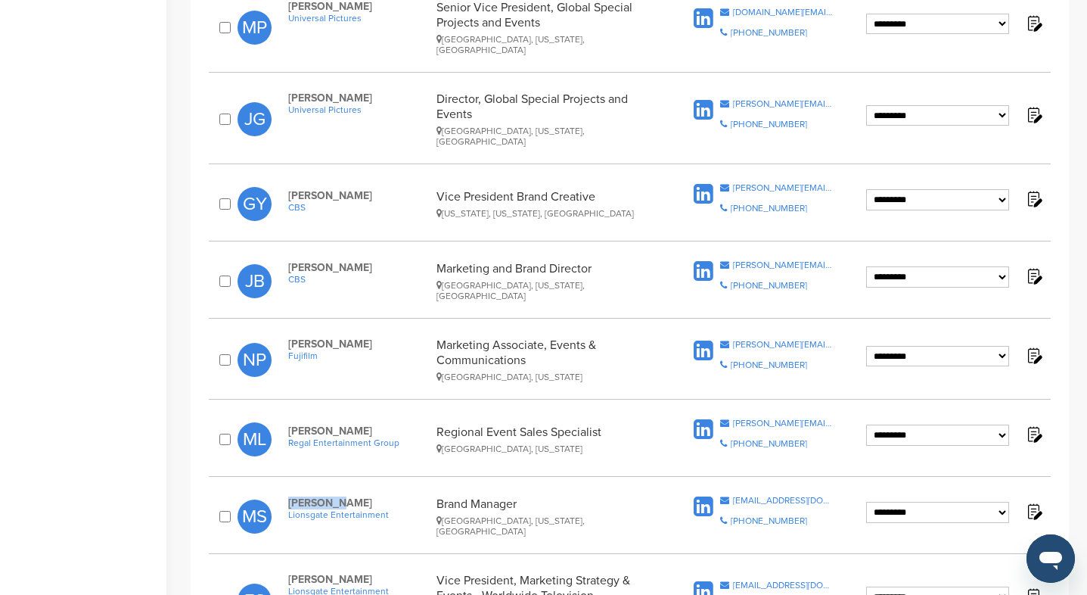
scroll to position [1219, 0]
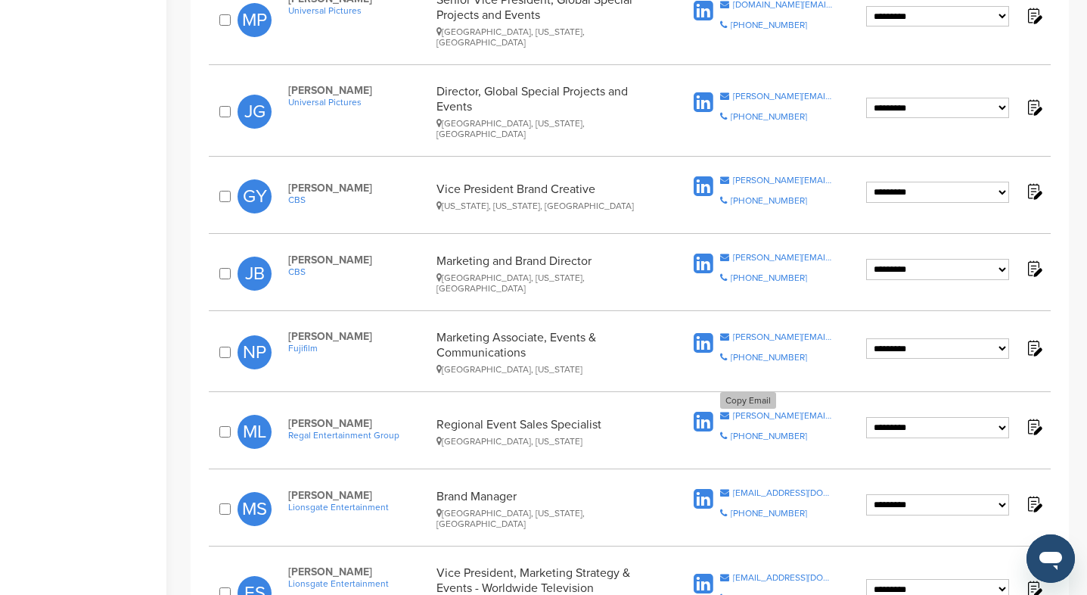
click at [811, 411] on div "[PERSON_NAME][EMAIL_ADDRESS][PERSON_NAME][DOMAIN_NAME]" at bounding box center [783, 415] width 101 height 9
click at [805, 411] on div "[PERSON_NAME][EMAIL_ADDRESS][PERSON_NAME][DOMAIN_NAME]" at bounding box center [783, 415] width 101 height 9
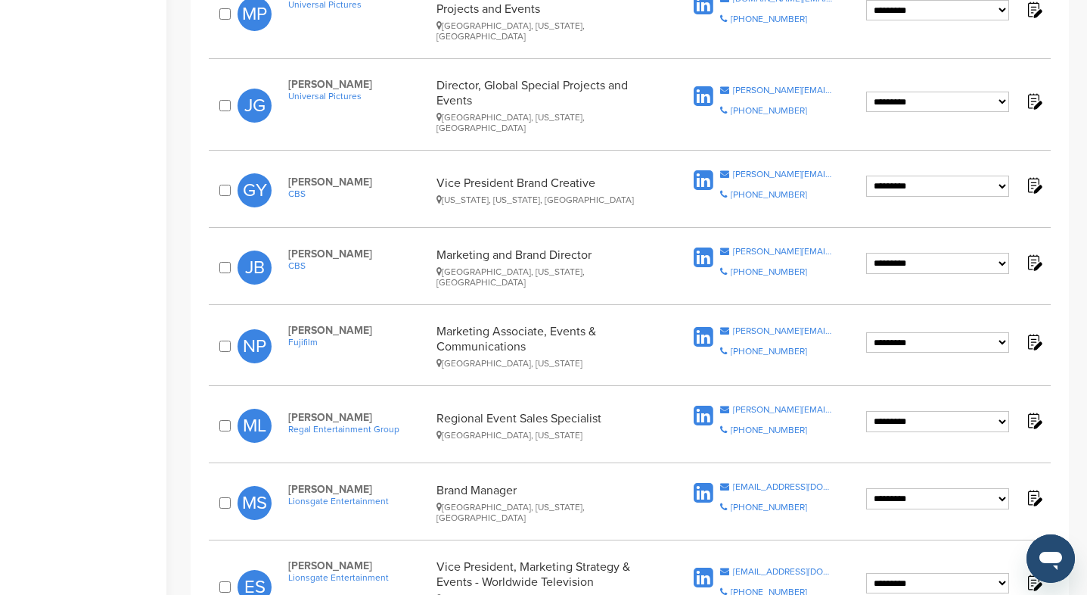
scroll to position [1226, 0]
click at [811, 325] on div "[PERSON_NAME][EMAIL_ADDRESS][PERSON_NAME][DOMAIN_NAME]" at bounding box center [783, 329] width 101 height 9
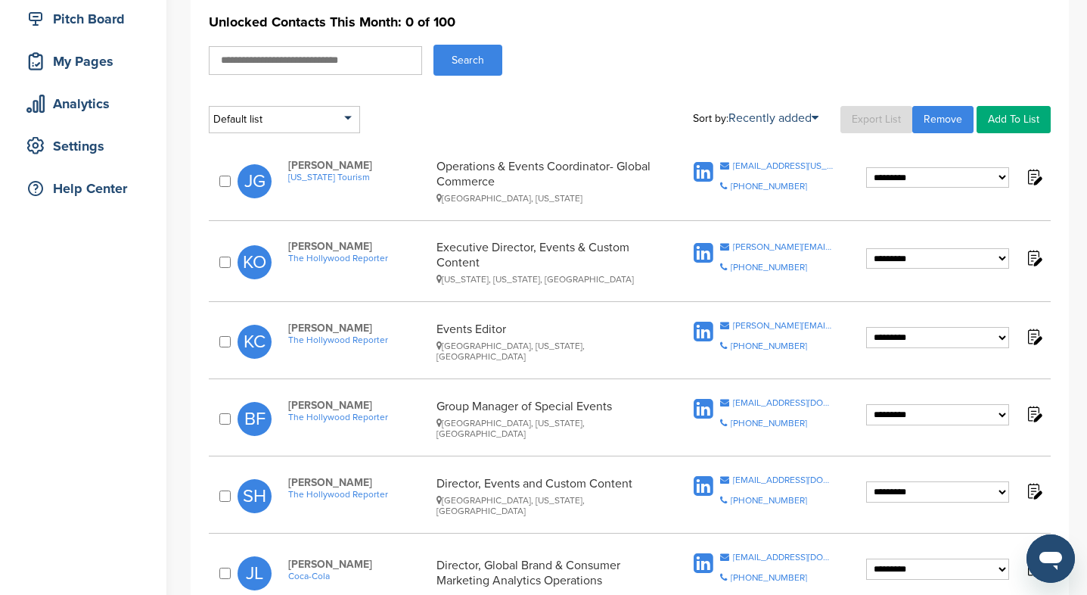
scroll to position [186, 0]
